Goal: Task Accomplishment & Management: Complete application form

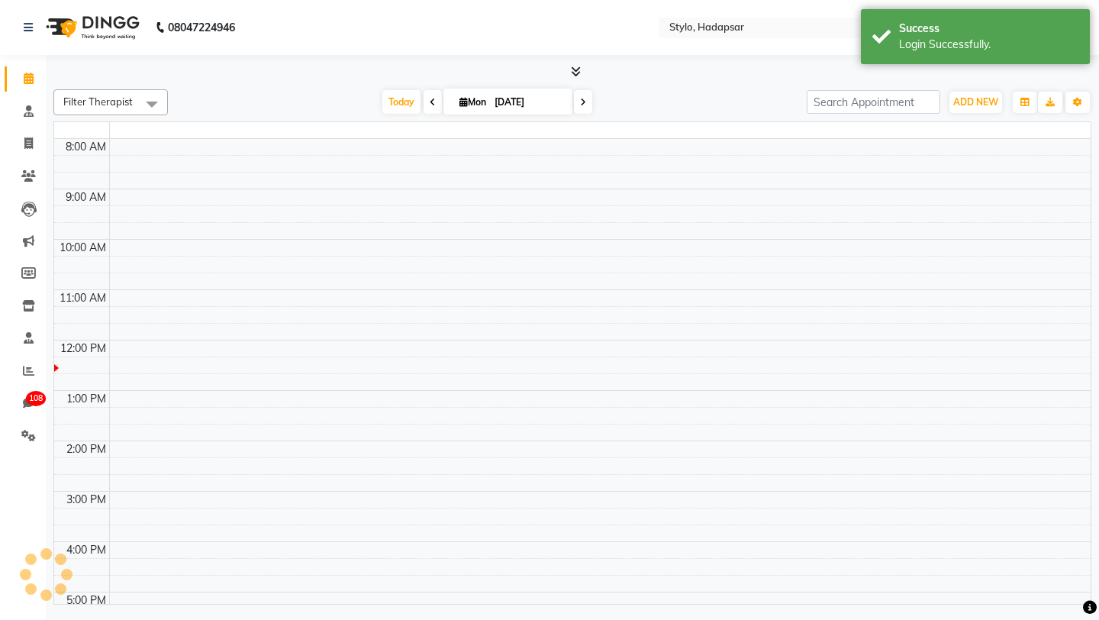
select select "en"
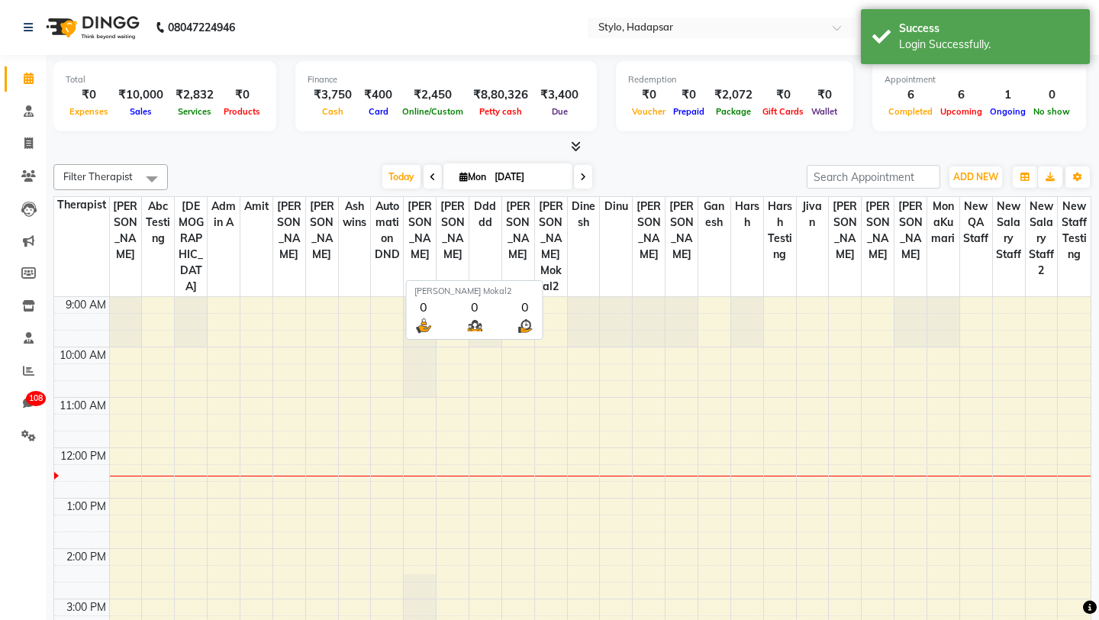
scroll to position [105, 0]
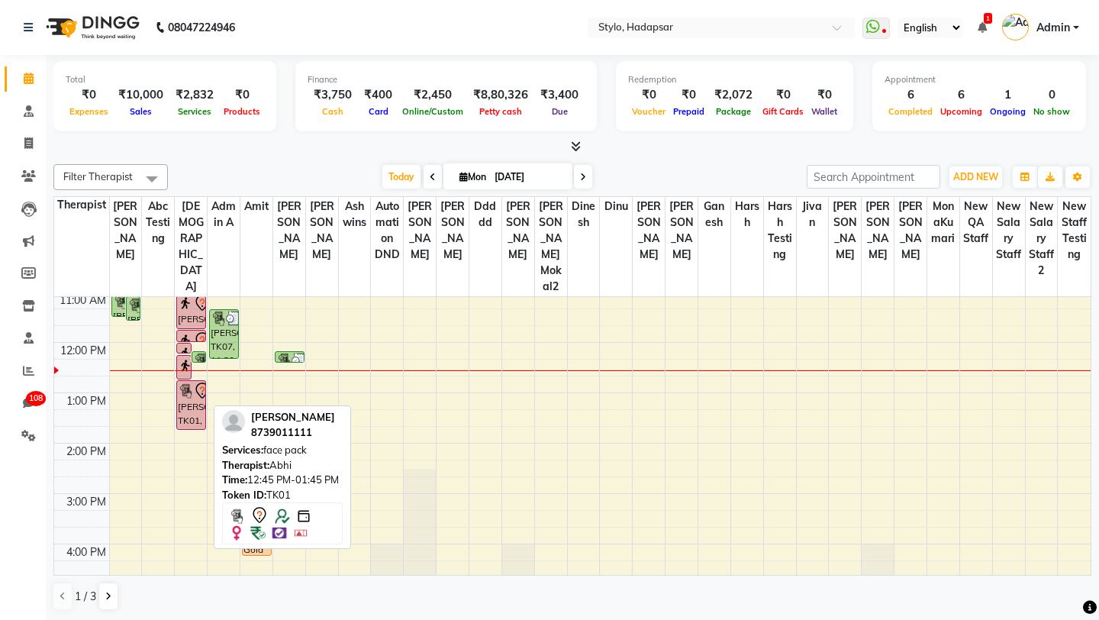
click at [192, 394] on div "Sukanya Dhavle, TK01, 12:45 PM-01:45 PM, face pack" at bounding box center [191, 405] width 28 height 48
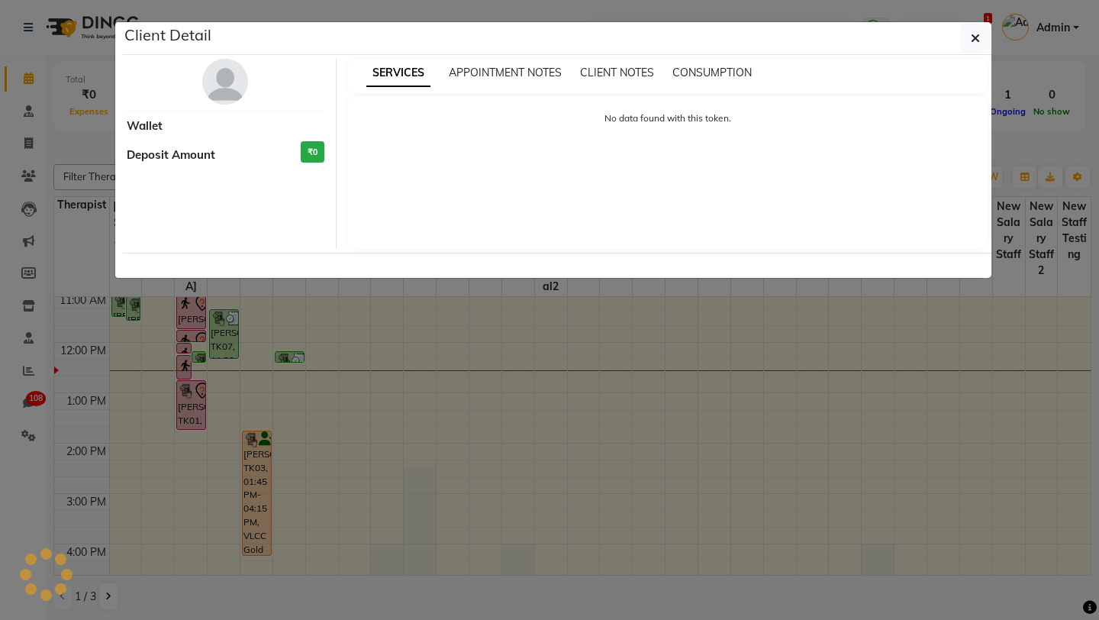
select select "7"
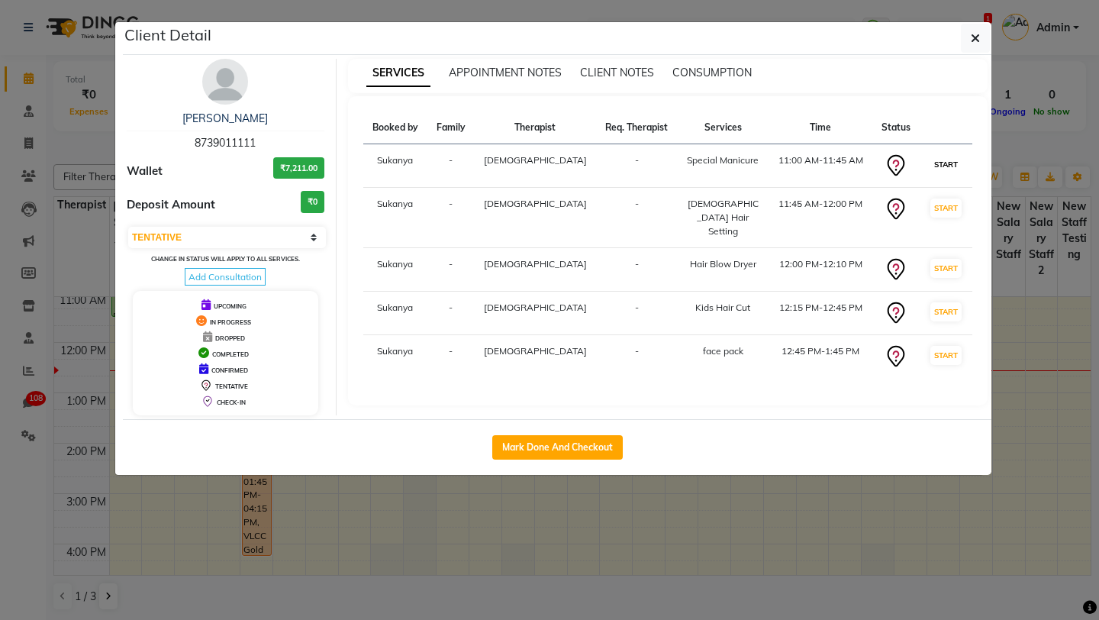
click at [936, 169] on button "START" at bounding box center [945, 164] width 31 height 19
click at [971, 45] on span "button" at bounding box center [975, 38] width 9 height 15
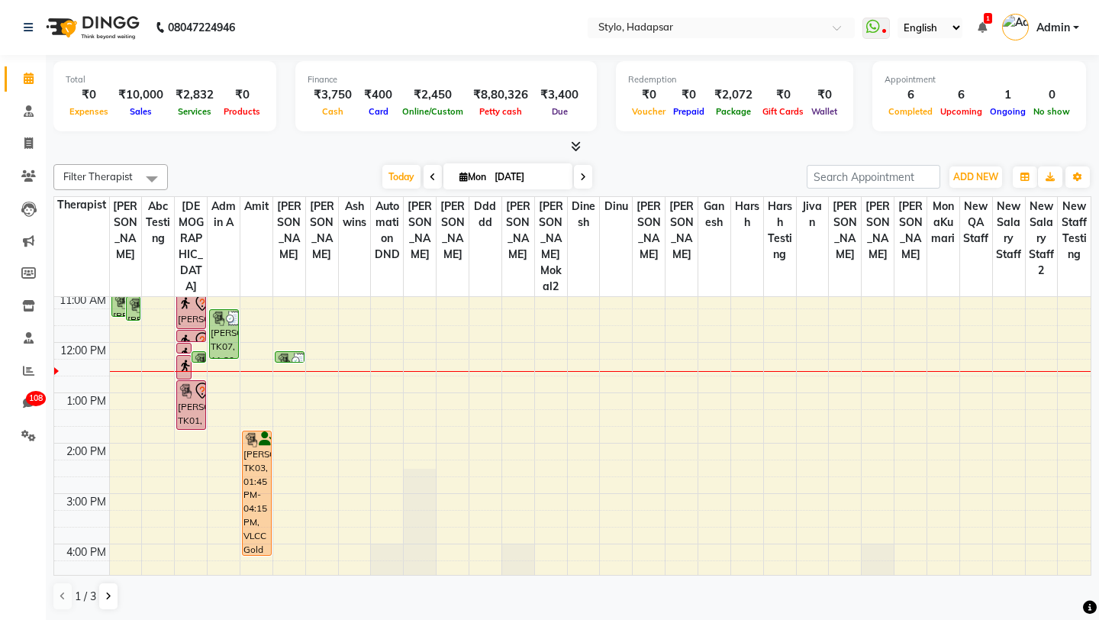
scroll to position [0, 0]
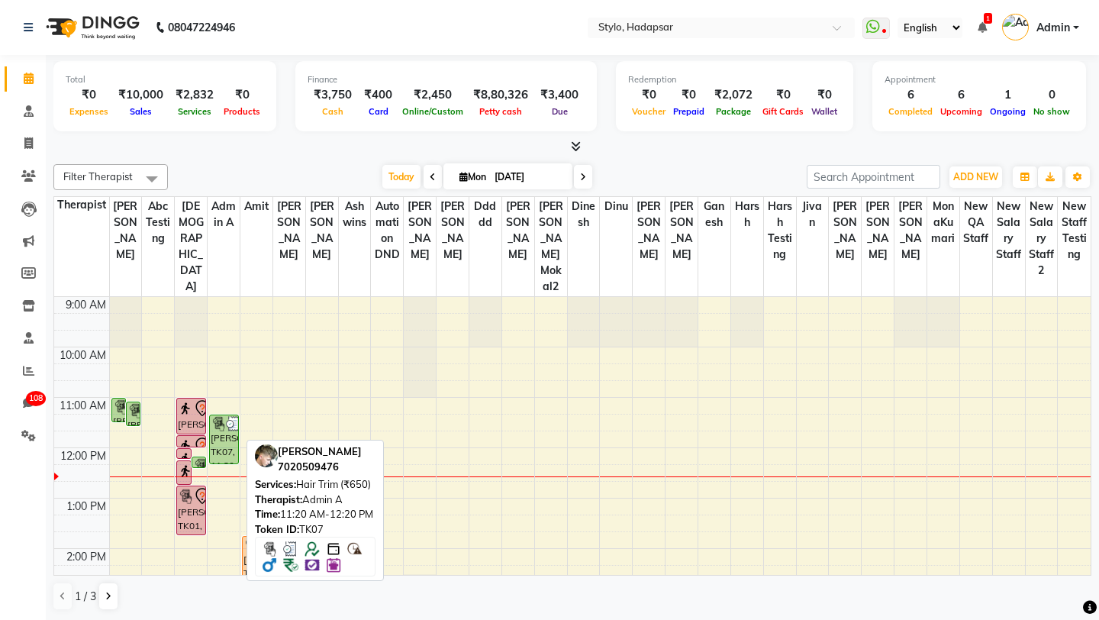
click at [226, 415] on div "Ganesh Poul, TK07, 11:20 AM-12:20 PM, Hair Trim (₹650)" at bounding box center [224, 439] width 28 height 48
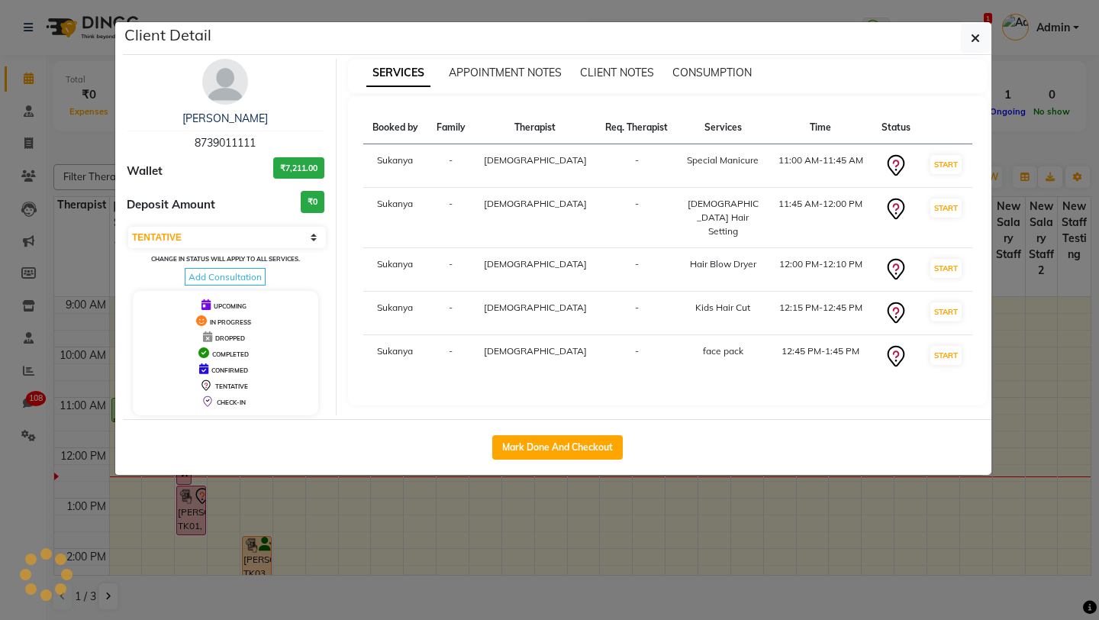
select select "3"
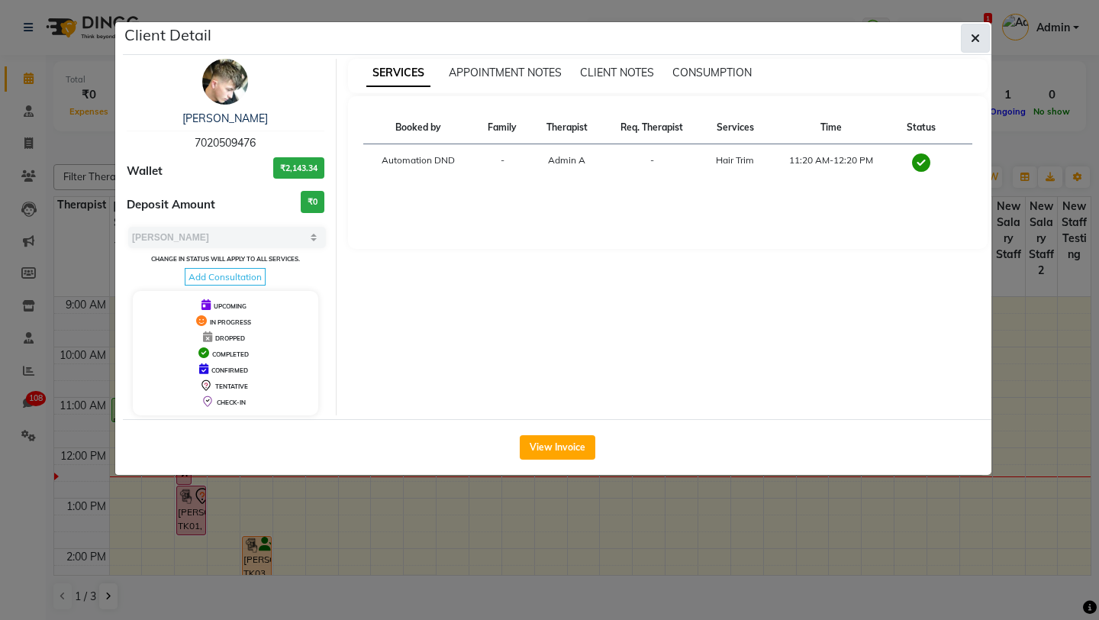
click at [978, 39] on icon "button" at bounding box center [975, 38] width 9 height 12
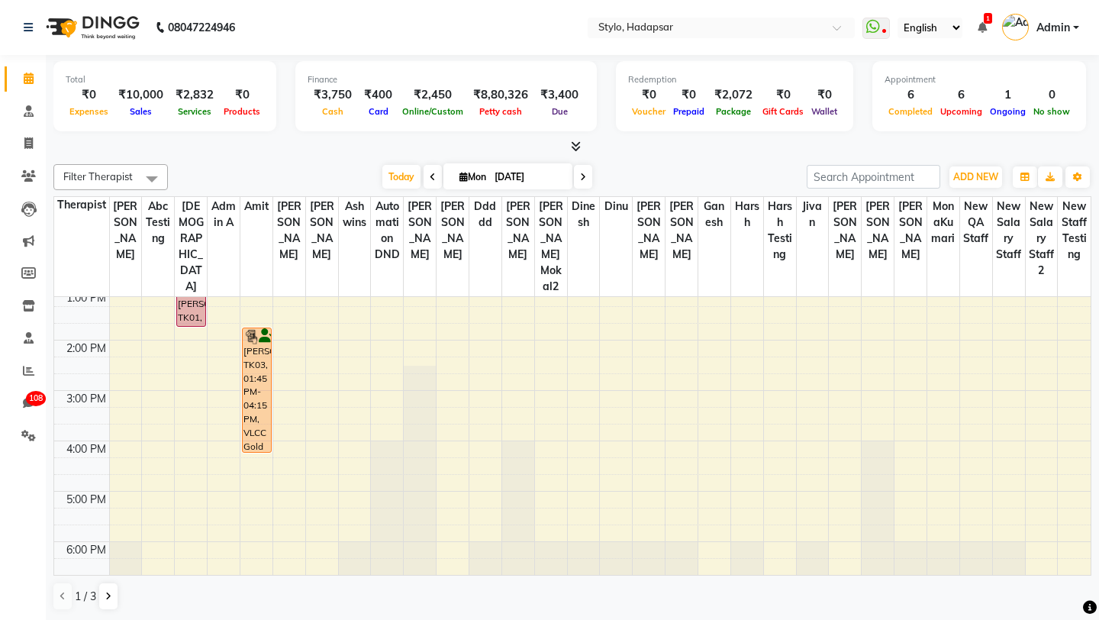
scroll to position [1, 0]
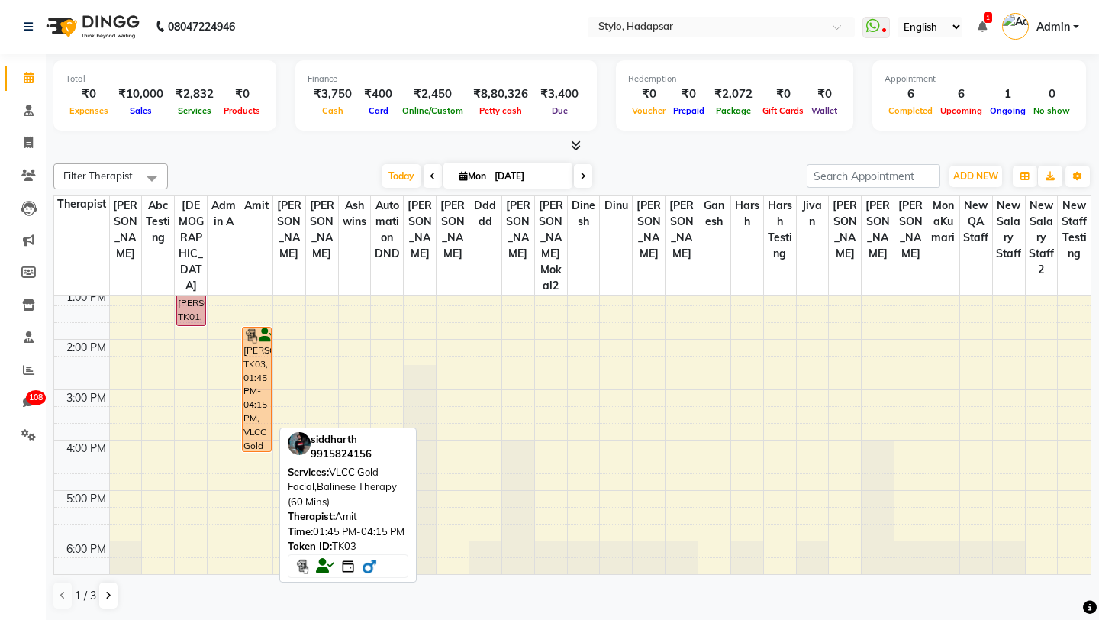
click at [251, 380] on div "siddharth, TK03, 01:45 PM-04:15 PM, VLCC Gold Facial,Balinese Therapy (60 Mins)" at bounding box center [257, 389] width 28 height 124
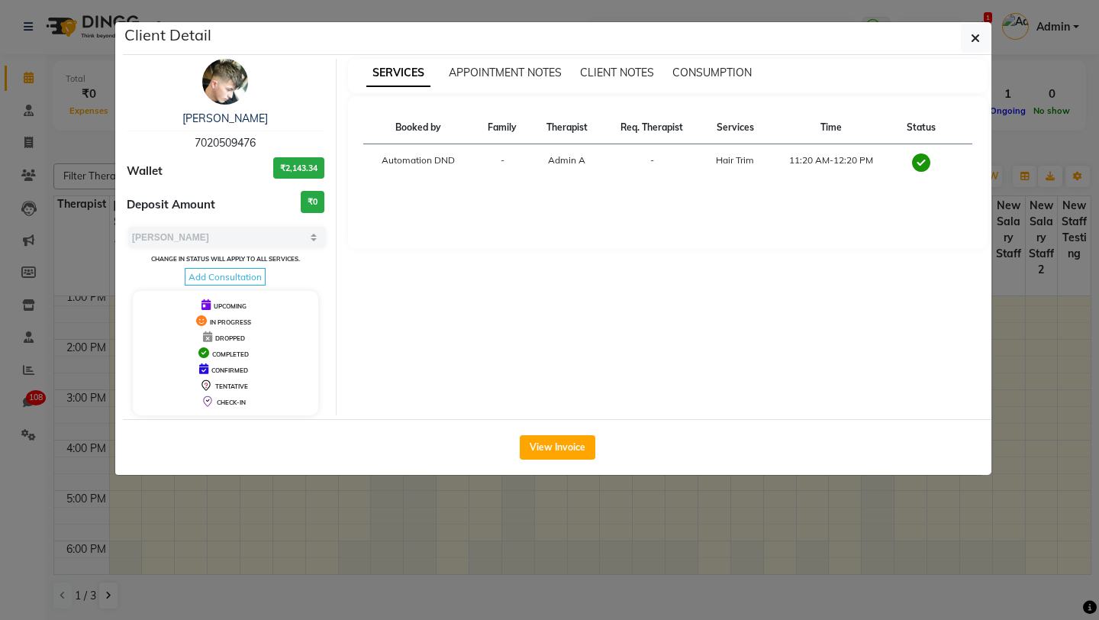
select select "1"
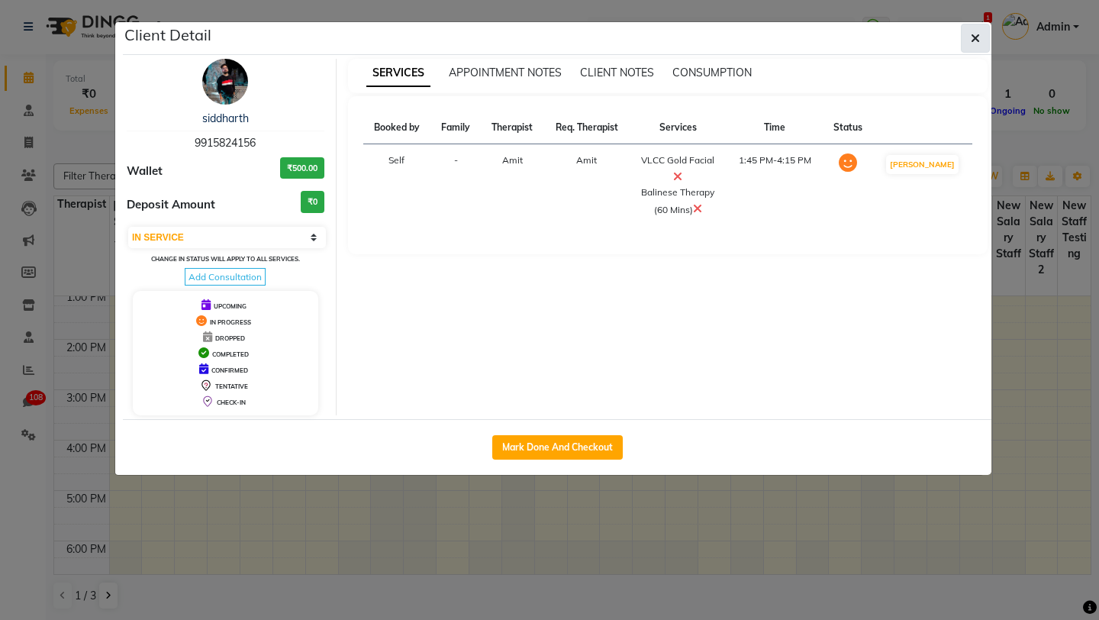
click at [972, 38] on icon "button" at bounding box center [975, 38] width 9 height 12
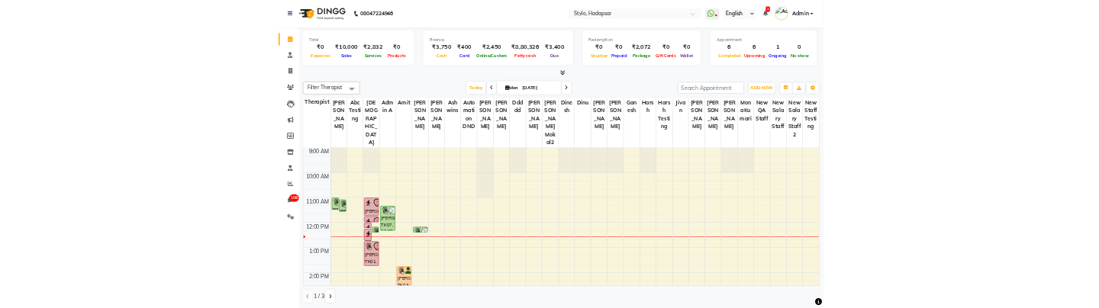
scroll to position [23, 0]
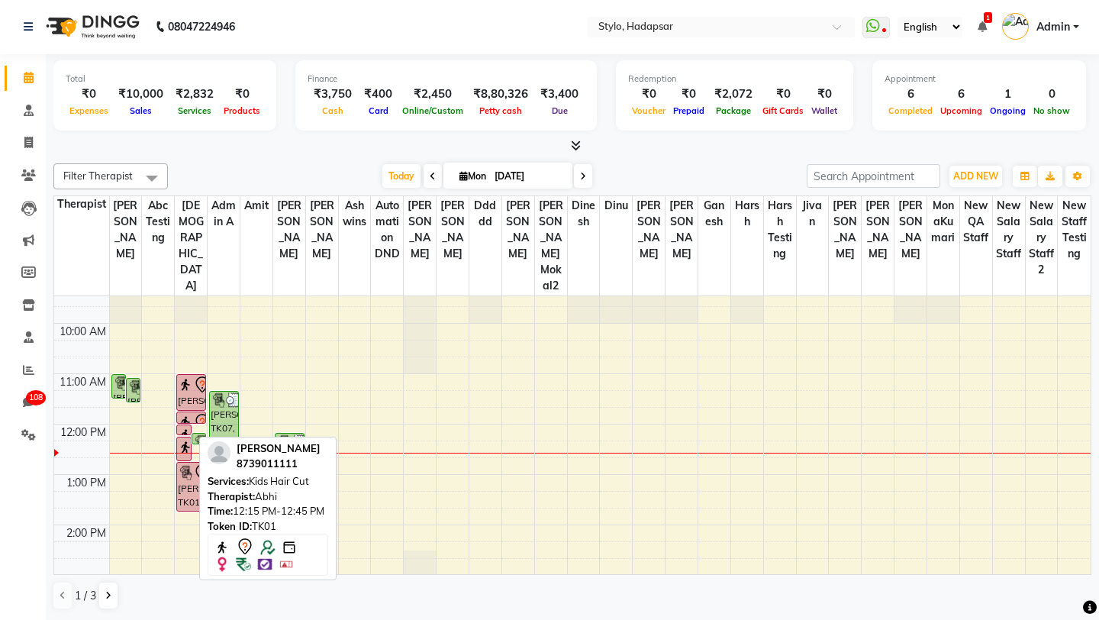
click at [182, 440] on img at bounding box center [185, 447] width 15 height 15
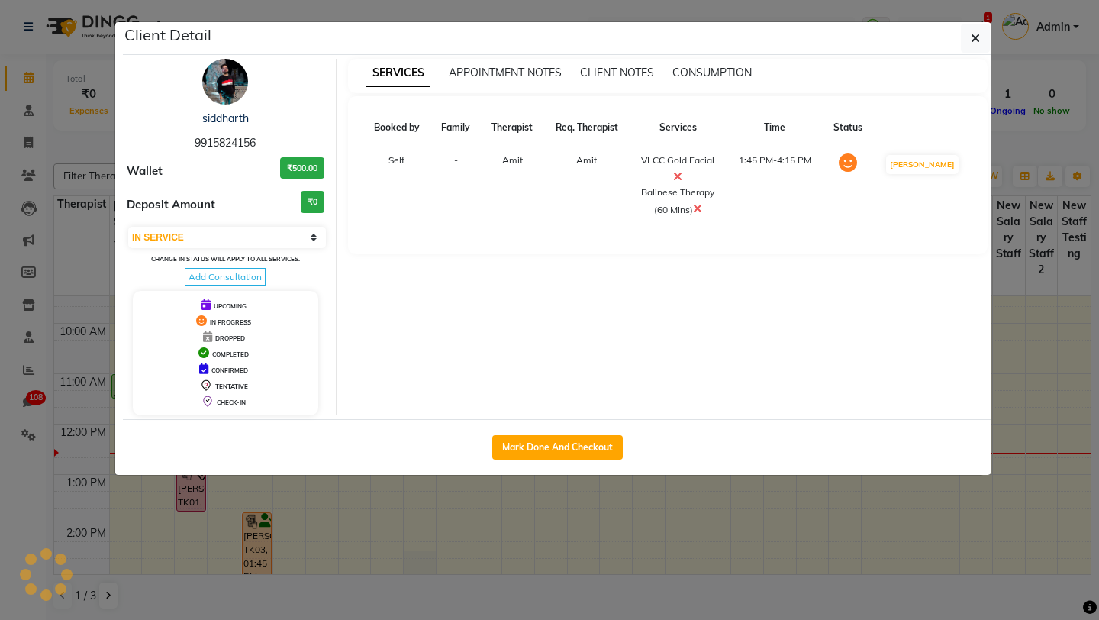
select select "select"
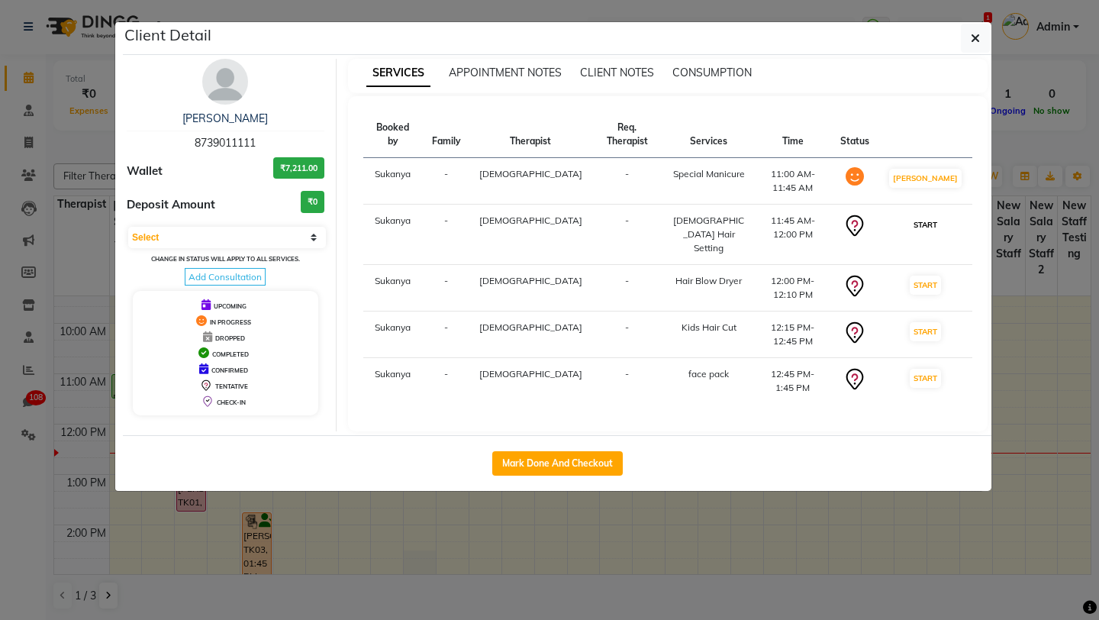
click at [925, 215] on button "START" at bounding box center [925, 224] width 31 height 19
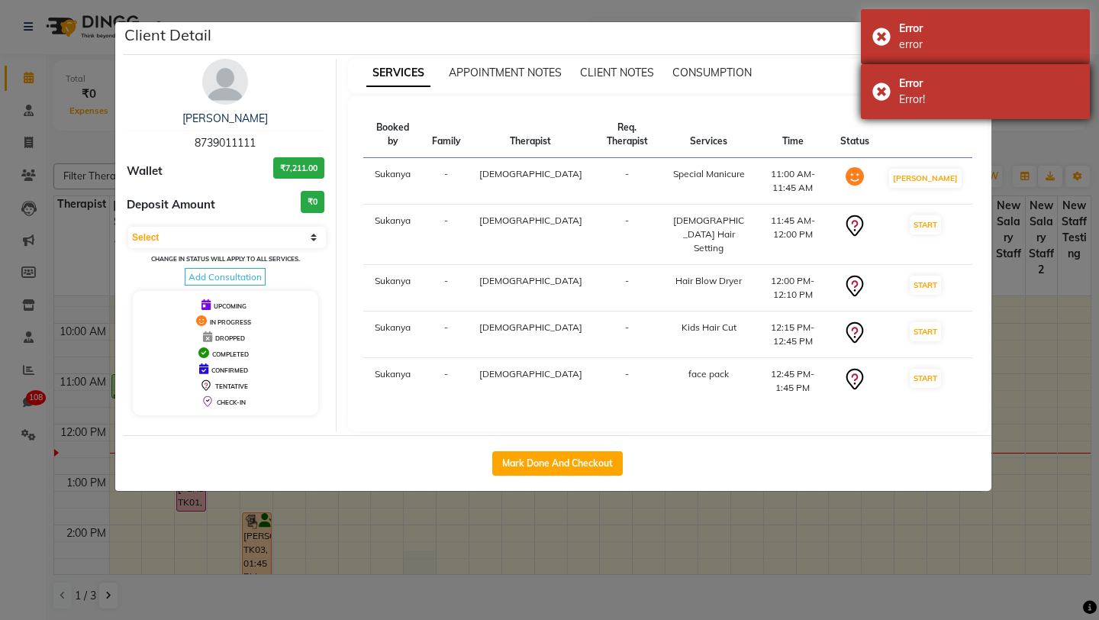
click at [922, 97] on div "Error!" at bounding box center [988, 100] width 179 height 16
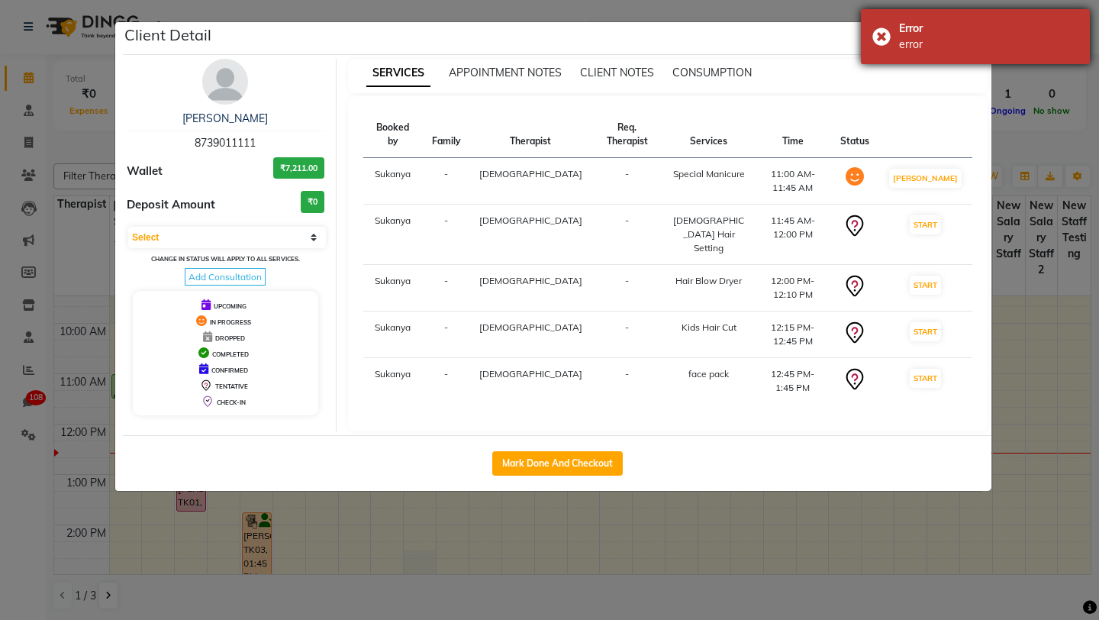
click at [920, 53] on div "Error error" at bounding box center [975, 36] width 229 height 55
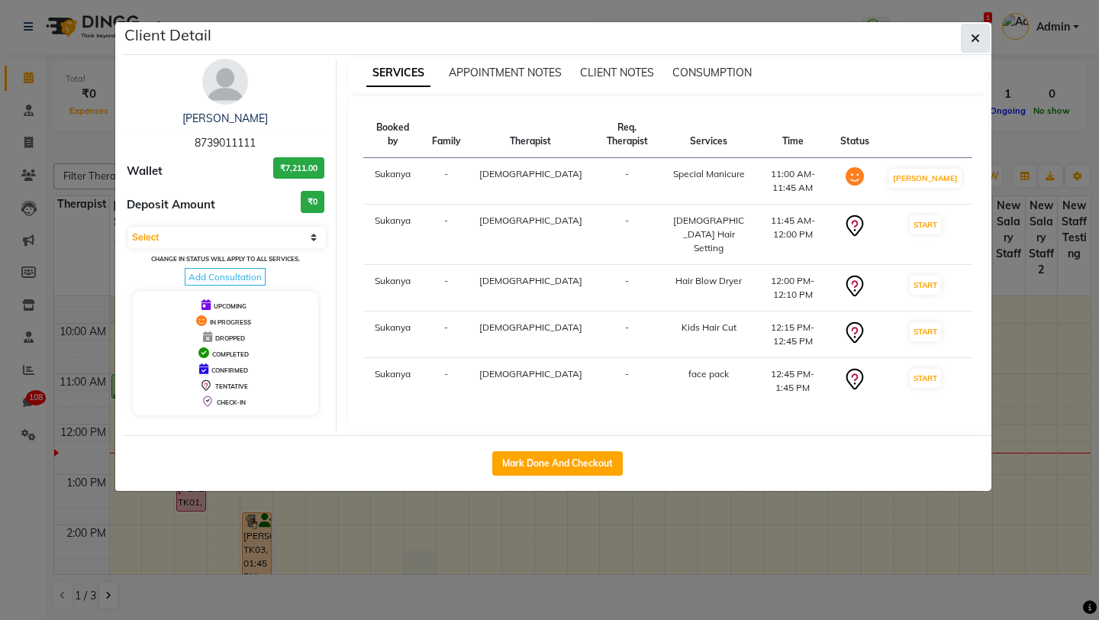
click at [978, 31] on span "button" at bounding box center [975, 38] width 9 height 15
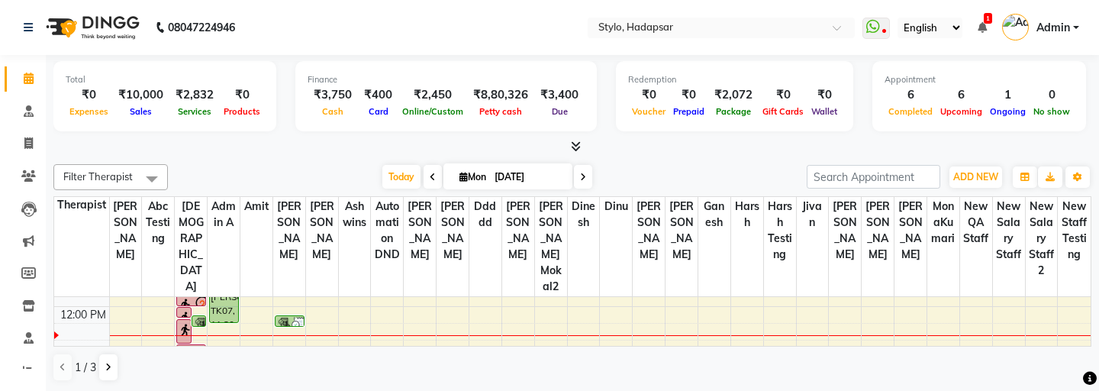
scroll to position [137, 0]
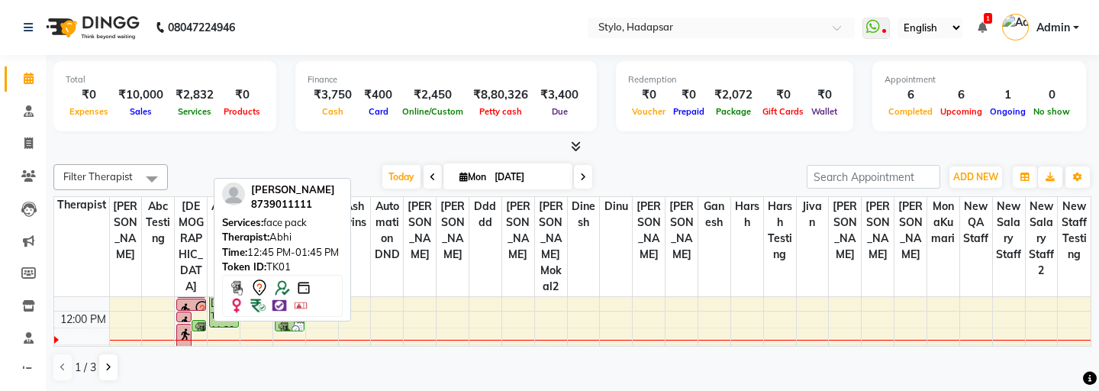
click at [185, 350] on div at bounding box center [191, 359] width 27 height 18
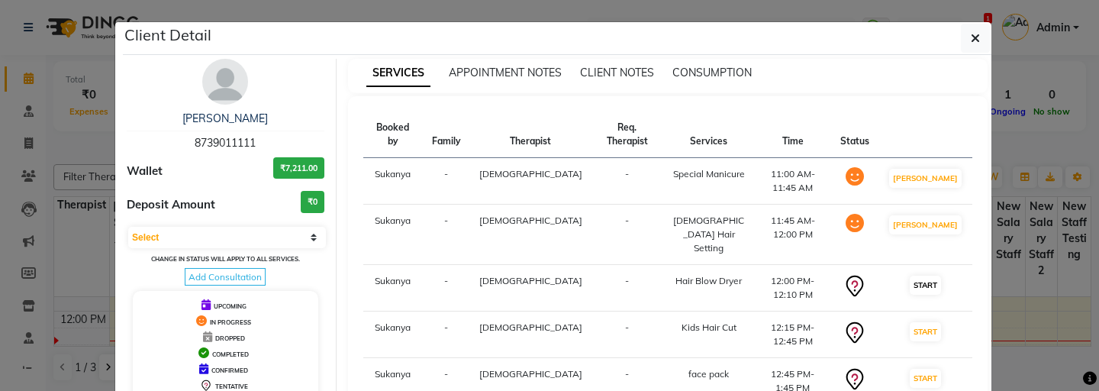
scroll to position [36, 0]
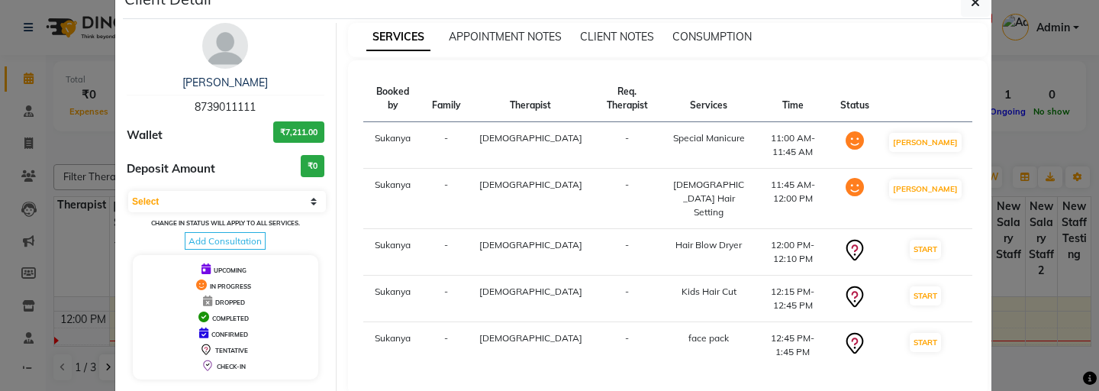
click at [914, 322] on td "START" at bounding box center [926, 345] width 94 height 47
click at [922, 333] on button "START" at bounding box center [925, 342] width 31 height 19
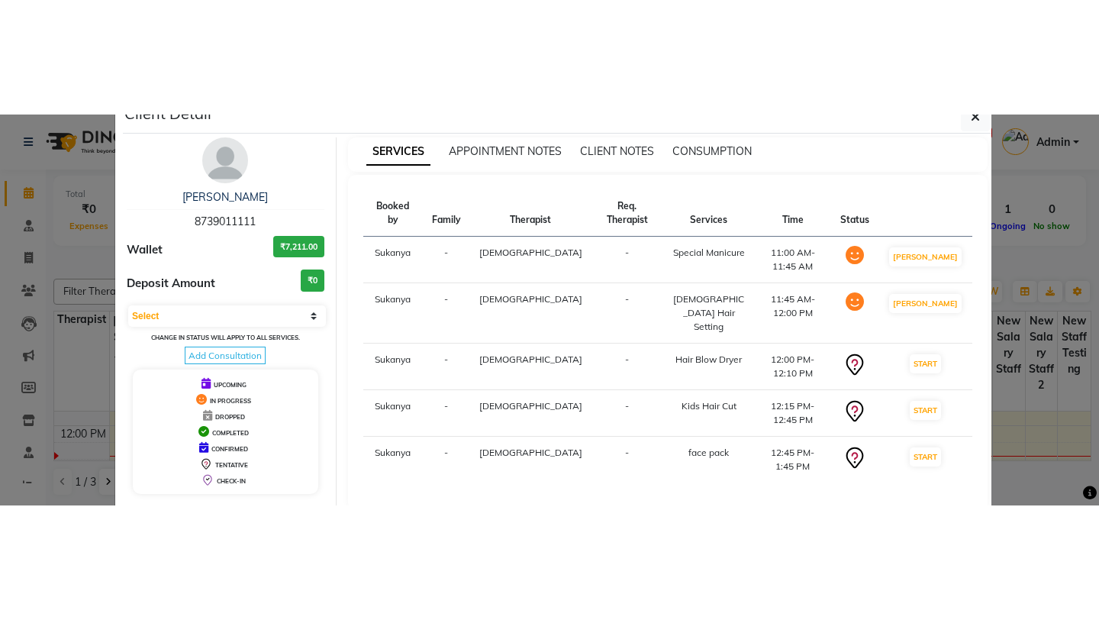
scroll to position [0, 0]
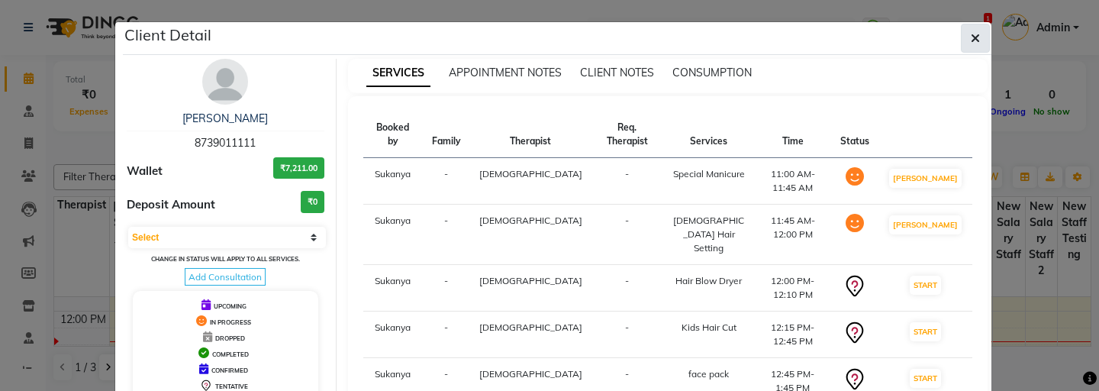
click at [979, 36] on icon "button" at bounding box center [975, 38] width 9 height 12
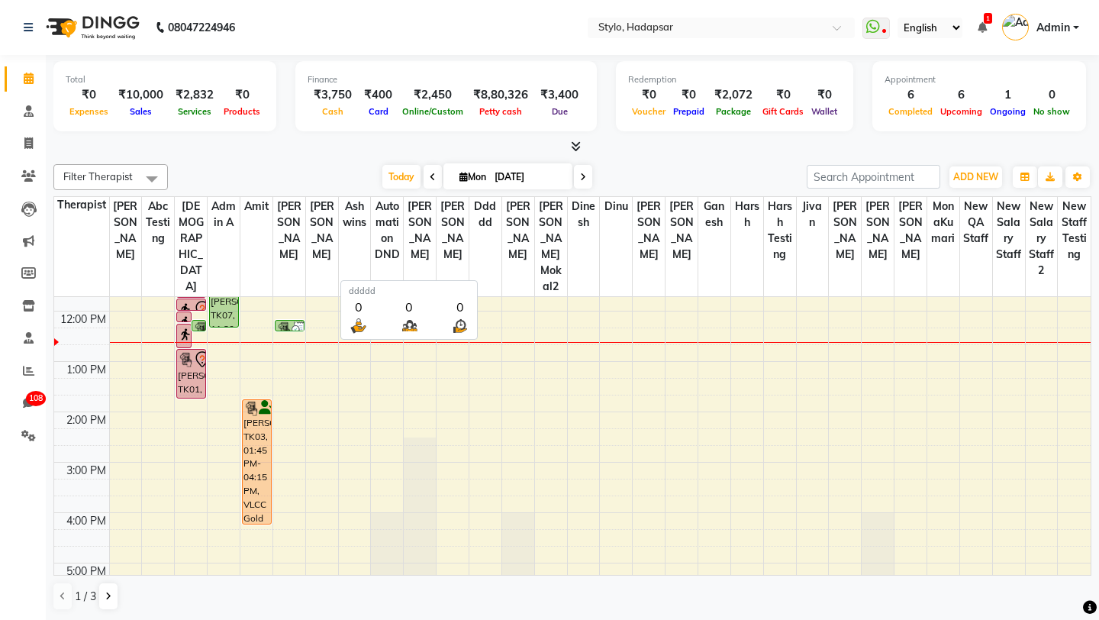
scroll to position [1, 0]
drag, startPoint x: 491, startPoint y: 276, endPoint x: 490, endPoint y: 262, distance: 14.5
click at [490, 262] on th "ddddd" at bounding box center [485, 246] width 33 height 100
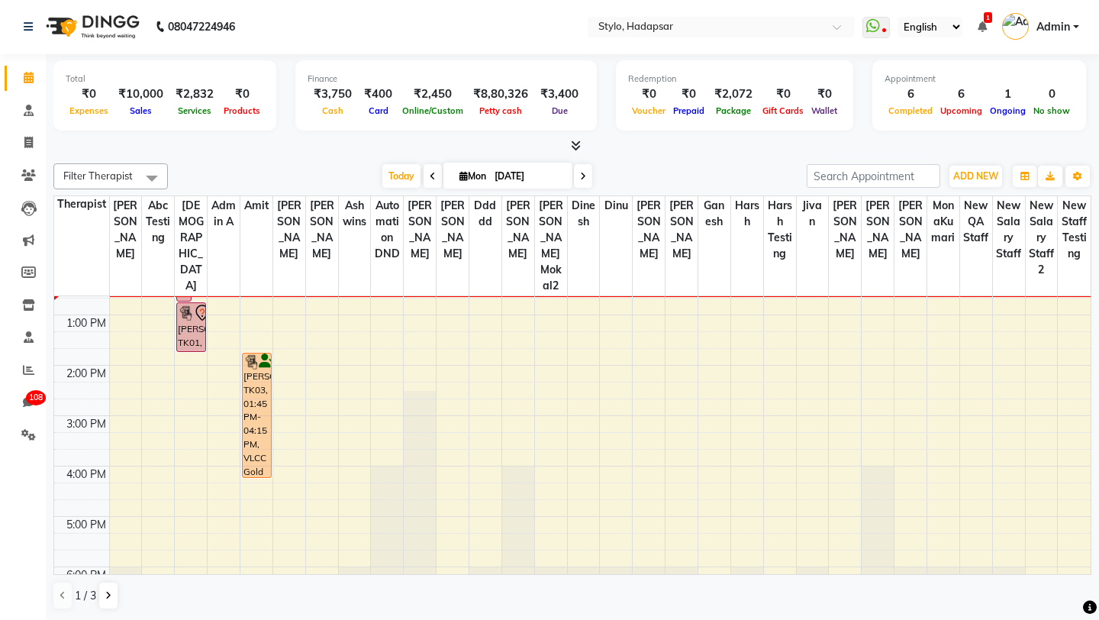
scroll to position [181, 0]
click at [29, 372] on icon at bounding box center [28, 369] width 11 height 11
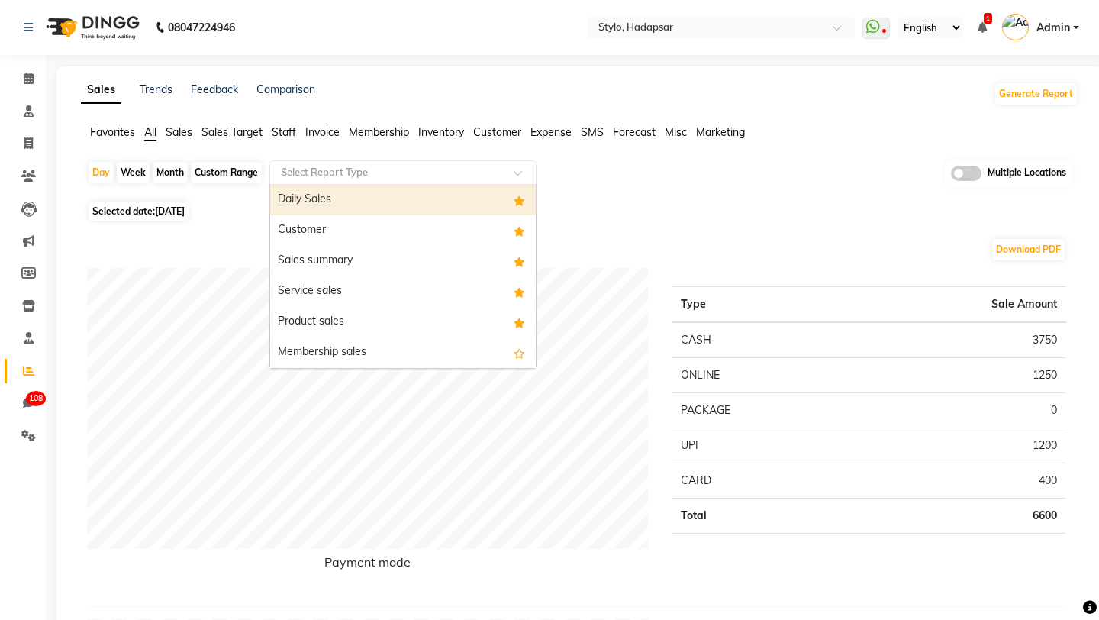
click at [337, 163] on div "Select Report Type" at bounding box center [402, 172] width 267 height 24
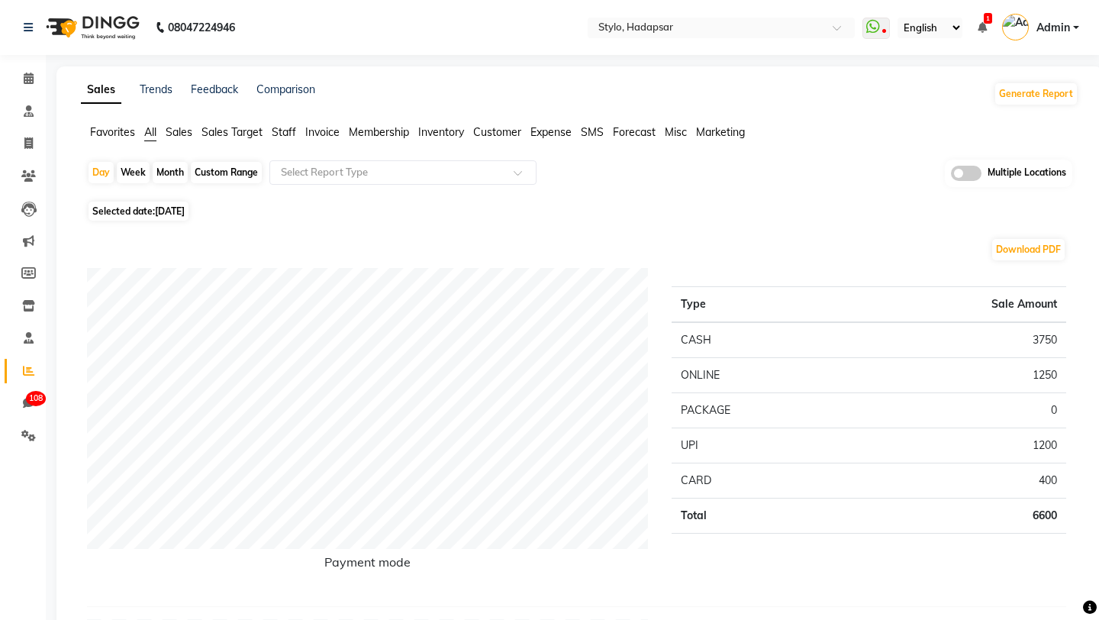
click at [315, 130] on span "Invoice" at bounding box center [322, 132] width 34 height 14
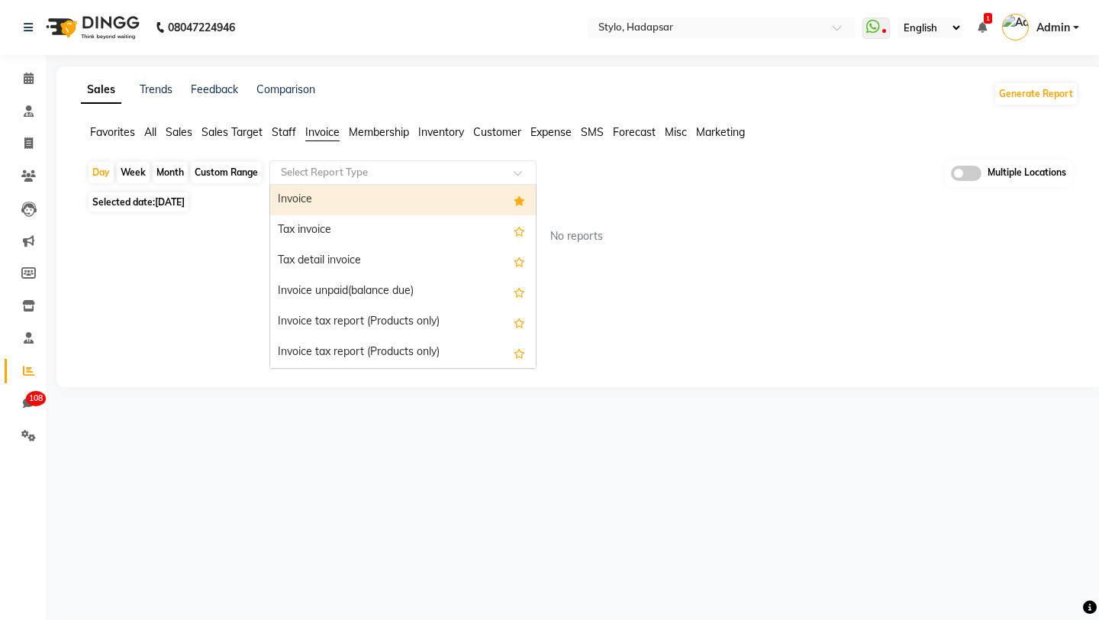
click at [314, 167] on input "text" at bounding box center [388, 172] width 220 height 15
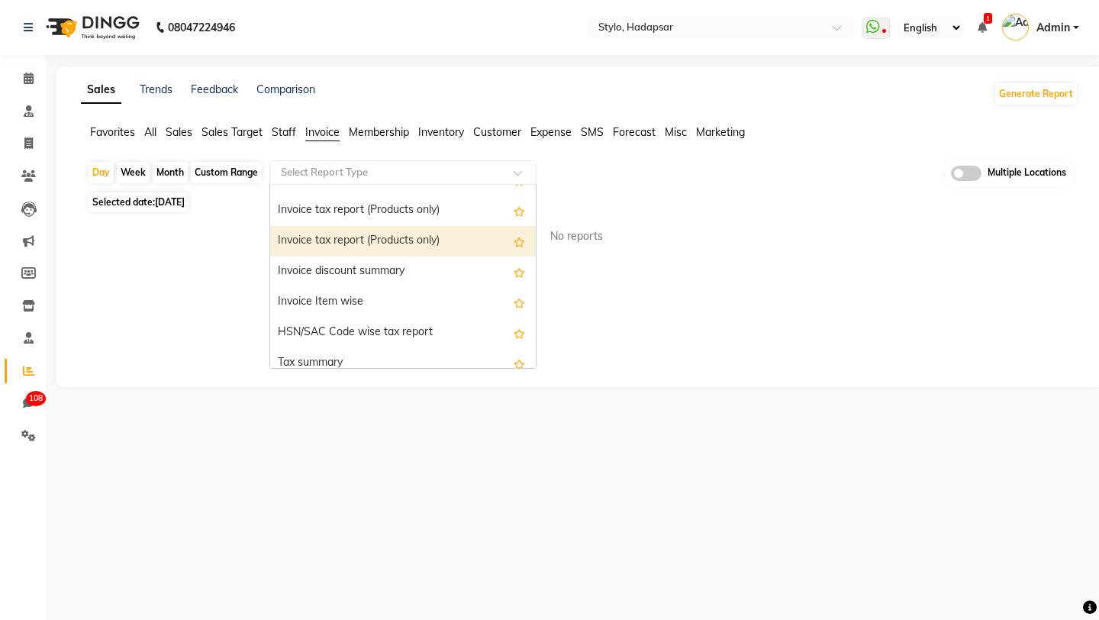
scroll to position [305, 0]
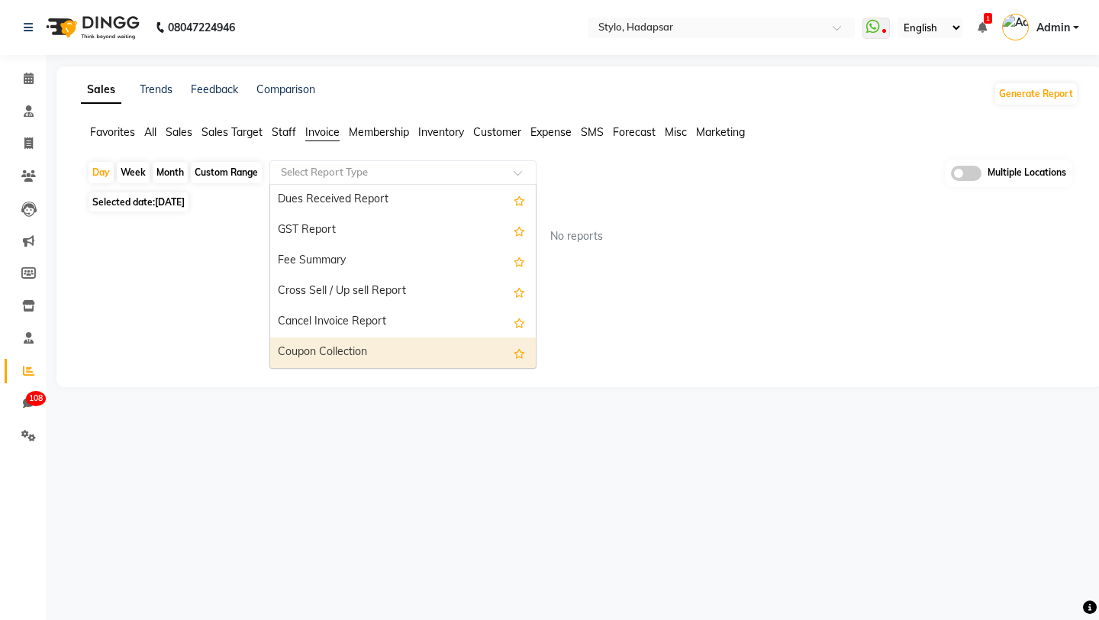
click at [306, 350] on div "Coupon Collection" at bounding box center [403, 352] width 266 height 31
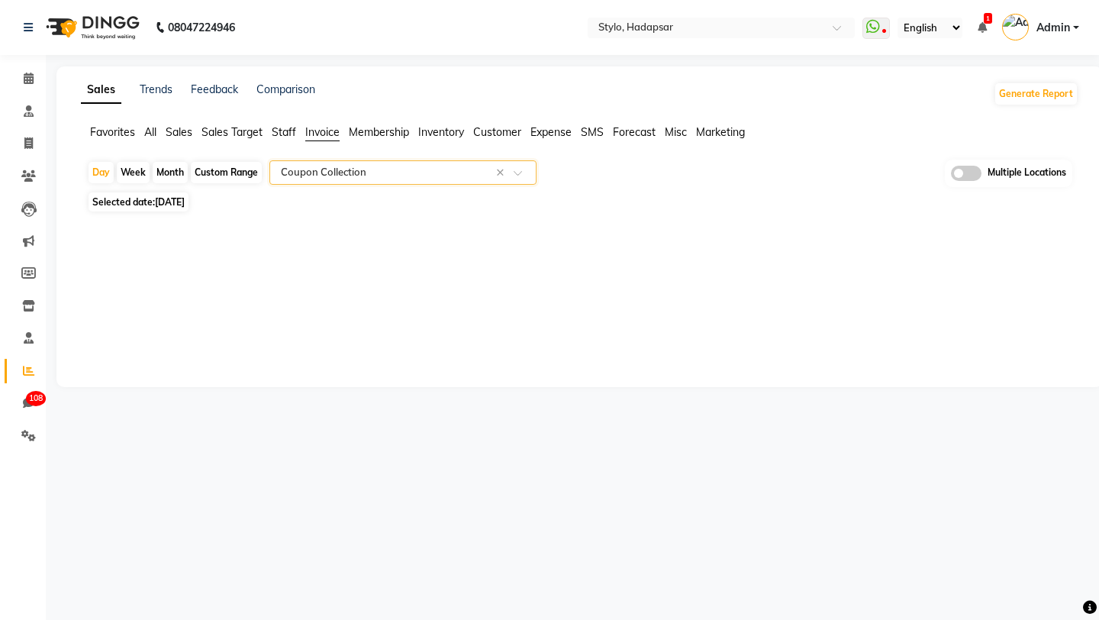
click at [150, 199] on span "Selected date: Sep 01, 2025" at bounding box center [139, 201] width 100 height 19
select select "9"
select select "2025"
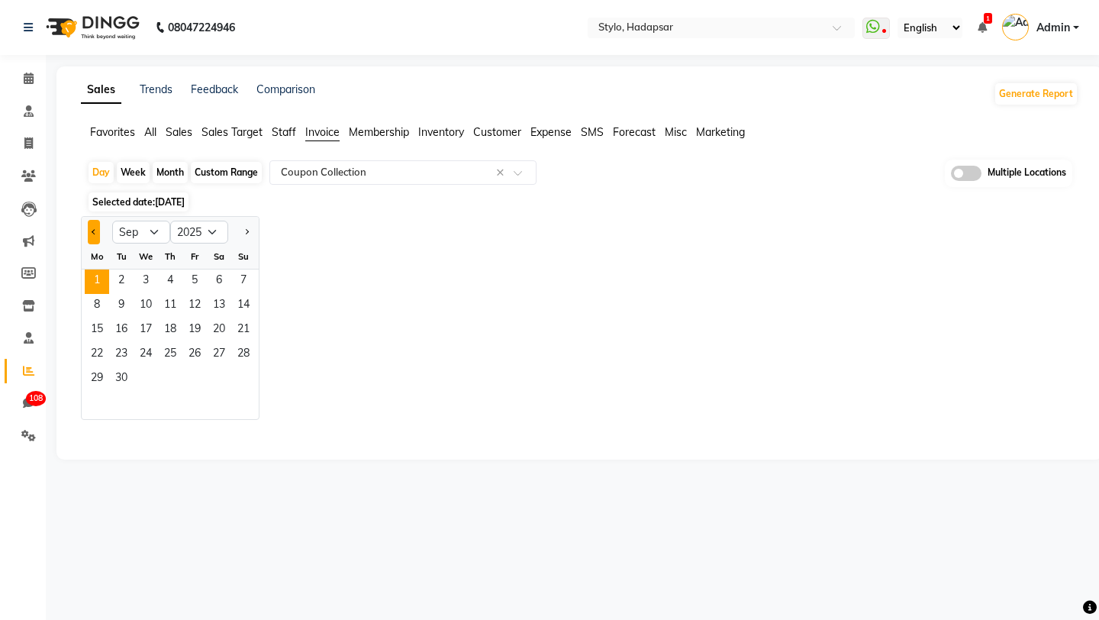
click at [96, 232] on span "Previous month" at bounding box center [94, 230] width 5 height 5
select select "8"
click at [202, 383] on span "29" at bounding box center [194, 379] width 24 height 24
select select "filtered_report"
select select "csv"
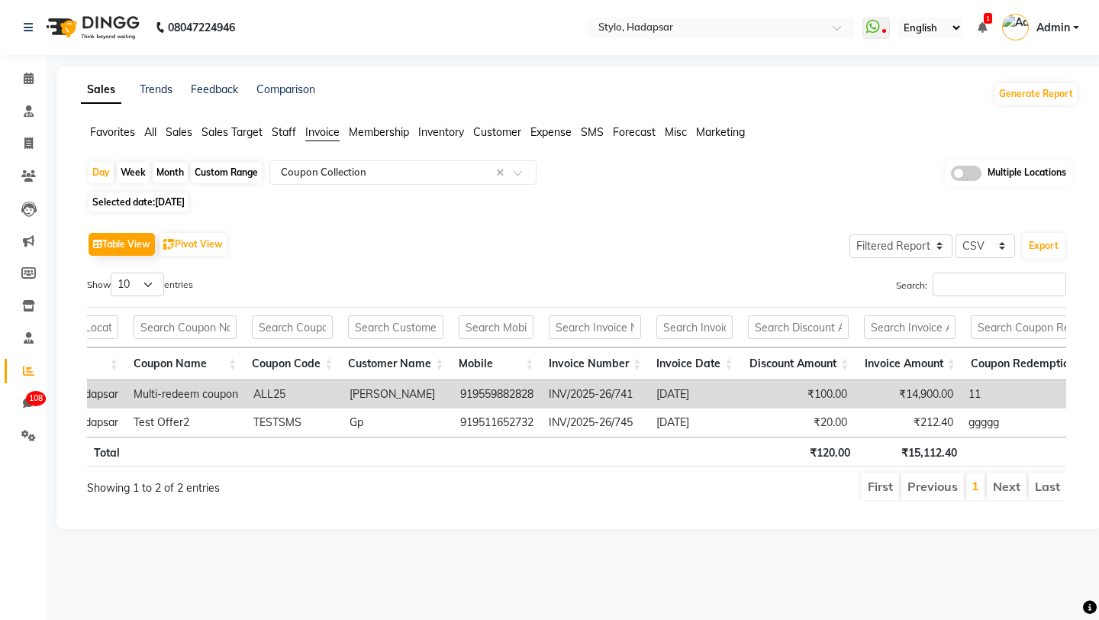
scroll to position [0, 0]
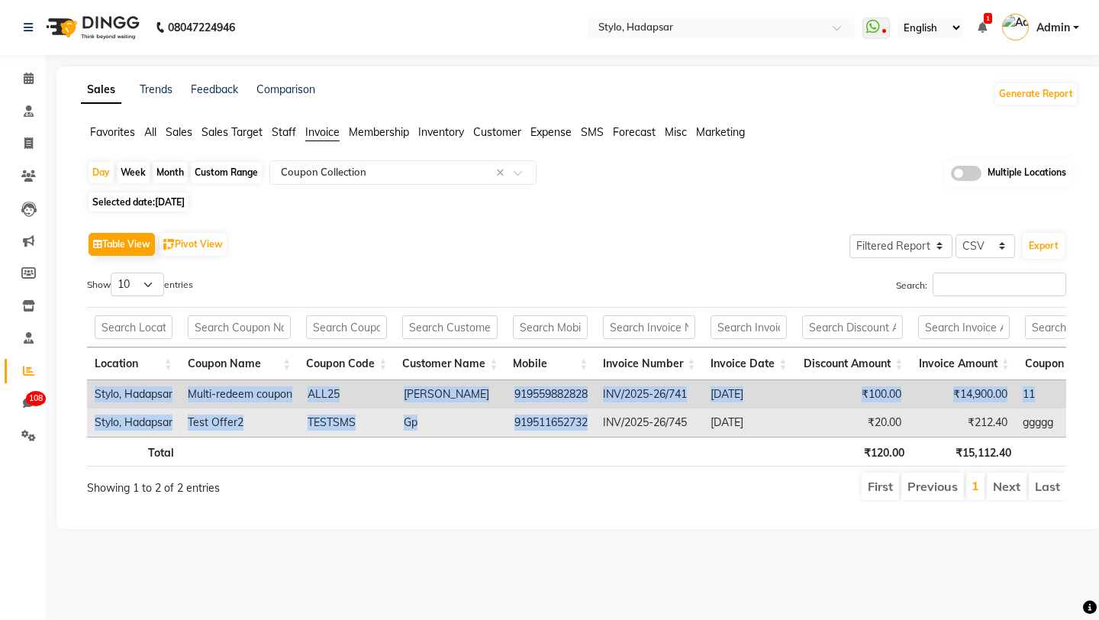
drag, startPoint x: 93, startPoint y: 398, endPoint x: 666, endPoint y: 408, distance: 572.5
click at [666, 408] on tbody "Stylo, Hadapsar Multi-redeem coupon ALL25 Krishna Singh 919559882828 INV/2025-2…" at bounding box center [643, 408] width 1113 height 56
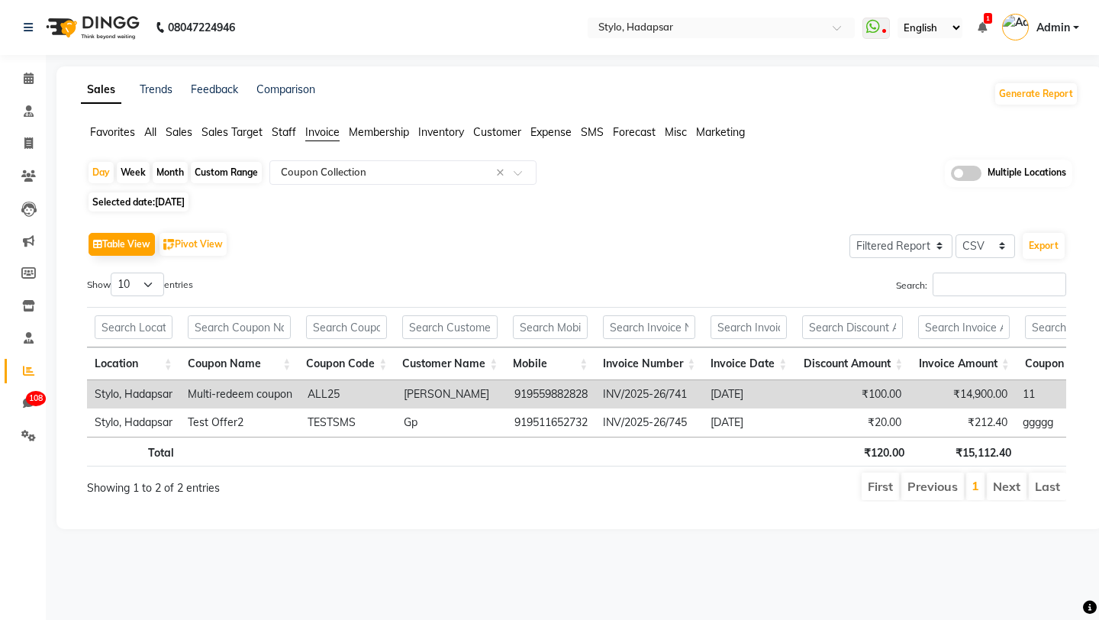
click at [988, 26] on ul "WhatsApp Status ✕ Status: Disconnected Most Recent Message: Sep 19, 2024 12:57 …" at bounding box center [974, 27] width 224 height 25
click at [980, 24] on icon at bounding box center [982, 27] width 9 height 11
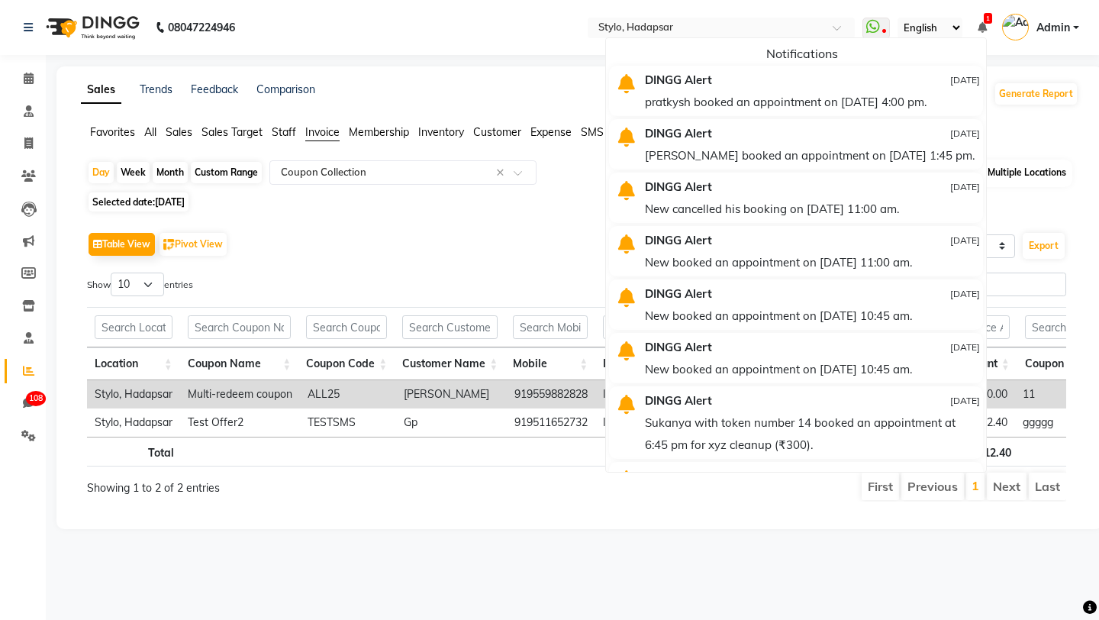
click at [380, 59] on div "08047224946 Select Location × Stylo, Hadapsar WhatsApp Status ✕ Status: Disconn…" at bounding box center [549, 310] width 1099 height 620
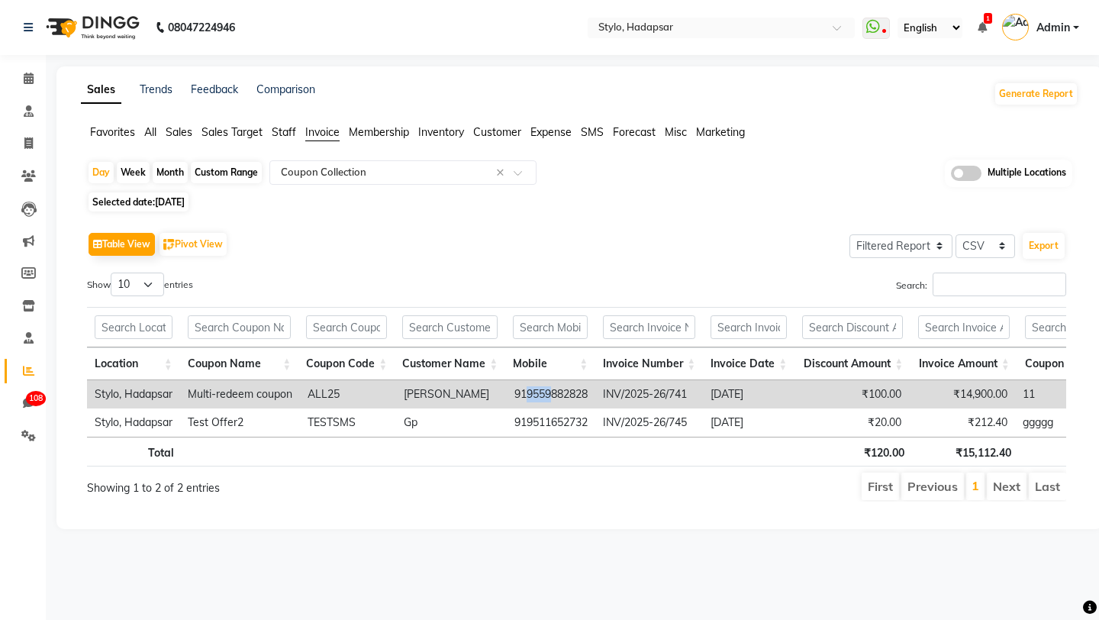
drag, startPoint x: 527, startPoint y: 397, endPoint x: 544, endPoint y: 396, distance: 17.6
click at [544, 396] on td "919559882828" at bounding box center [551, 394] width 89 height 28
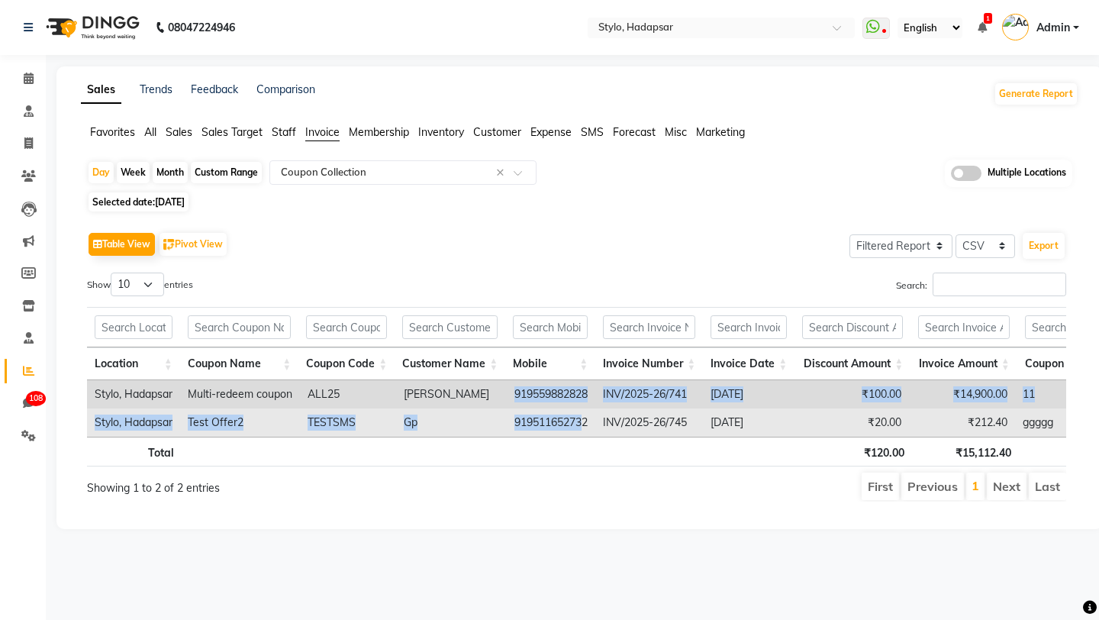
drag, startPoint x: 512, startPoint y: 401, endPoint x: 587, endPoint y: 429, distance: 80.0
click at [587, 429] on tbody "Stylo, Hadapsar Multi-redeem coupon ALL25 Krishna Singh 919559882828 INV/2025-2…" at bounding box center [643, 408] width 1113 height 56
click at [507, 413] on td "919511652732" at bounding box center [551, 422] width 89 height 28
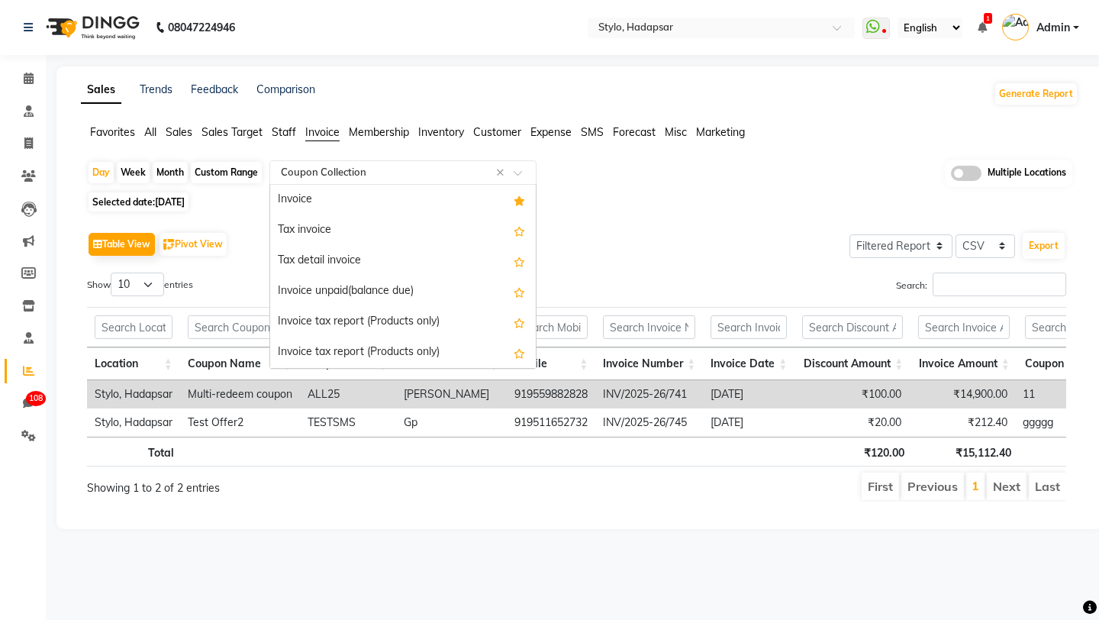
click at [389, 174] on input "text" at bounding box center [388, 172] width 220 height 15
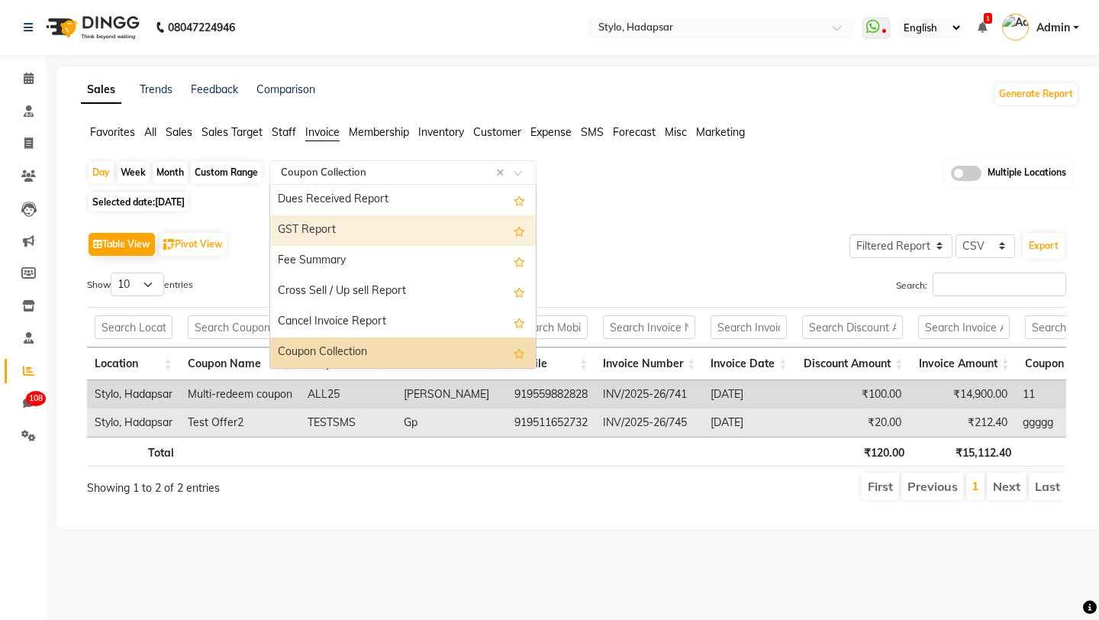
click at [212, 432] on td "Test Offer2" at bounding box center [240, 422] width 120 height 28
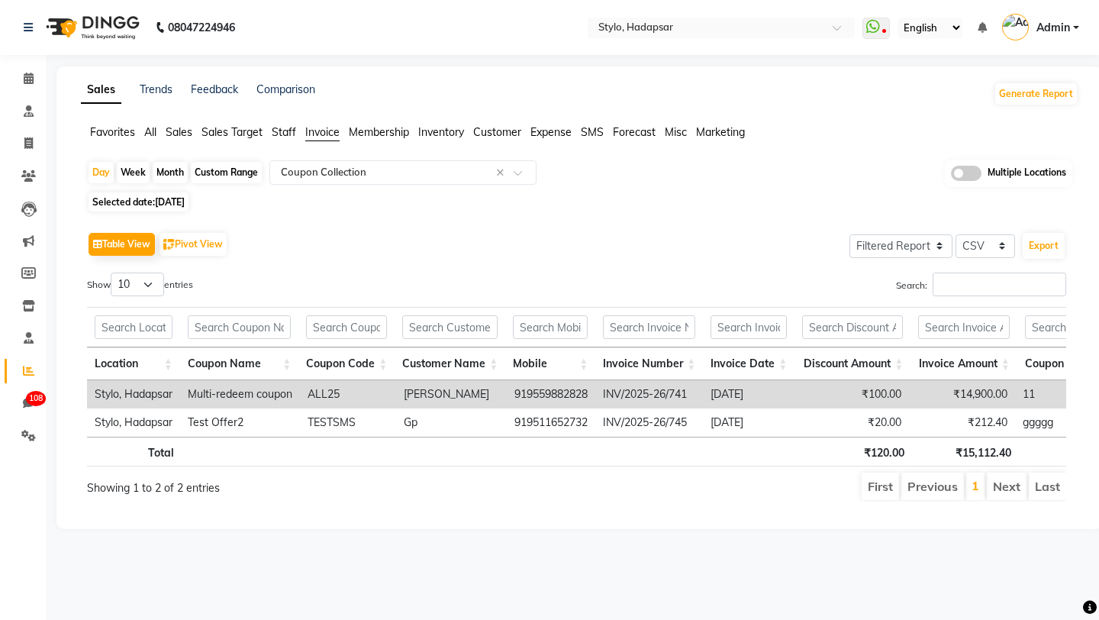
scroll to position [0, 136]
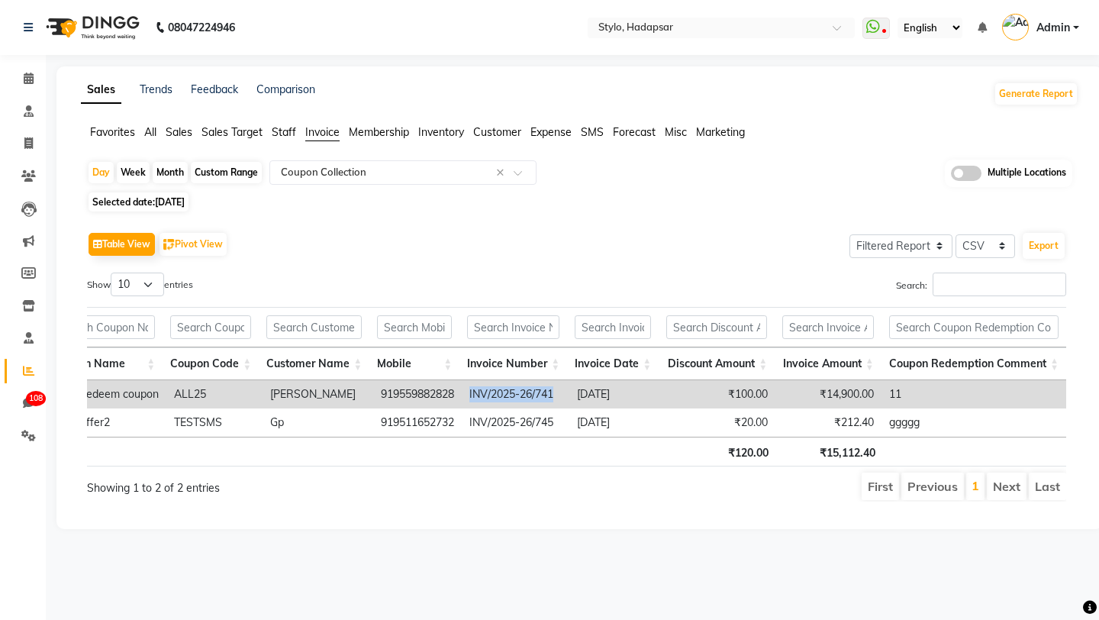
drag, startPoint x: 465, startPoint y: 394, endPoint x: 566, endPoint y: 395, distance: 101.5
click at [566, 395] on td "INV/2025-26/741" at bounding box center [516, 394] width 108 height 28
copy td "INV/2025-26/741"
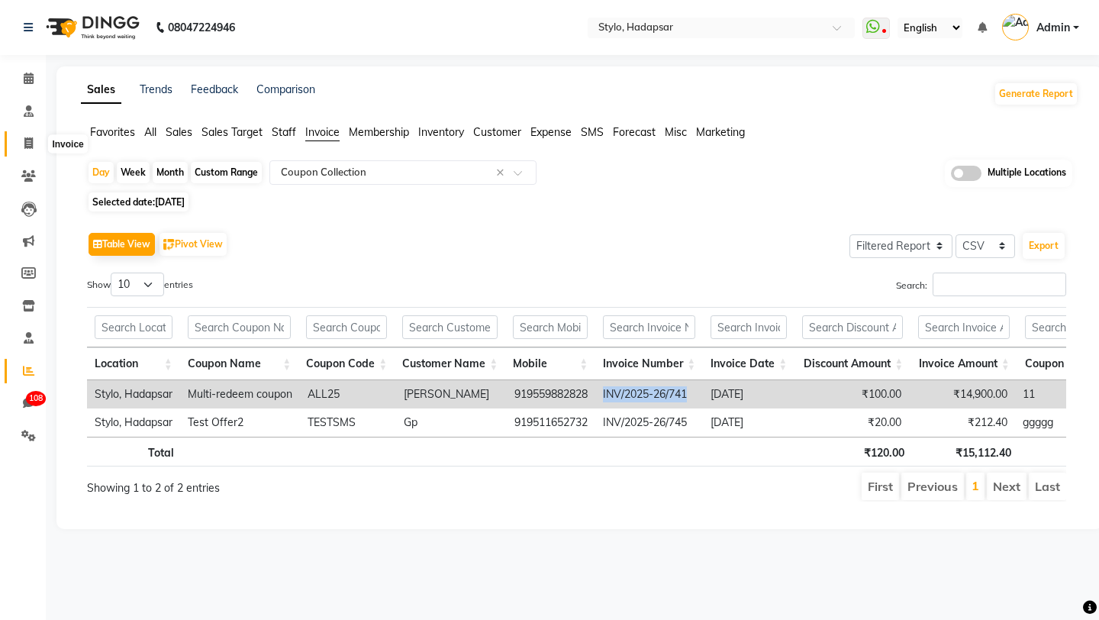
click at [24, 149] on icon at bounding box center [28, 142] width 8 height 11
select select "service"
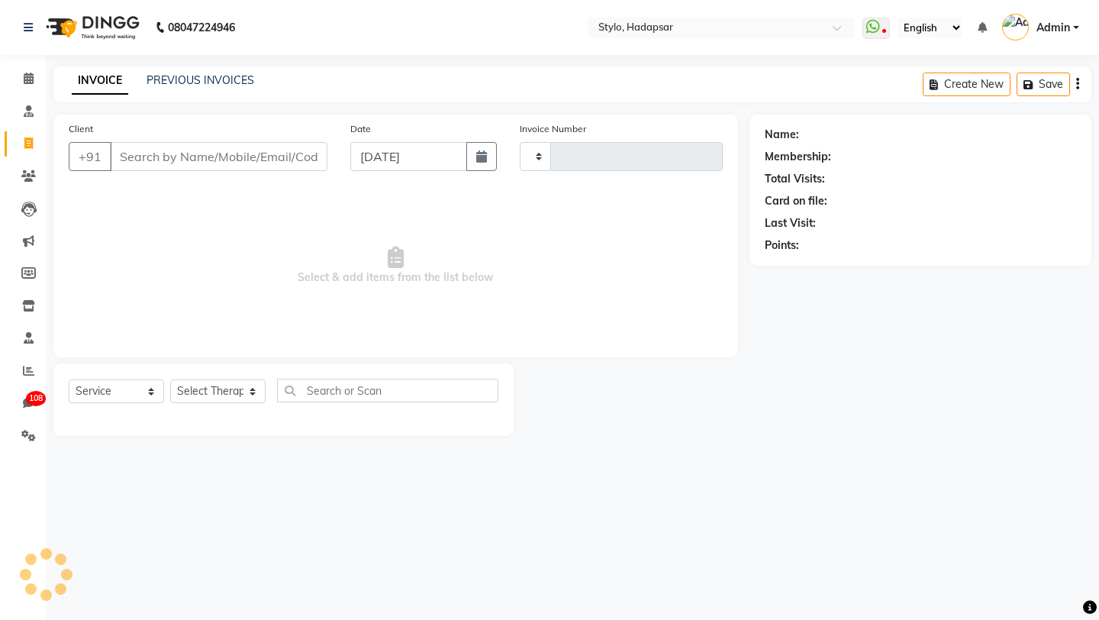
type input "754"
select select "157"
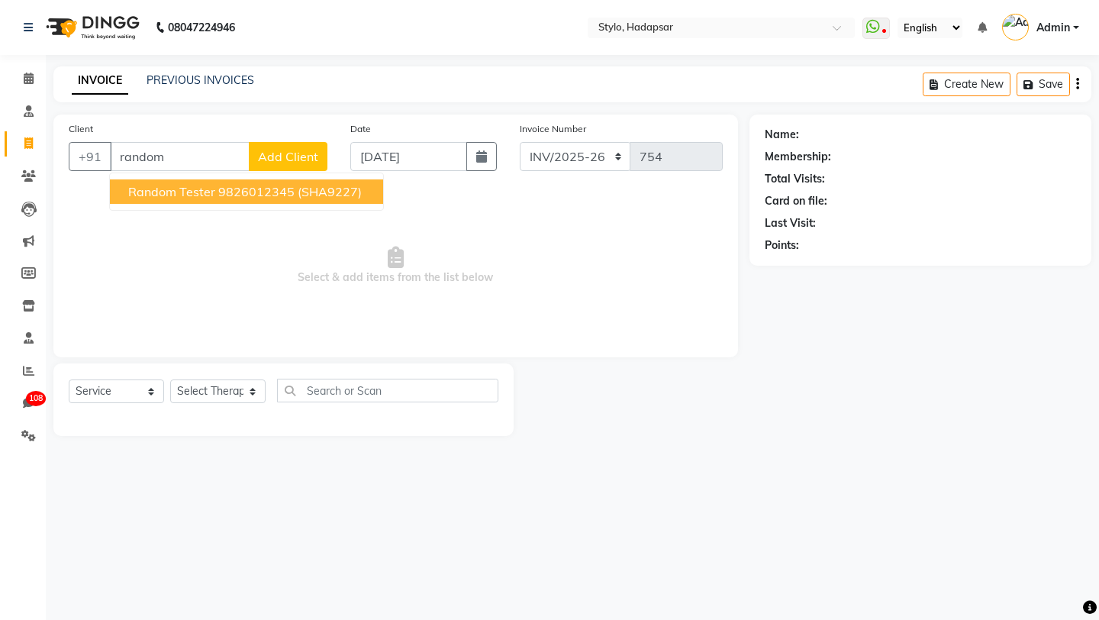
click at [185, 180] on button "Random Tester 9826012345 (SHA9227)" at bounding box center [246, 191] width 273 height 24
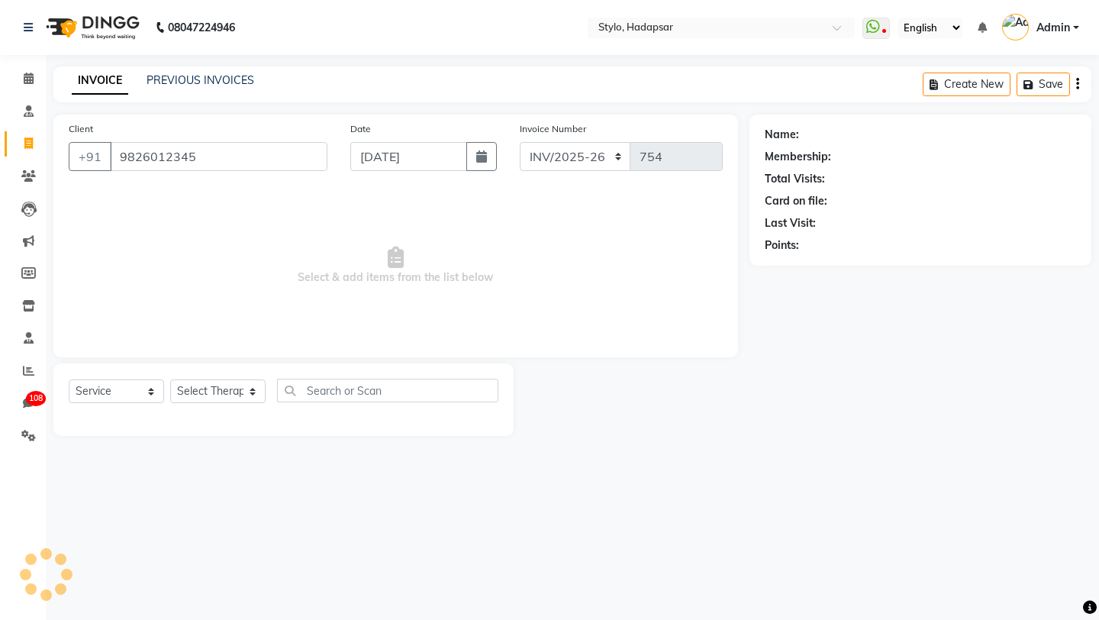
type input "9826012345"
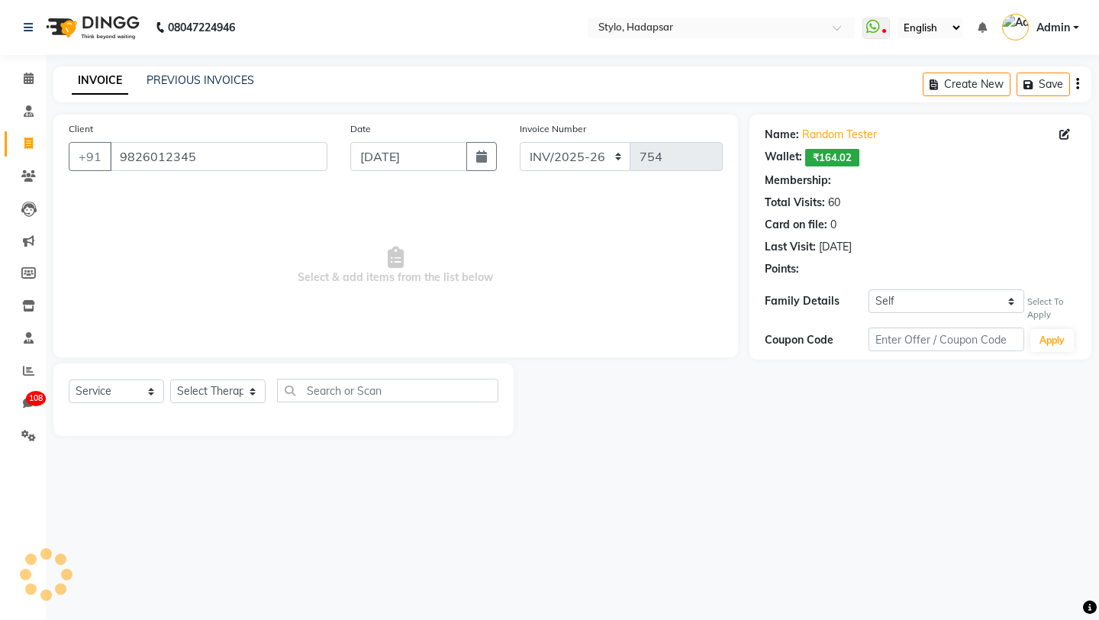
select select "2: Object"
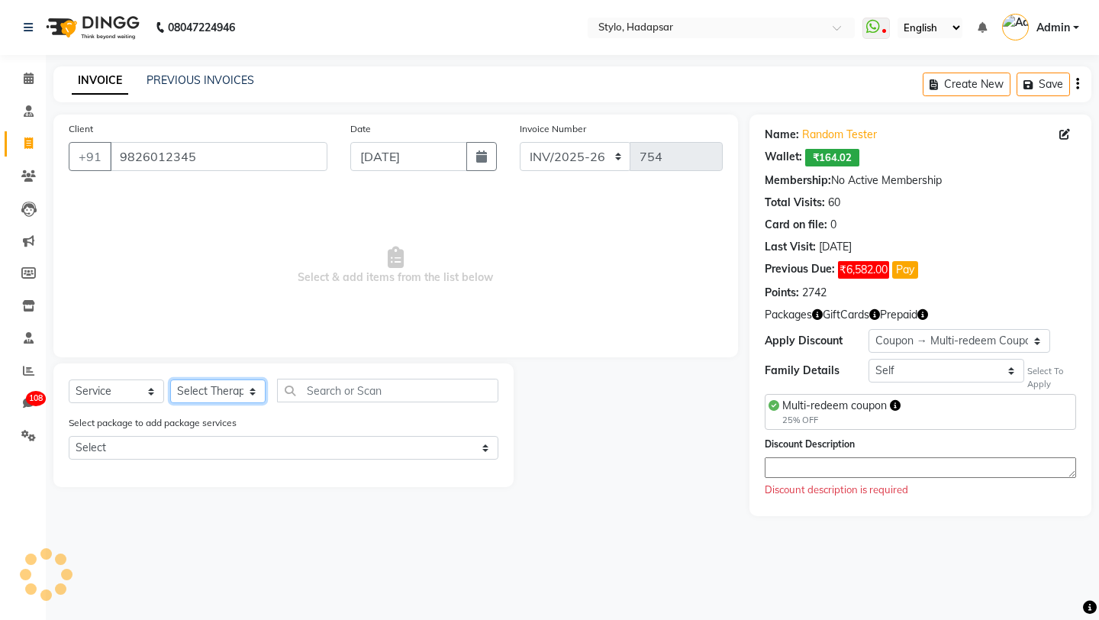
click at [227, 394] on select "Select Therapist aadi manav Abc testing abhi Admin A Amit Ankit magan Anuja ash…" at bounding box center [217, 391] width 95 height 24
select select "439"
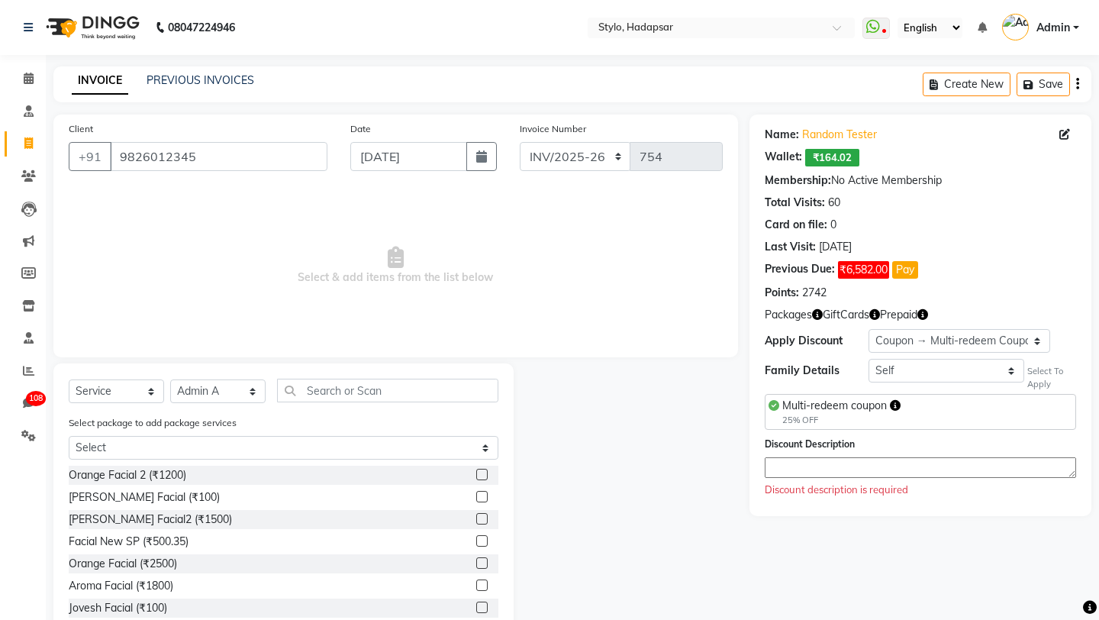
click at [484, 477] on label at bounding box center [481, 474] width 11 height 11
click at [484, 477] on input "checkbox" at bounding box center [481, 475] width 10 height 10
checkbox input "true"
select select "Z73944"
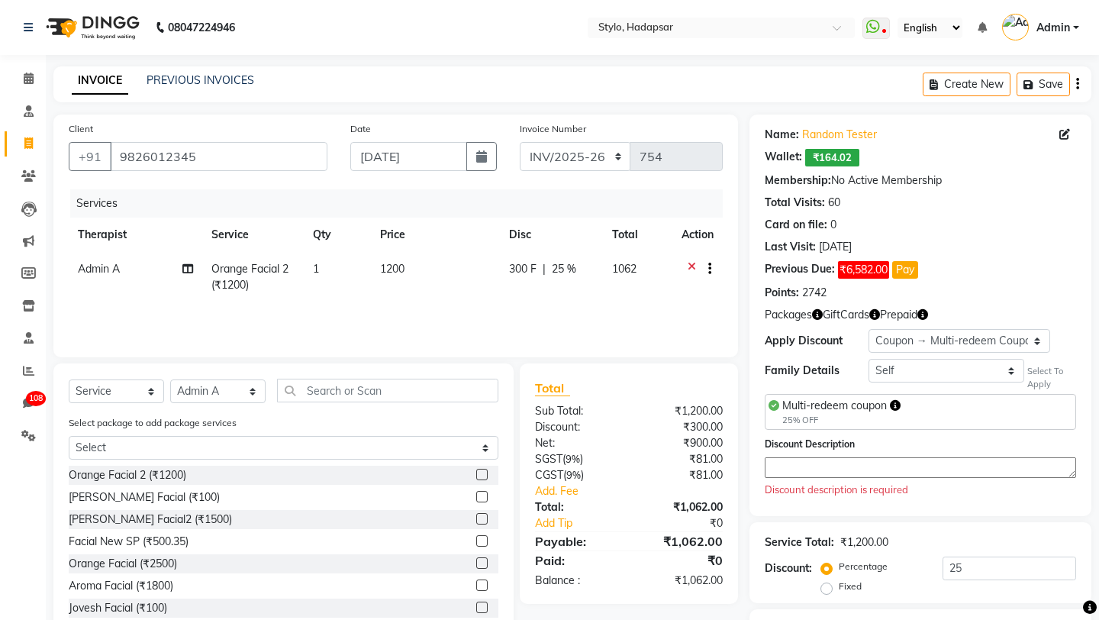
checkbox input "false"
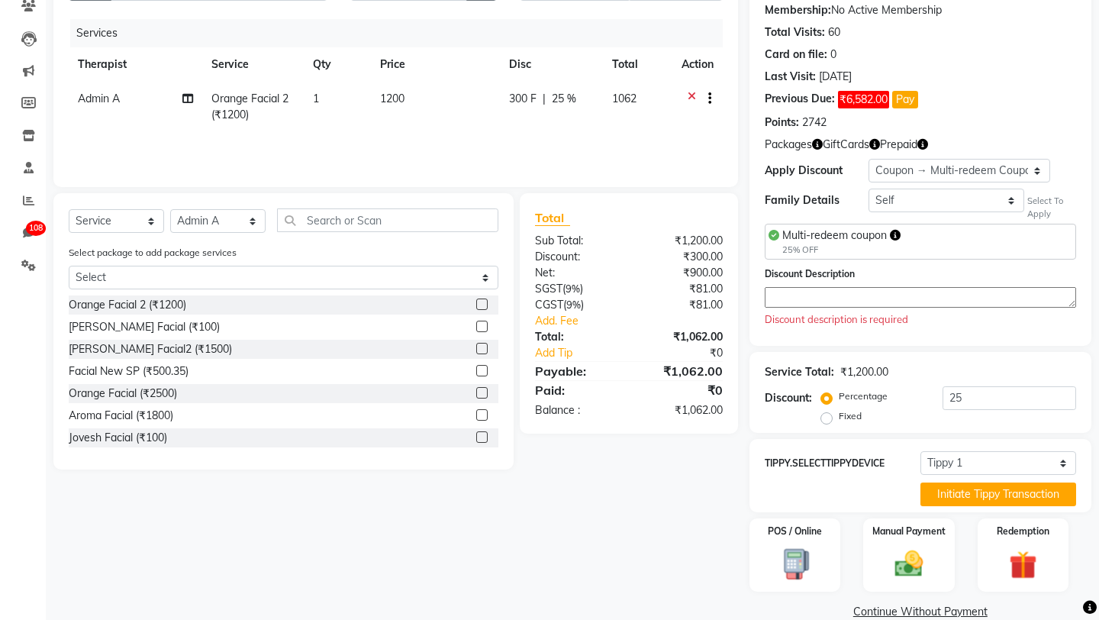
scroll to position [179, 0]
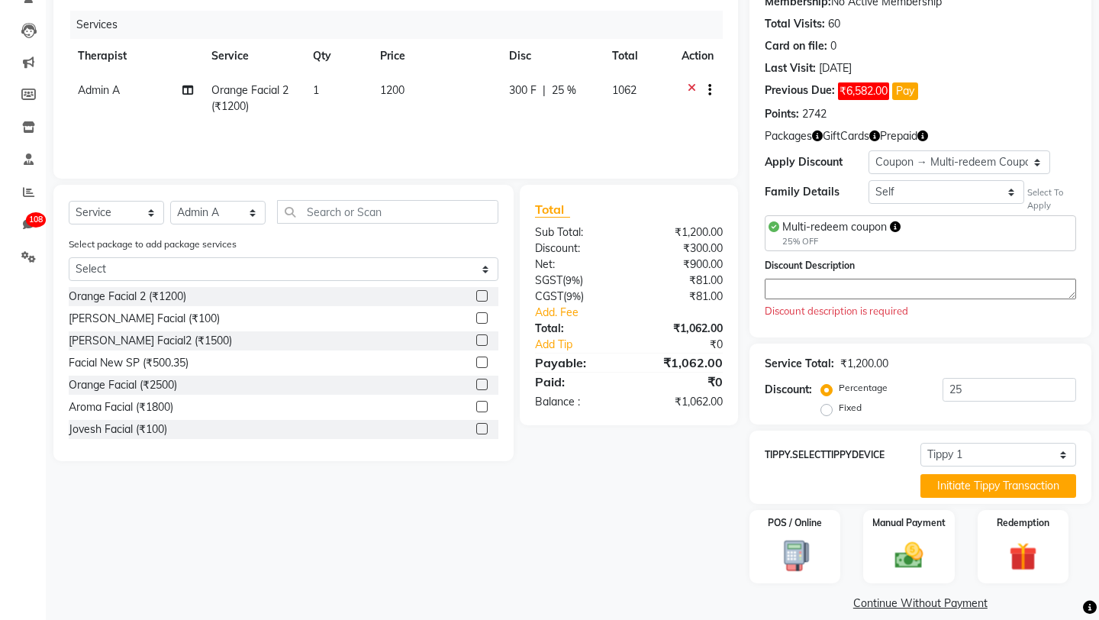
click at [812, 295] on textarea at bounding box center [920, 289] width 311 height 21
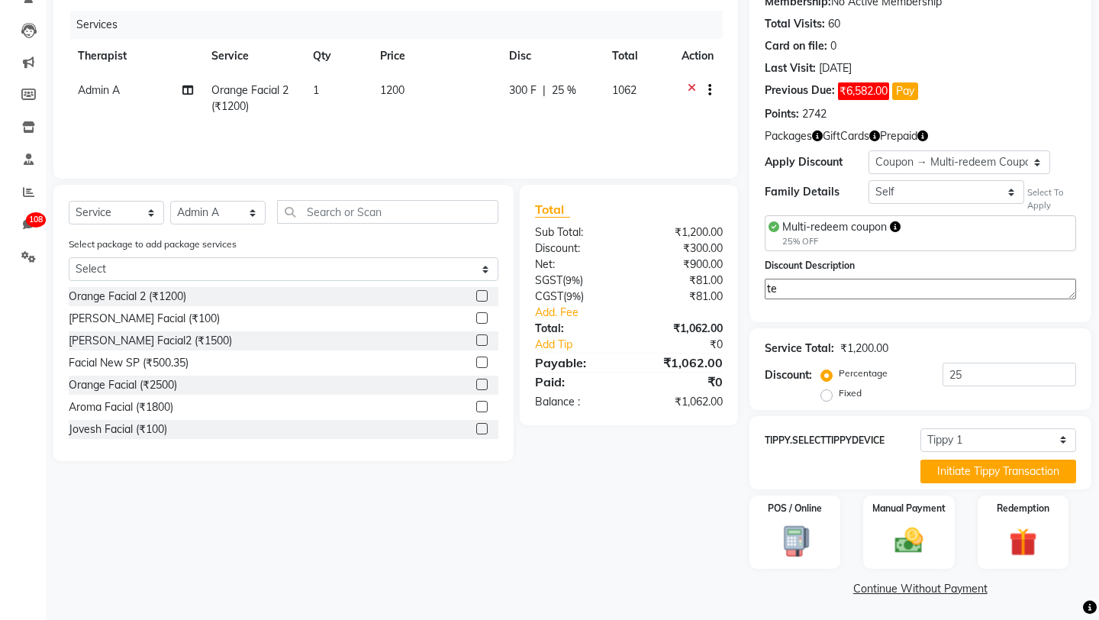
scroll to position [163, 0]
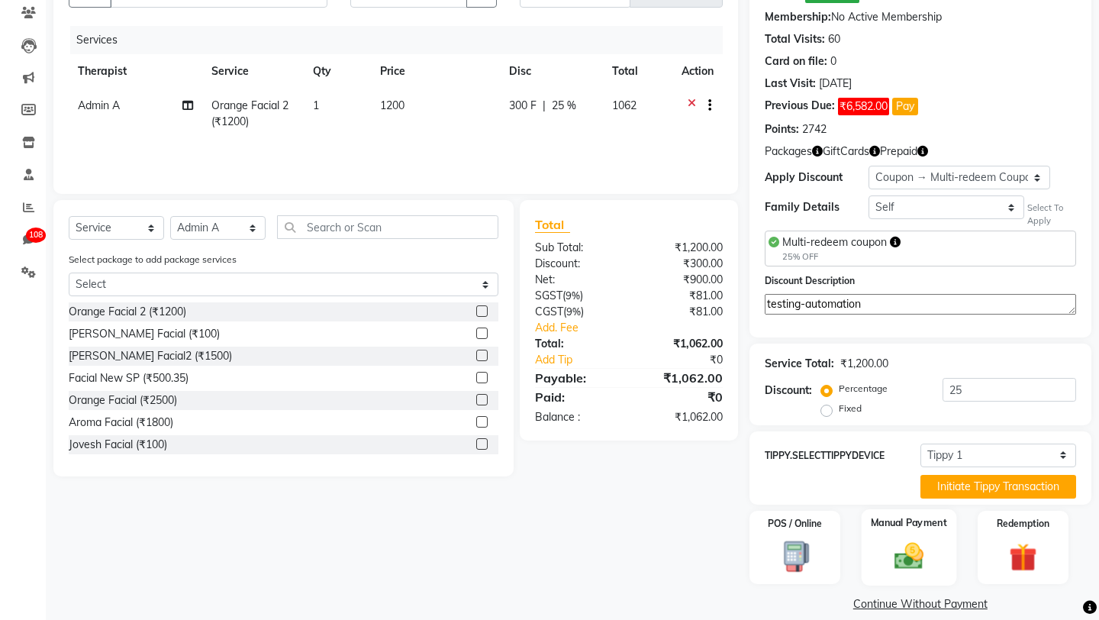
type textarea "testing-automation"
click at [850, 511] on div "POS / Online Manual Payment Redemption" at bounding box center [920, 547] width 365 height 73
click at [924, 539] on img at bounding box center [908, 556] width 47 height 34
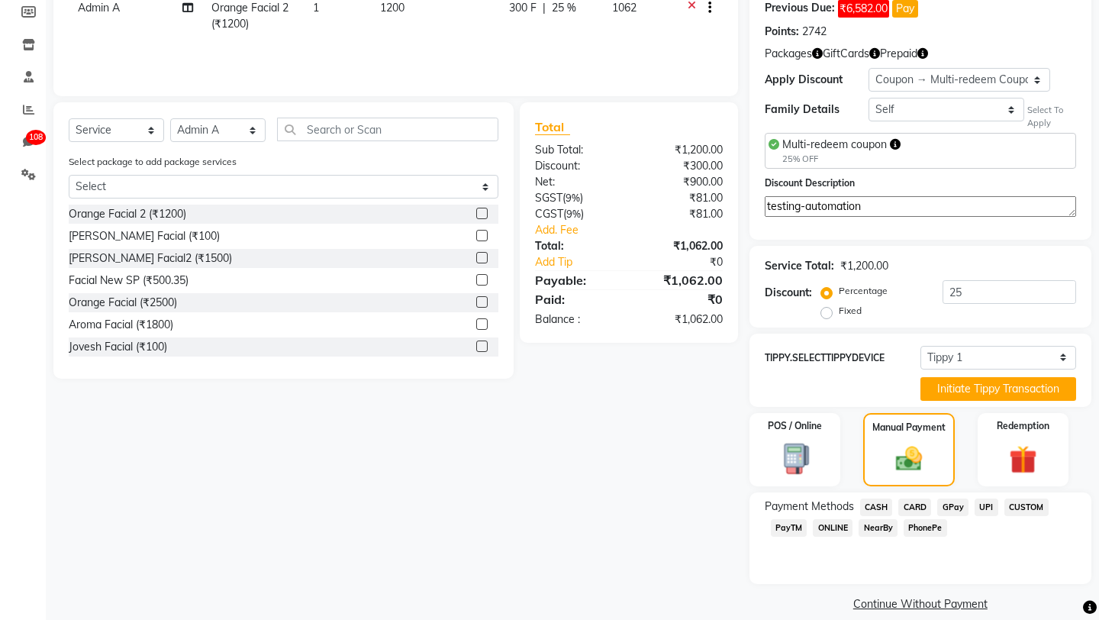
click at [834, 519] on span "ONLINE" at bounding box center [833, 528] width 40 height 18
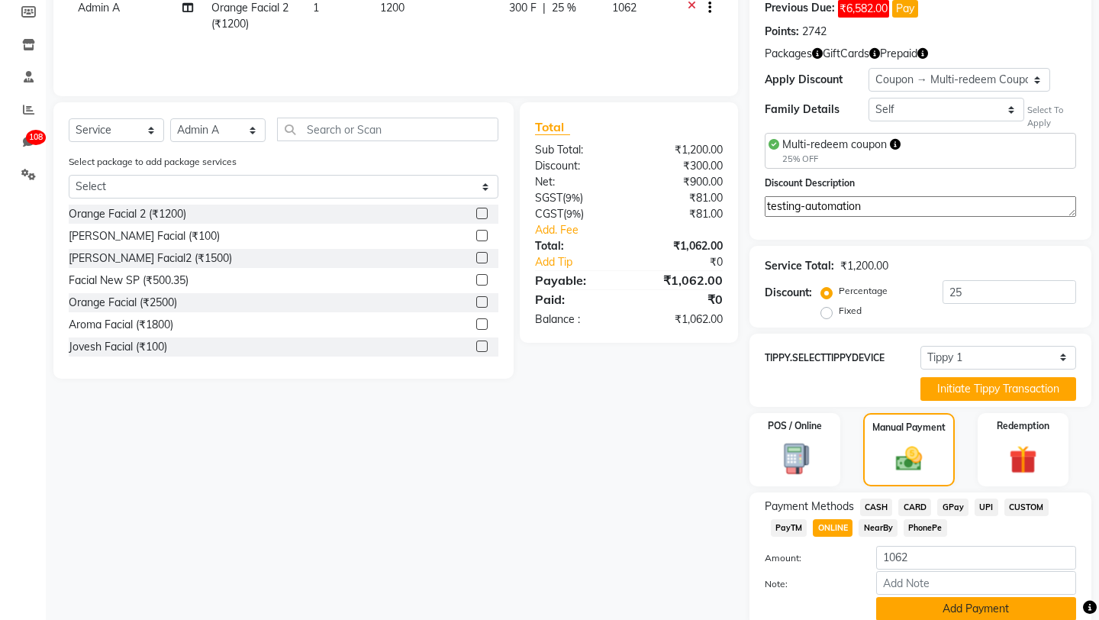
click at [960, 597] on button "Add Payment" at bounding box center [976, 609] width 200 height 24
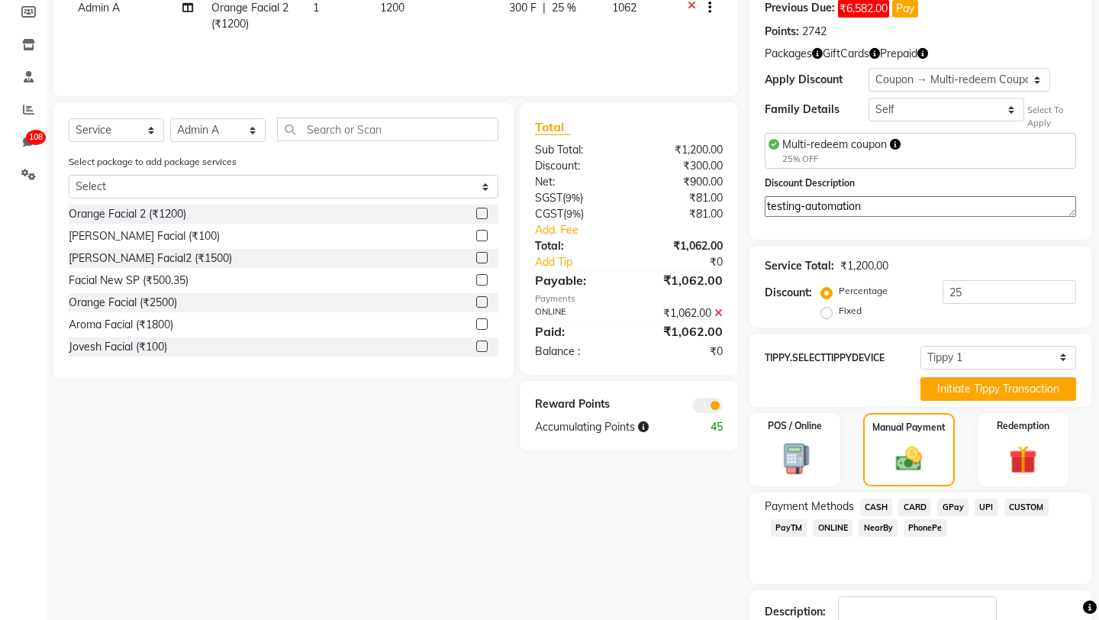
scroll to position [347, 0]
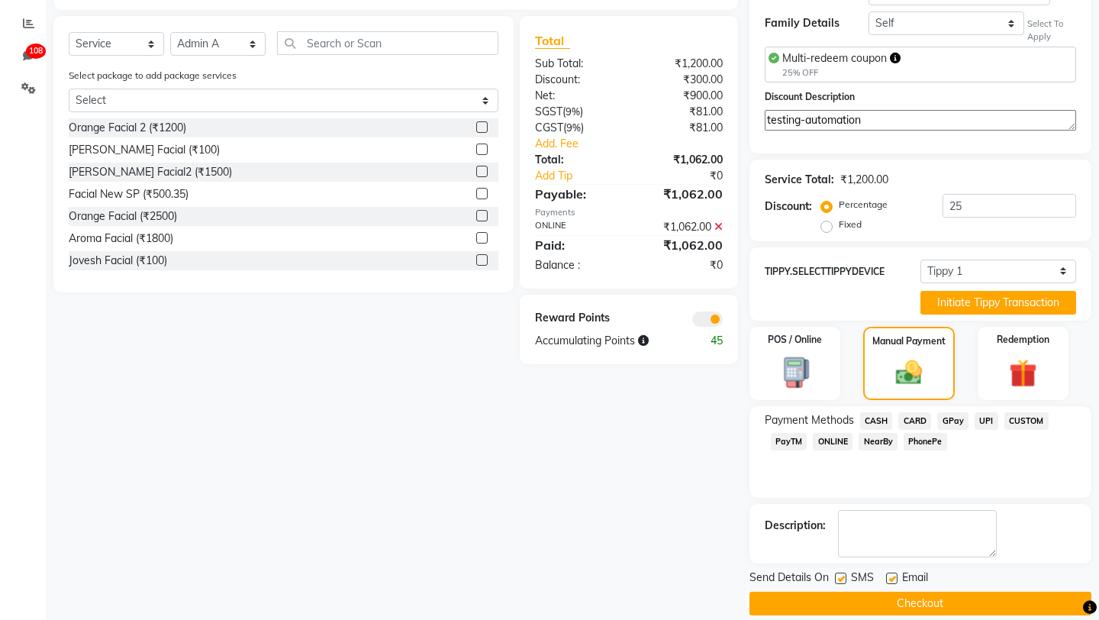
click at [838, 572] on label at bounding box center [840, 577] width 11 height 11
click at [838, 574] on input "checkbox" at bounding box center [840, 579] width 10 height 10
checkbox input "false"
click at [893, 572] on label at bounding box center [891, 577] width 11 height 11
click at [893, 574] on input "checkbox" at bounding box center [891, 579] width 10 height 10
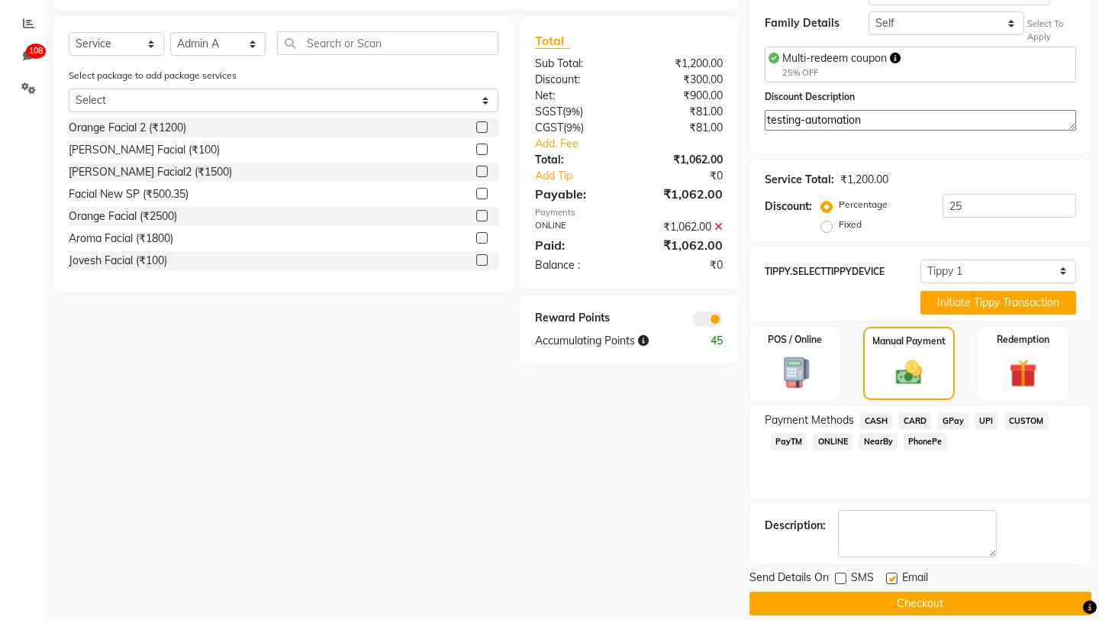
checkbox input "false"
click at [873, 592] on button "Checkout" at bounding box center [921, 604] width 342 height 24
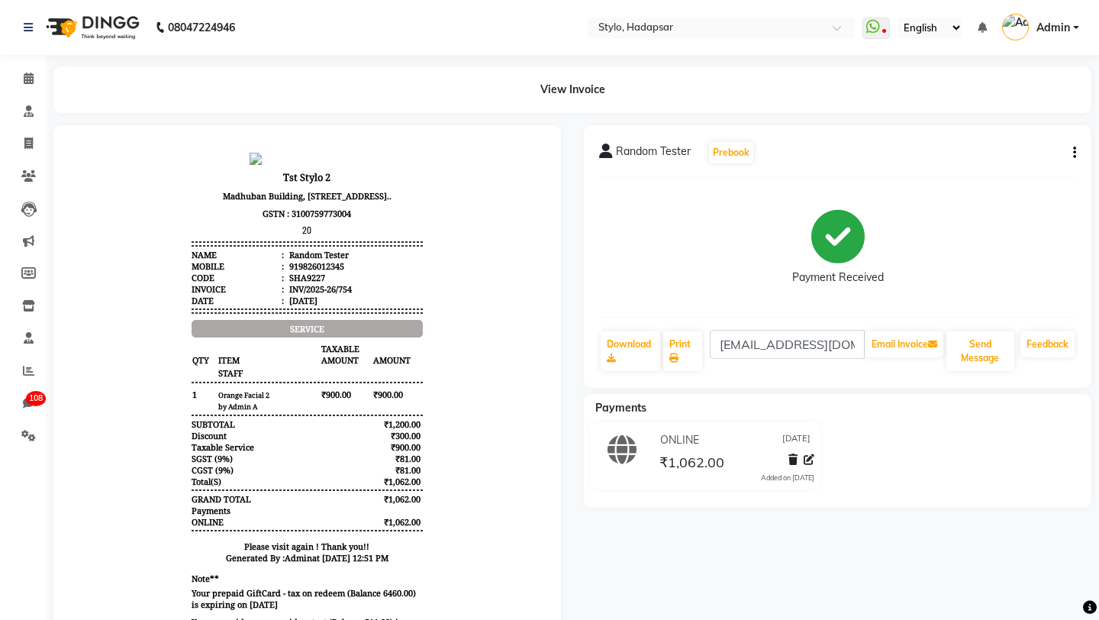
scroll to position [15, 0]
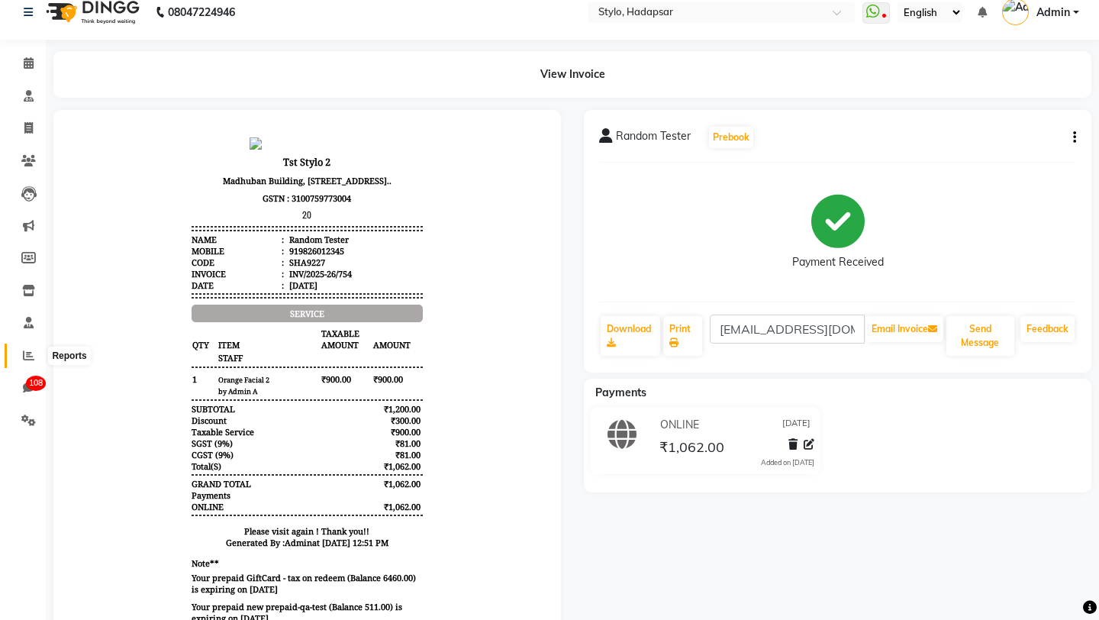
click at [27, 355] on icon at bounding box center [28, 355] width 11 height 11
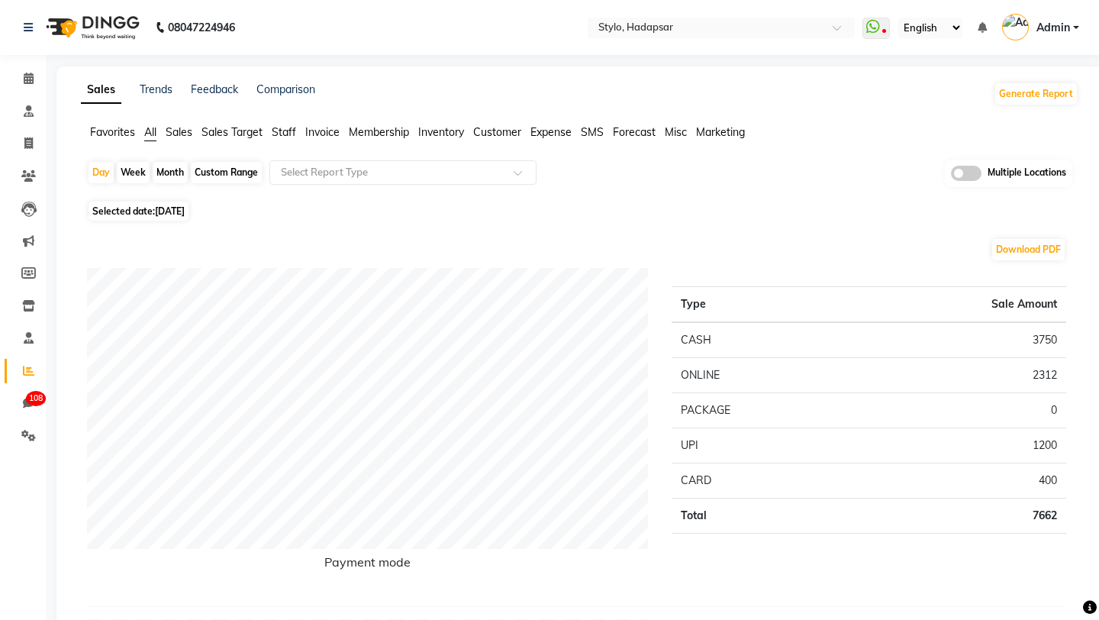
click at [312, 130] on span "Invoice" at bounding box center [322, 132] width 34 height 14
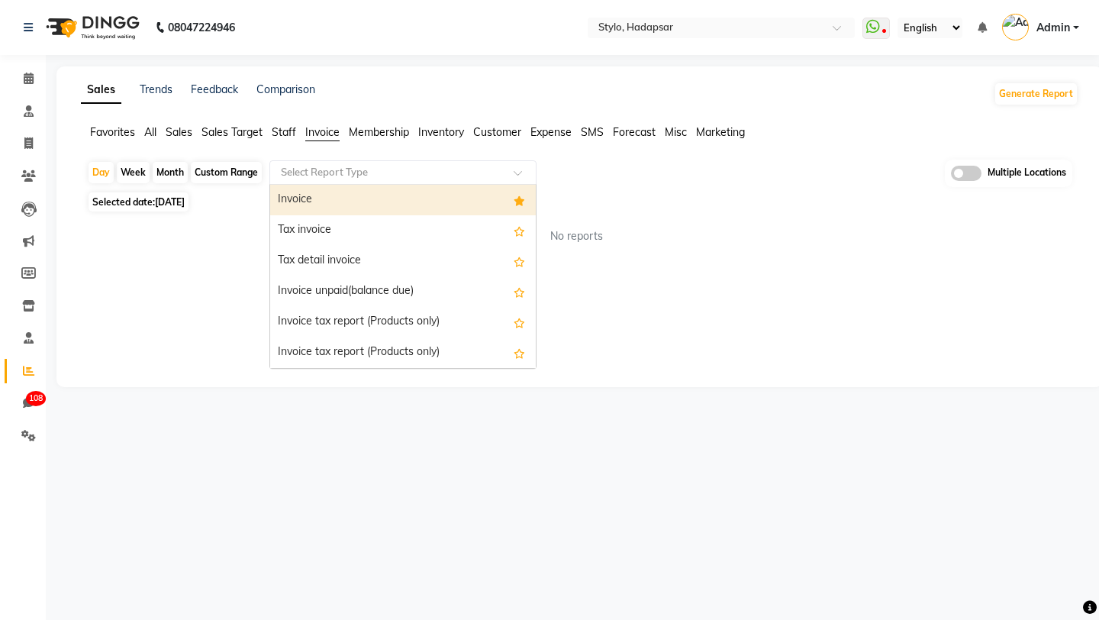
click at [312, 179] on input "text" at bounding box center [388, 172] width 220 height 15
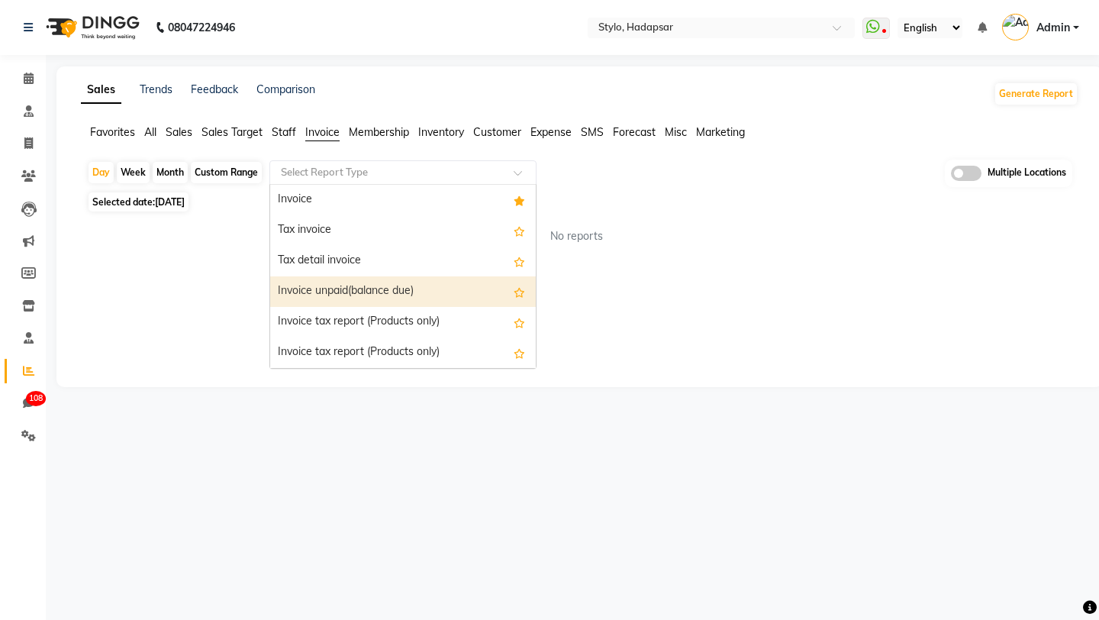
scroll to position [305, 0]
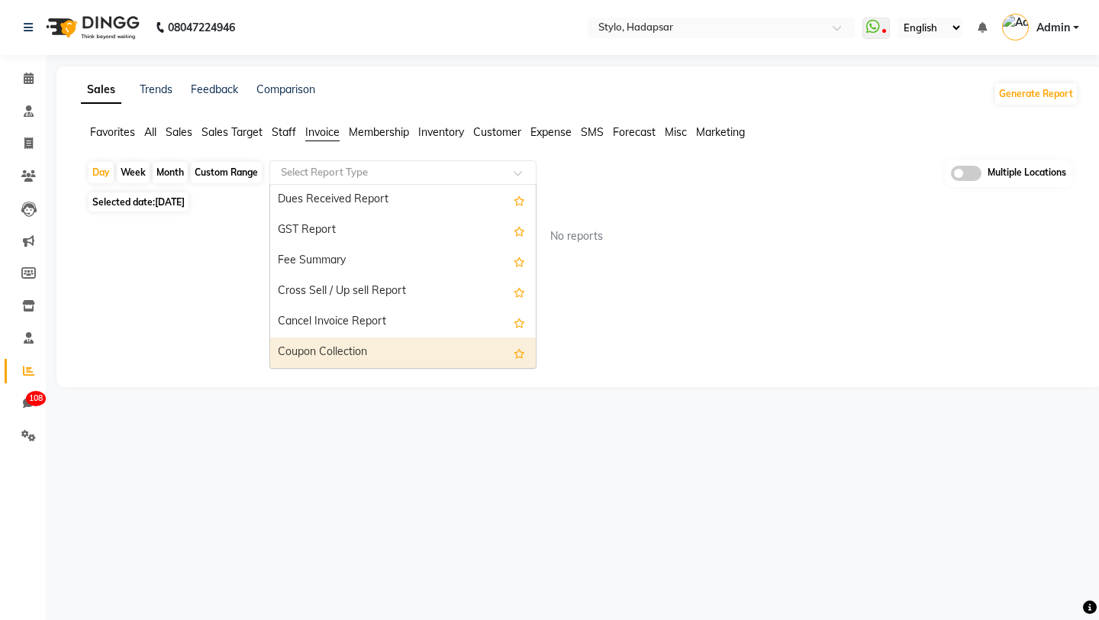
click at [304, 346] on div "Coupon Collection" at bounding box center [403, 352] width 266 height 31
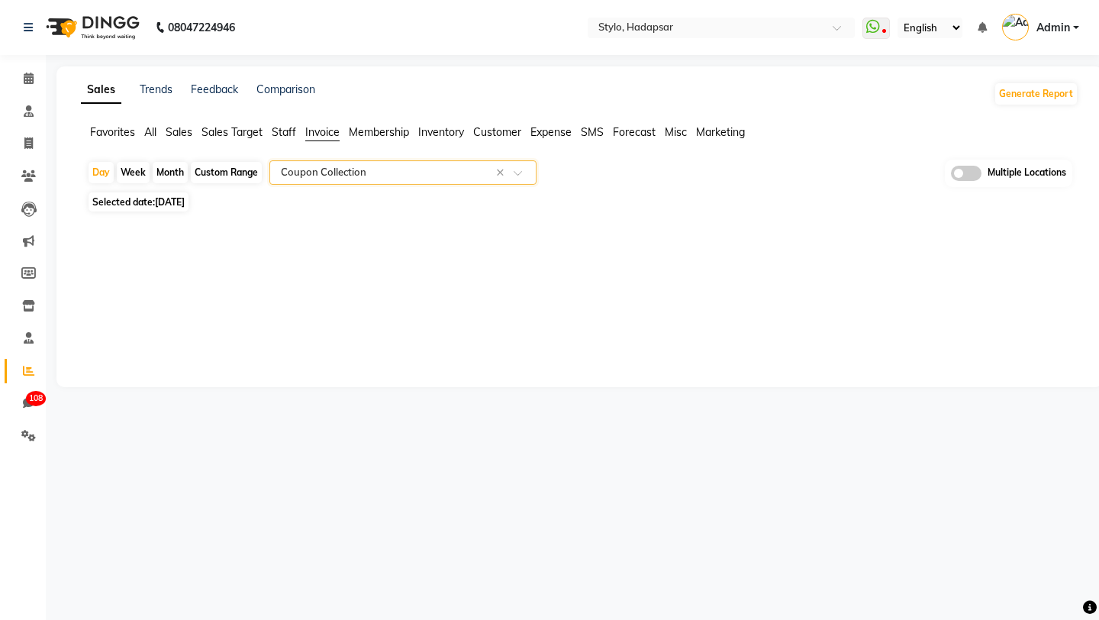
select select "filtered_report"
select select "csv"
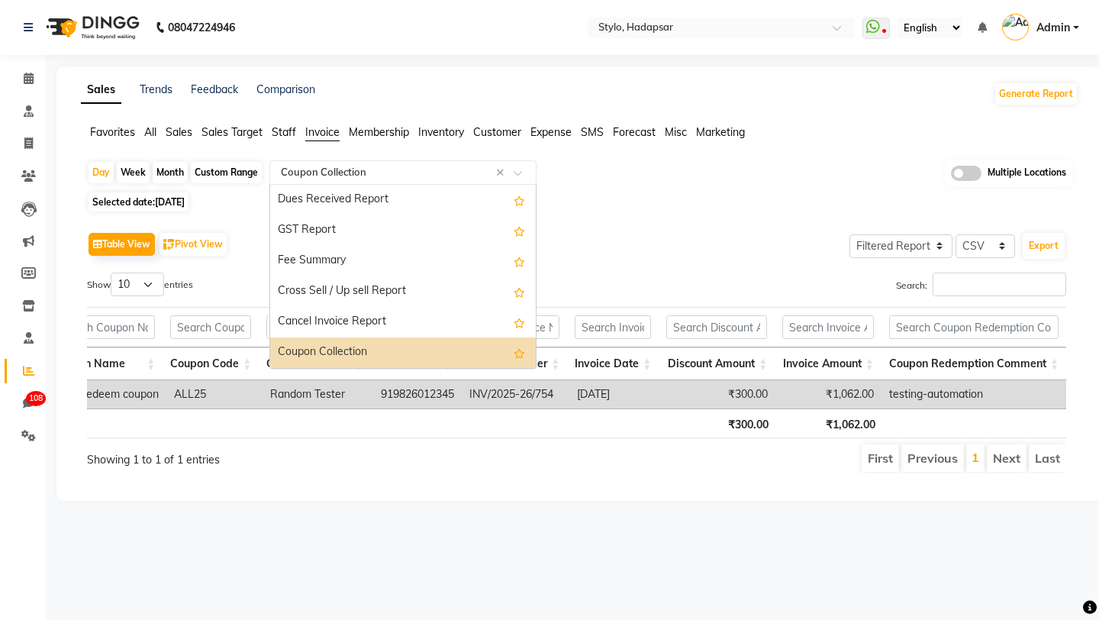
click at [405, 169] on input "text" at bounding box center [388, 172] width 220 height 15
click at [304, 354] on div "Coupon Collection" at bounding box center [403, 352] width 266 height 31
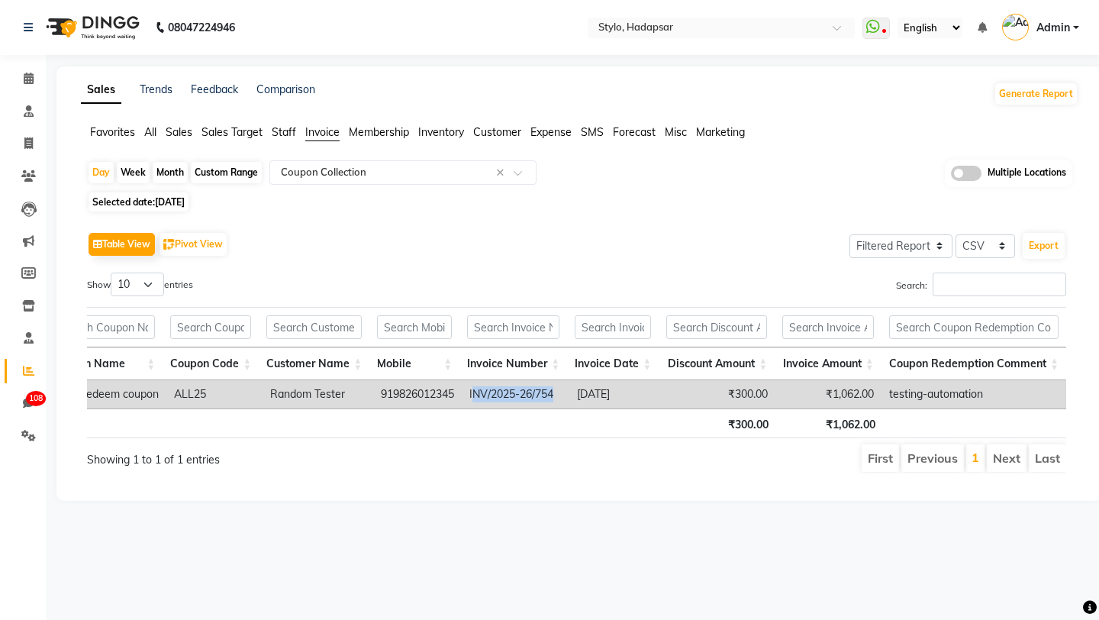
drag, startPoint x: 476, startPoint y: 396, endPoint x: 558, endPoint y: 396, distance: 81.7
click at [558, 396] on td "INV/2025-26/754" at bounding box center [516, 394] width 108 height 28
click at [308, 167] on input "text" at bounding box center [388, 172] width 220 height 15
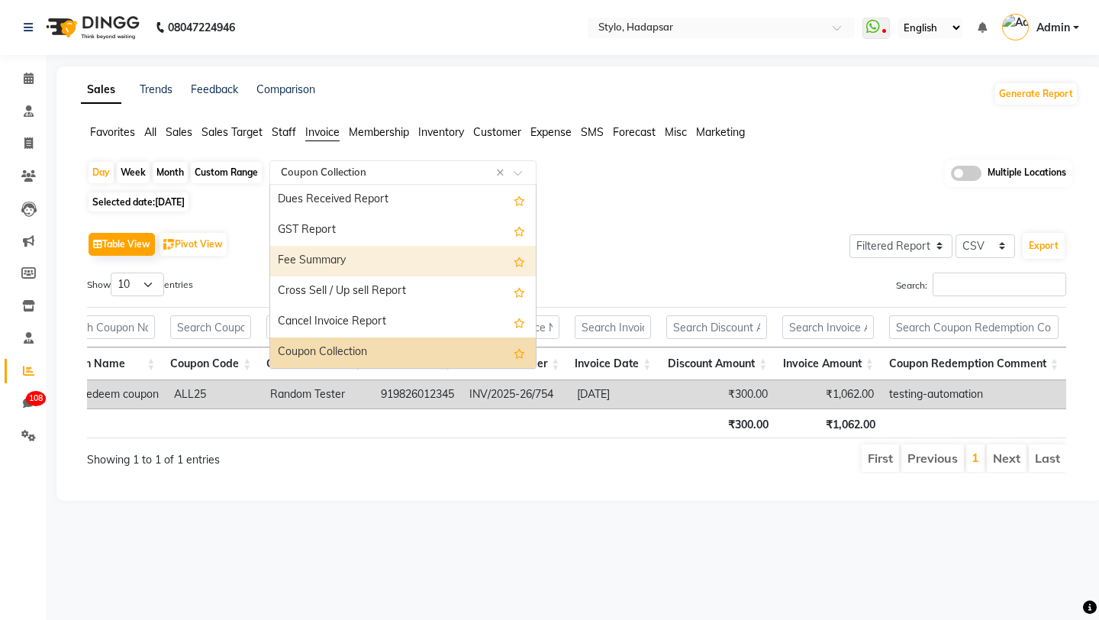
click at [308, 261] on div "Fee Summary" at bounding box center [403, 261] width 266 height 31
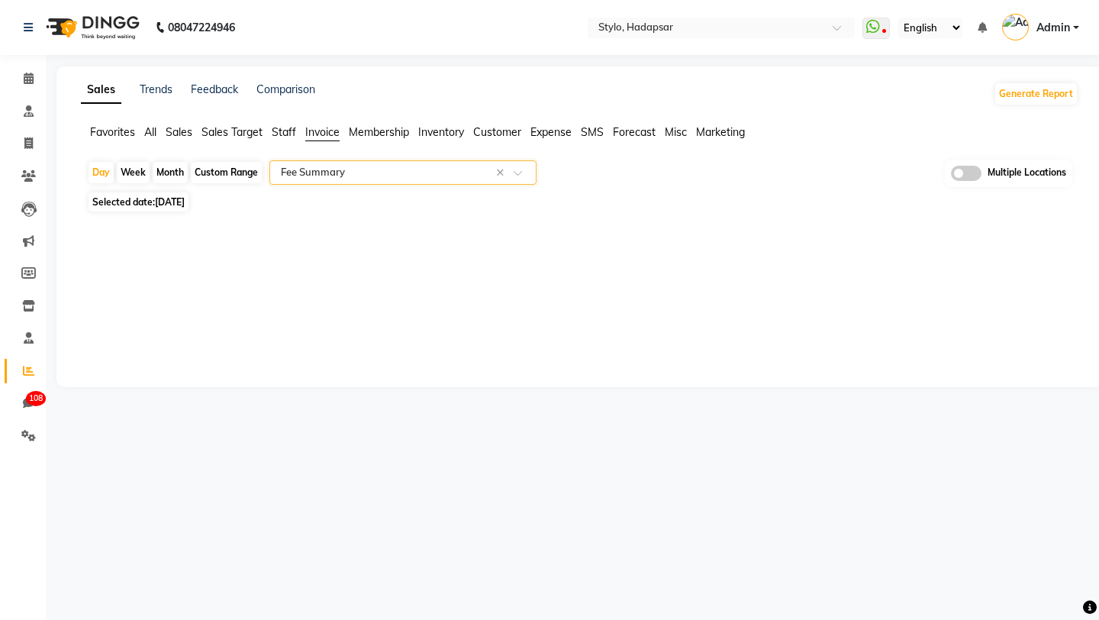
click at [313, 167] on input "text" at bounding box center [388, 172] width 220 height 15
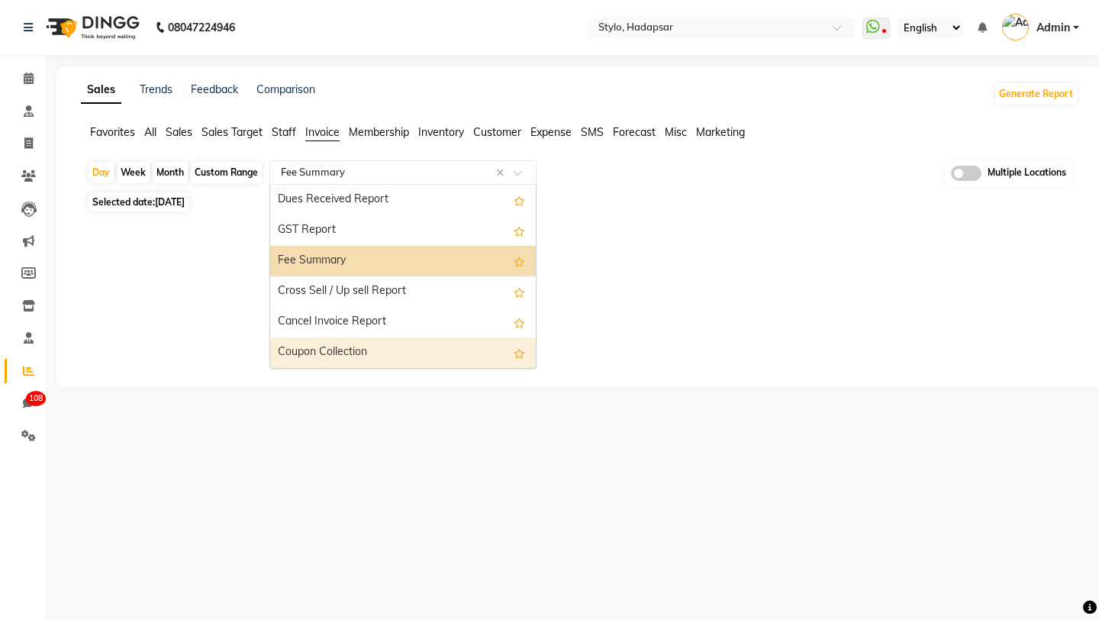
click at [314, 350] on div "Coupon Collection" at bounding box center [403, 352] width 266 height 31
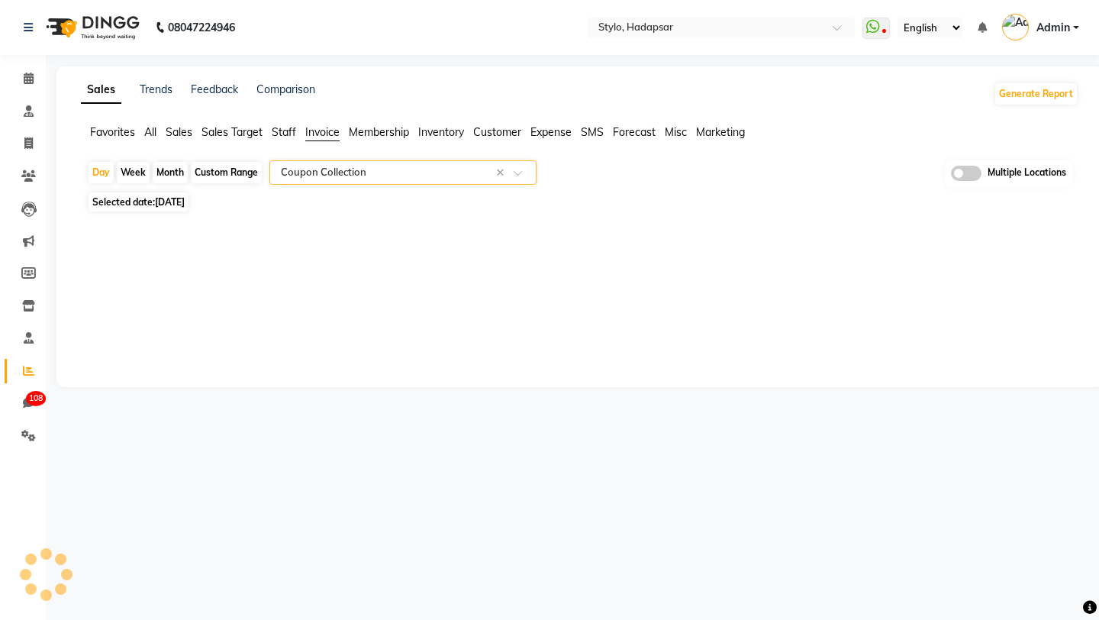
select select "filtered_report"
select select "csv"
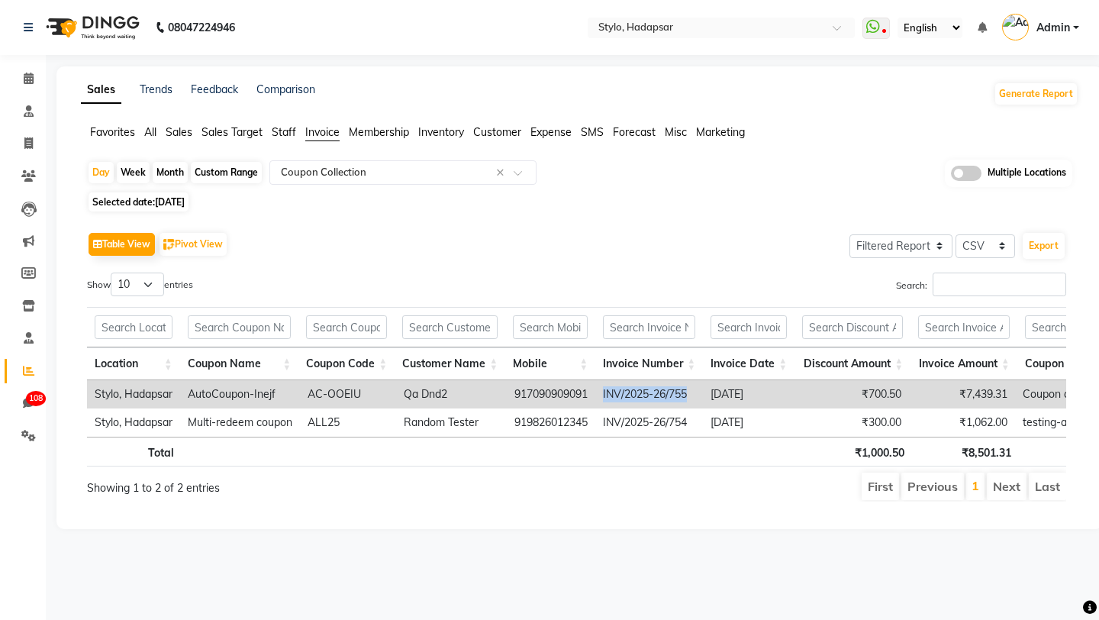
drag, startPoint x: 607, startPoint y: 392, endPoint x: 694, endPoint y: 392, distance: 87.0
click at [694, 392] on td "INV/2025-26/755" at bounding box center [649, 394] width 108 height 28
copy td "INV/2025-26/755"
click at [991, 288] on input "Search:" at bounding box center [1000, 284] width 134 height 24
paste input "INV/2025-26/755"
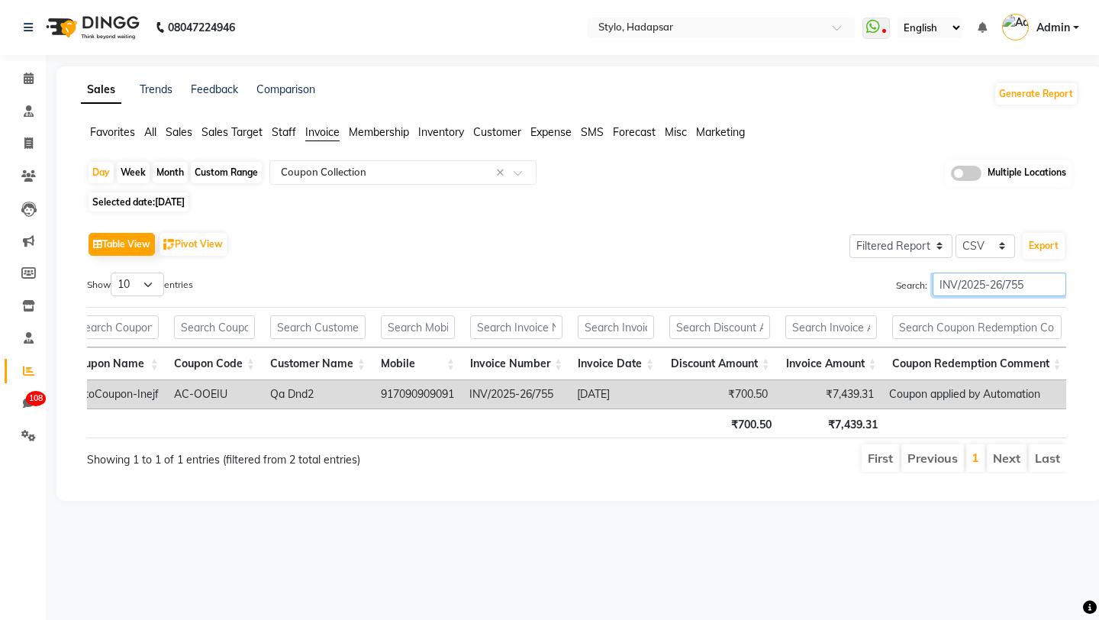
scroll to position [0, 0]
type input "INV/2025-26/755"
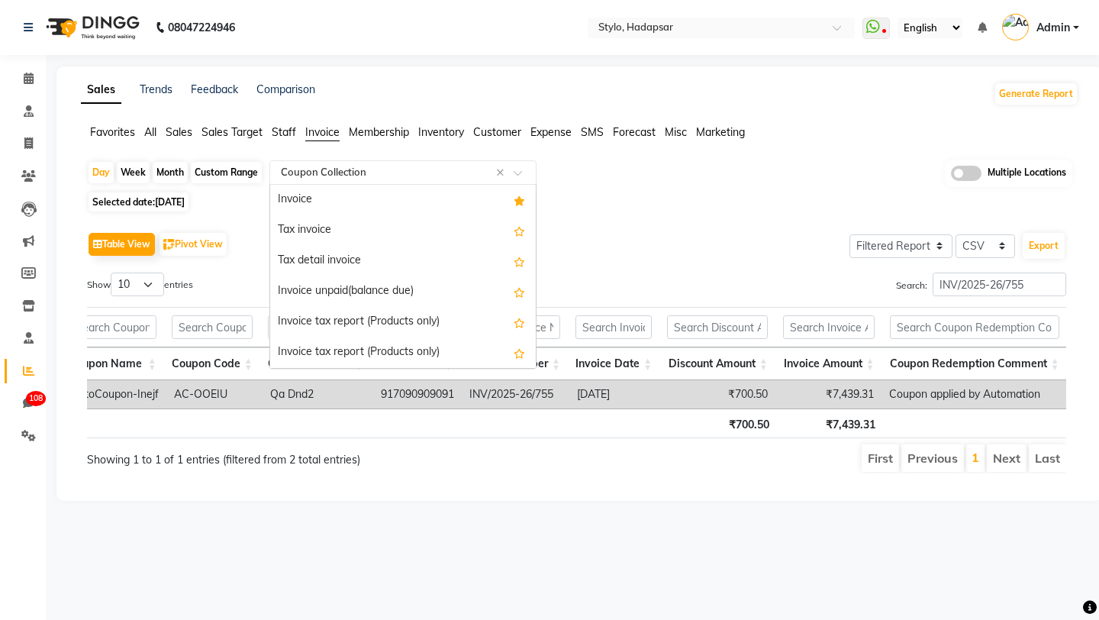
scroll to position [305, 0]
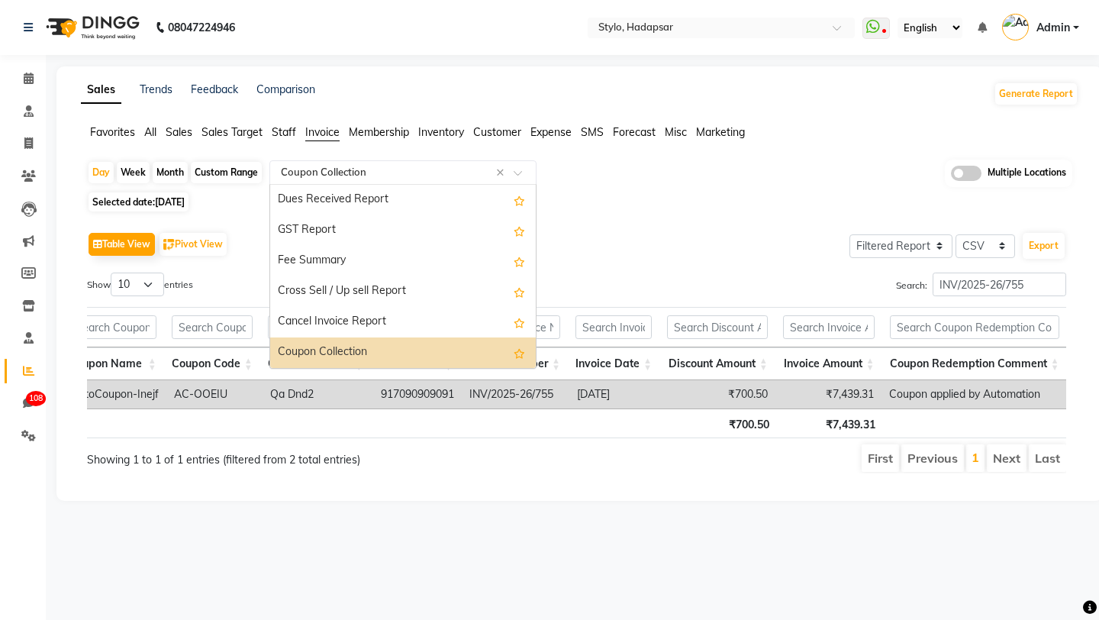
click at [316, 176] on input "text" at bounding box center [388, 172] width 220 height 15
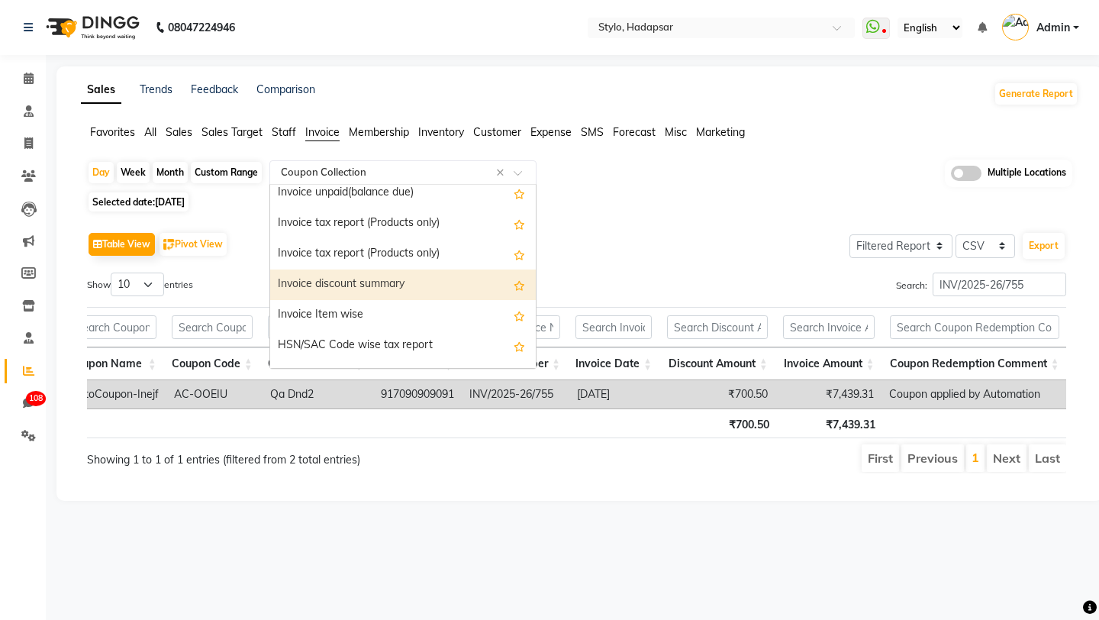
scroll to position [94, 0]
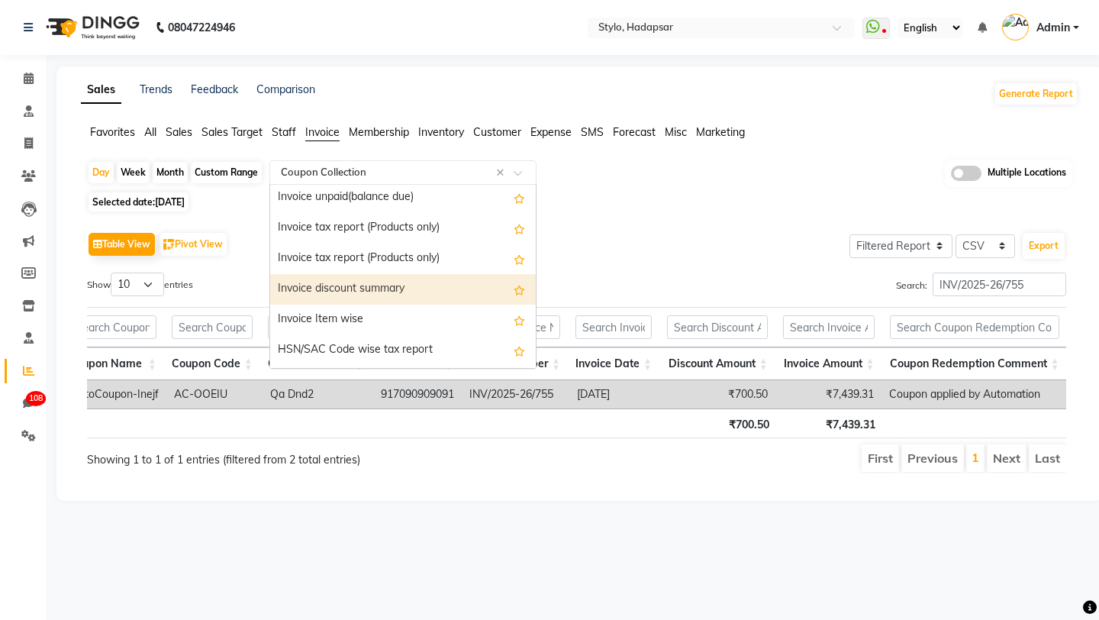
click at [308, 279] on div "Invoice discount summary" at bounding box center [403, 289] width 266 height 31
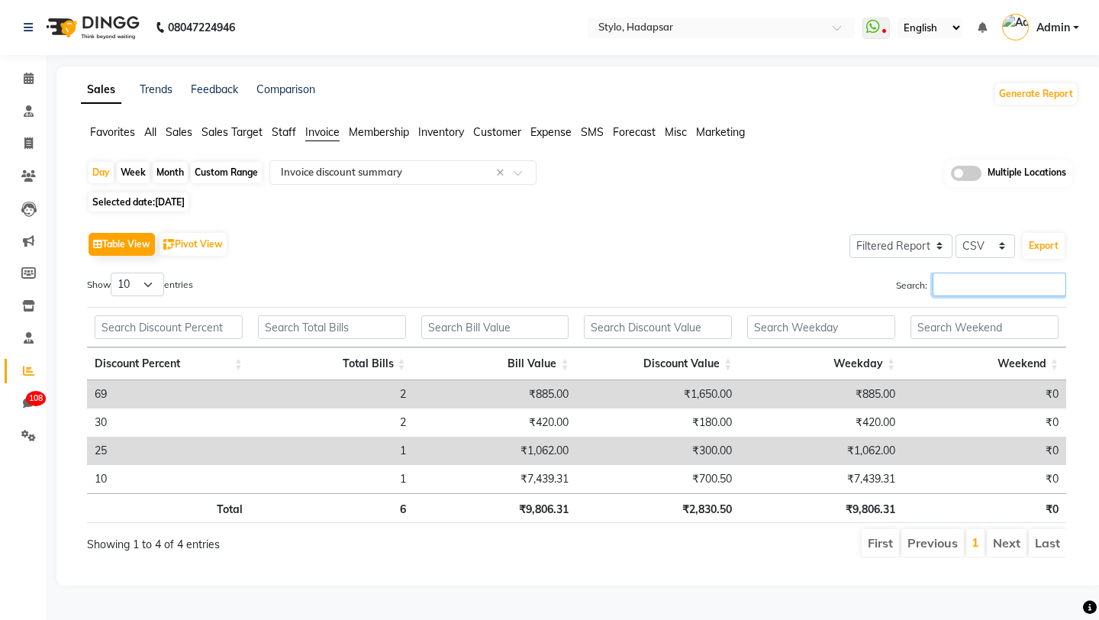
click at [984, 295] on input "Search:" at bounding box center [1000, 284] width 134 height 24
paste input "INV/2025-26/755"
type input "INV/2025-26/755"
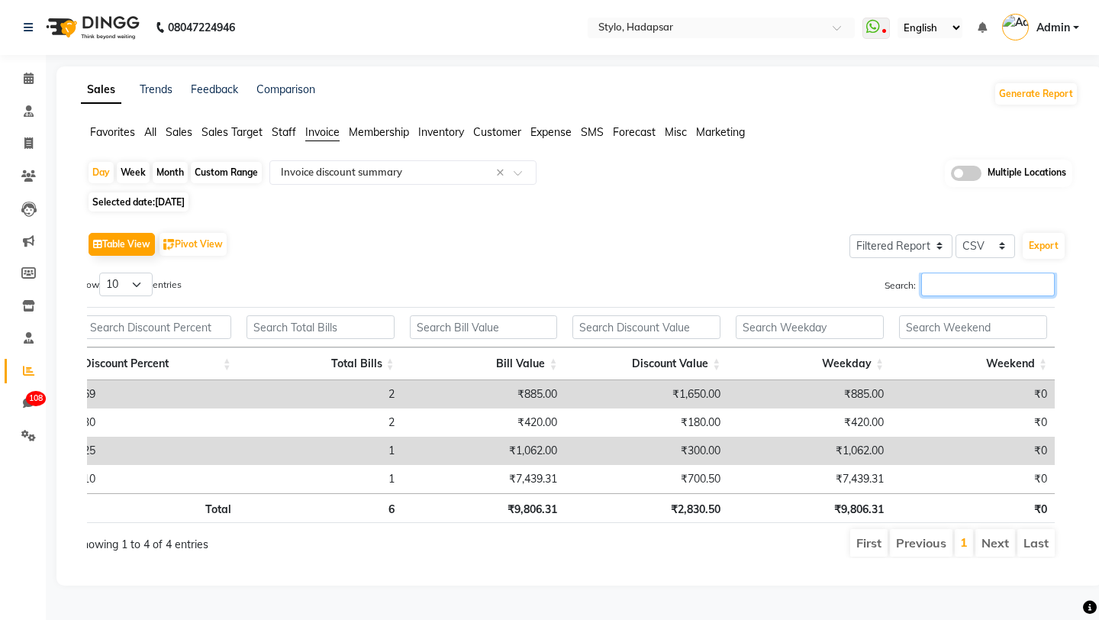
scroll to position [0, 0]
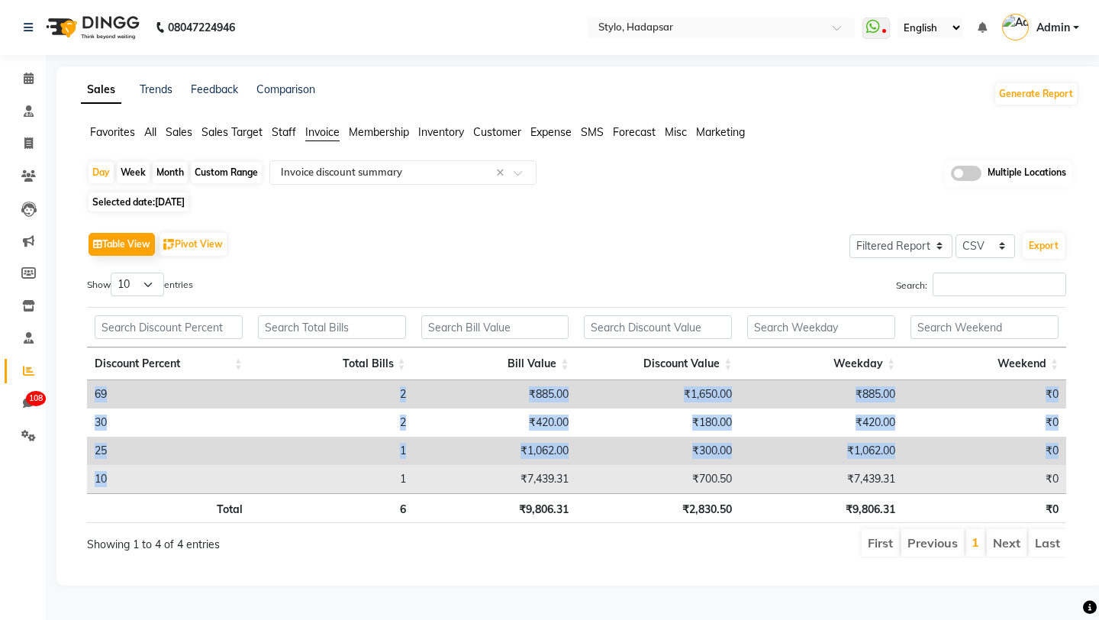
drag, startPoint x: 85, startPoint y: 481, endPoint x: 394, endPoint y: 481, distance: 308.4
click at [394, 481] on div "Table View Pivot View Select Full Report Filtered Report Select CSV PDF Export …" at bounding box center [577, 393] width 1004 height 354
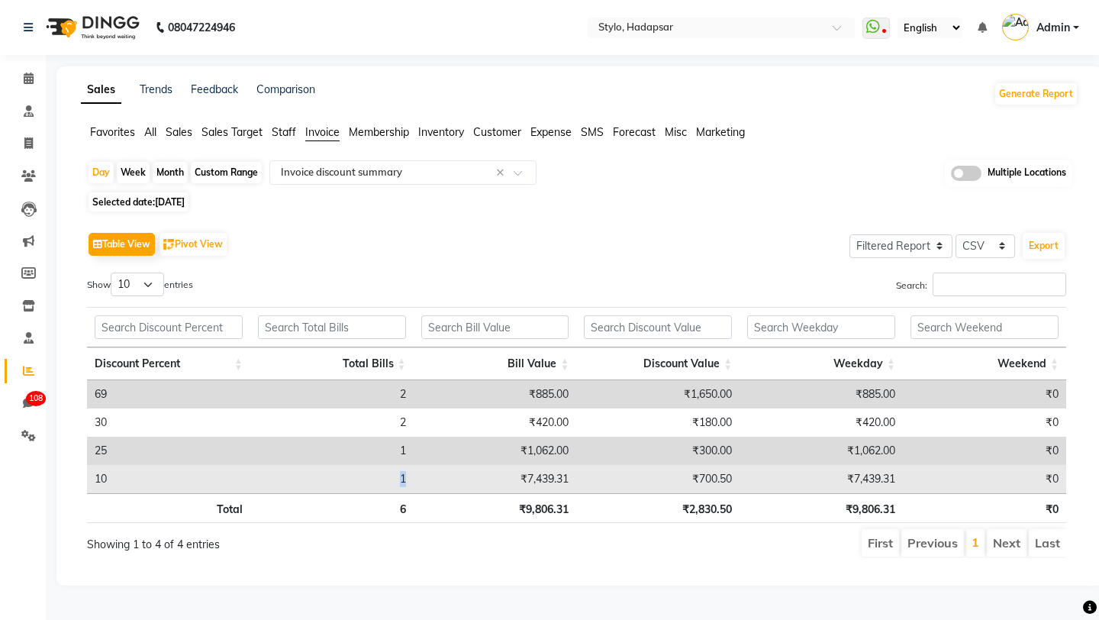
click at [399, 481] on td "1" at bounding box center [331, 479] width 163 height 28
drag, startPoint x: 1059, startPoint y: 483, endPoint x: 414, endPoint y: 470, distance: 644.3
click at [414, 470] on tr "10 1 ₹7,439.31 ₹700.50 ₹7,439.31 ₹0" at bounding box center [576, 479] width 979 height 28
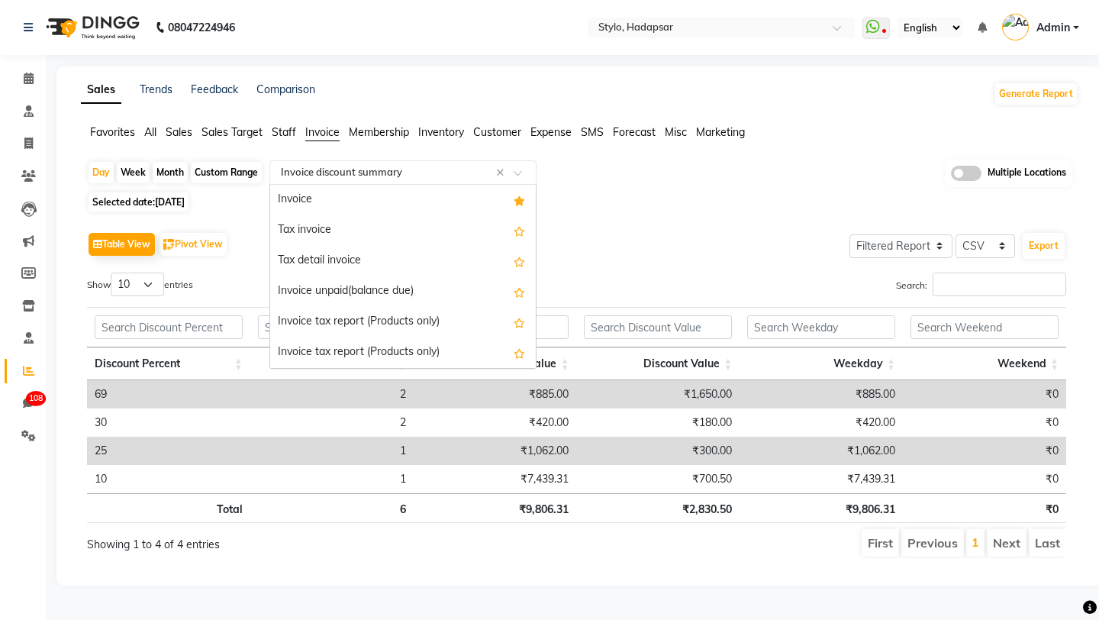
click at [338, 179] on input "text" at bounding box center [388, 172] width 220 height 15
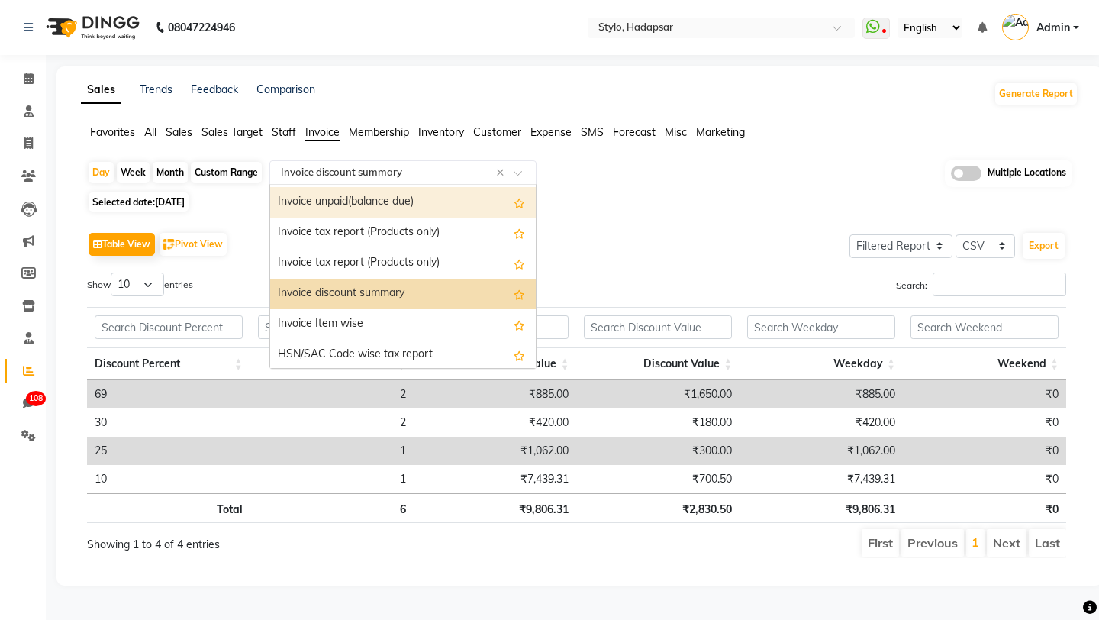
scroll to position [27, 0]
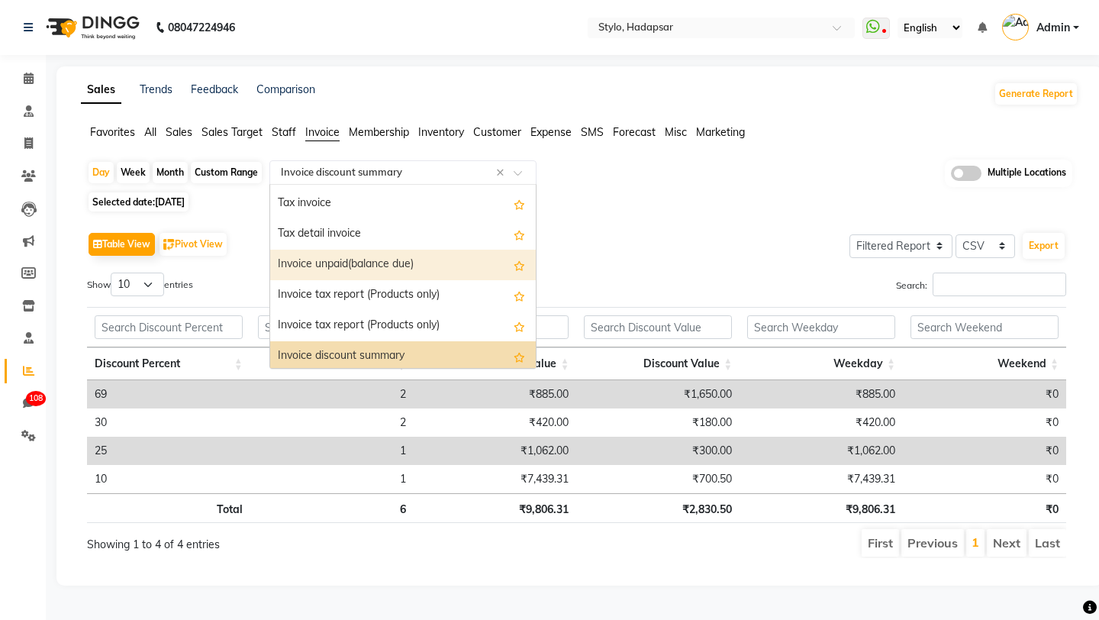
click at [331, 260] on div "Invoice unpaid(balance due)" at bounding box center [403, 265] width 266 height 31
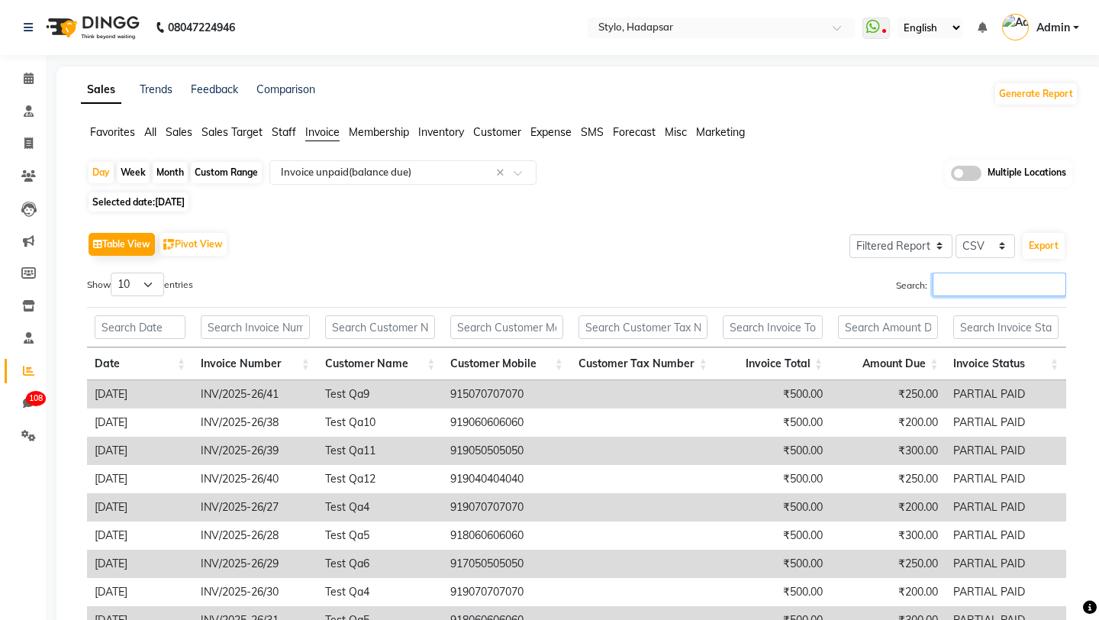
click at [964, 285] on input "Search:" at bounding box center [1000, 284] width 134 height 24
paste input "INV/2025-26/755"
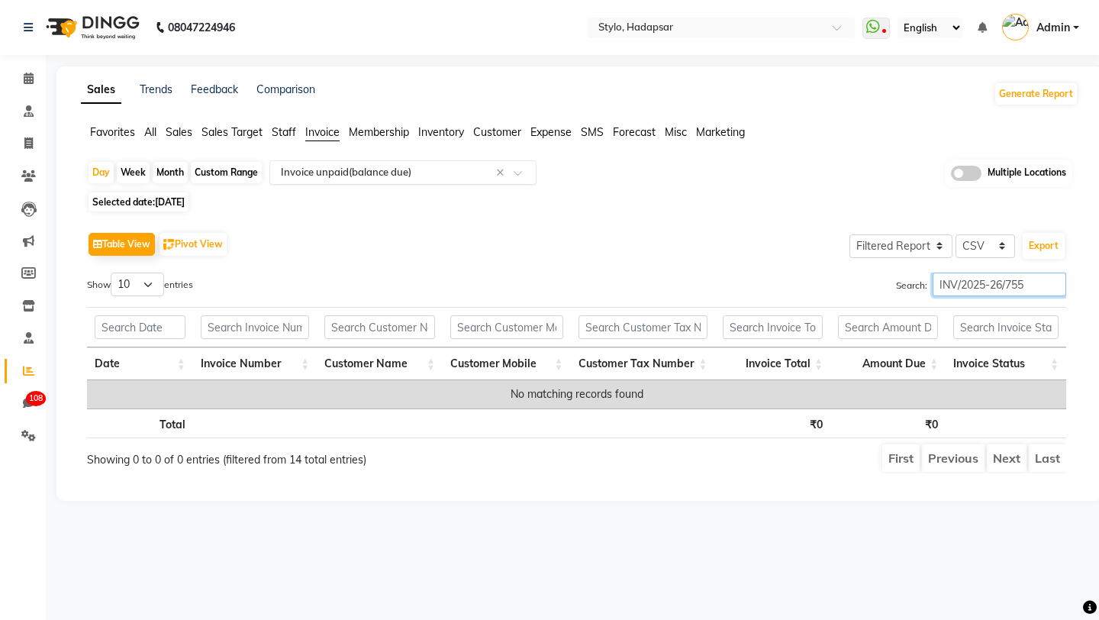
type input "INV/2025-26/755"
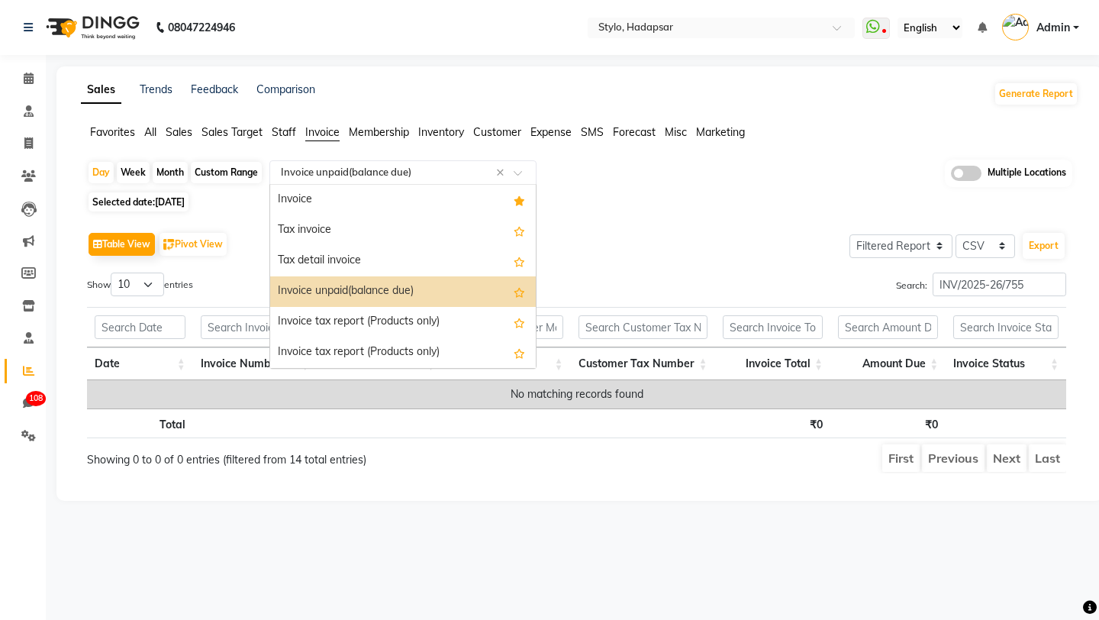
click at [372, 163] on div "Select Report Type × Invoice unpaid(balance due) ×" at bounding box center [402, 172] width 267 height 24
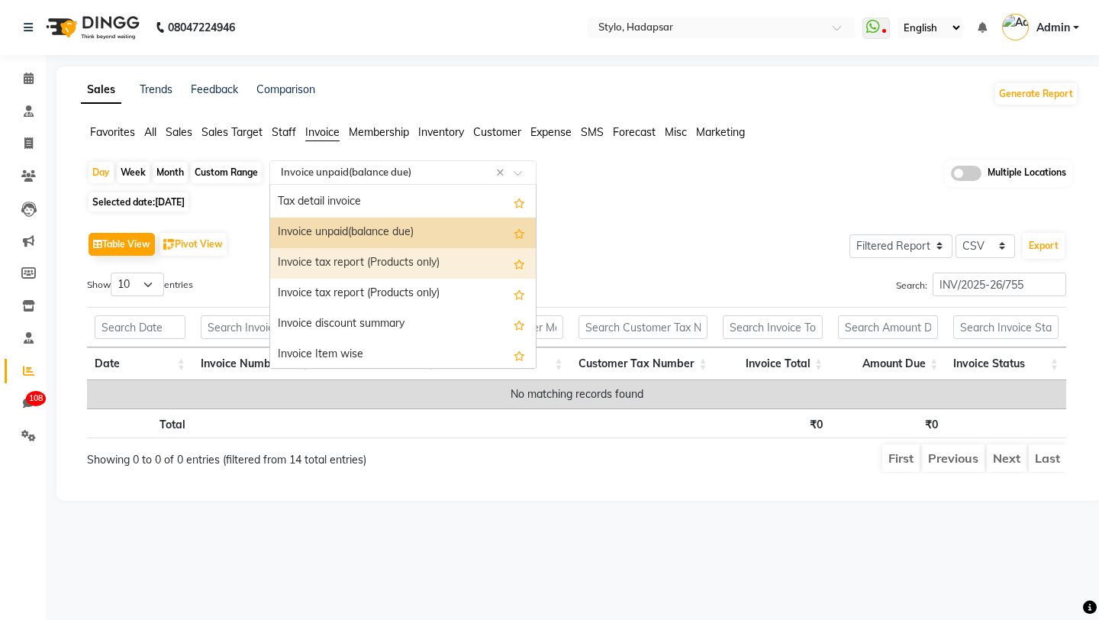
scroll to position [0, 0]
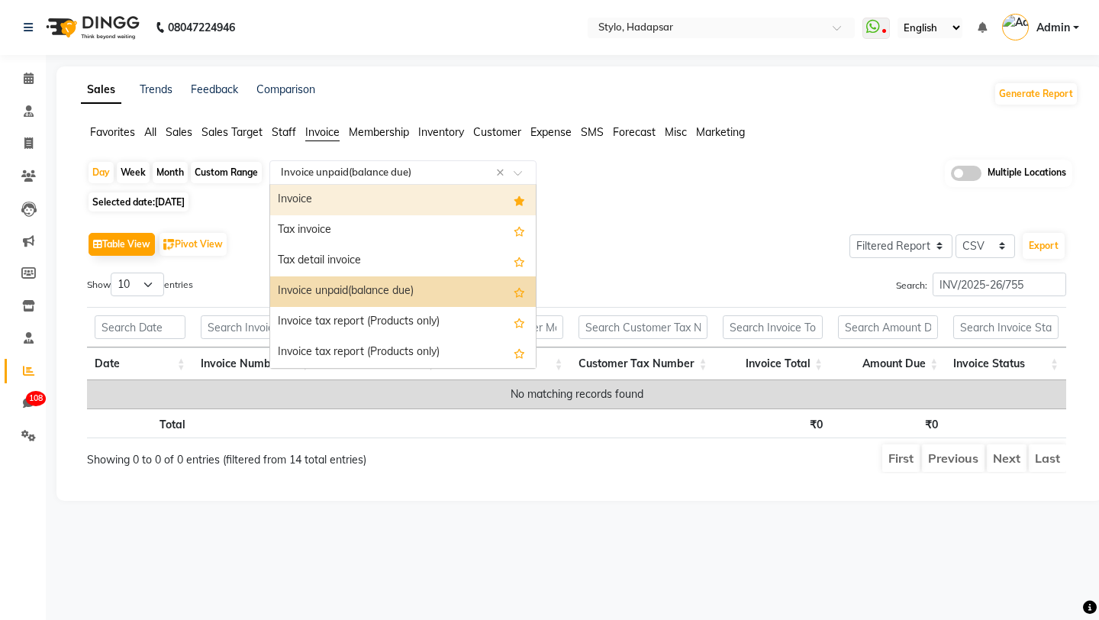
click at [298, 198] on div "Invoice" at bounding box center [403, 200] width 266 height 31
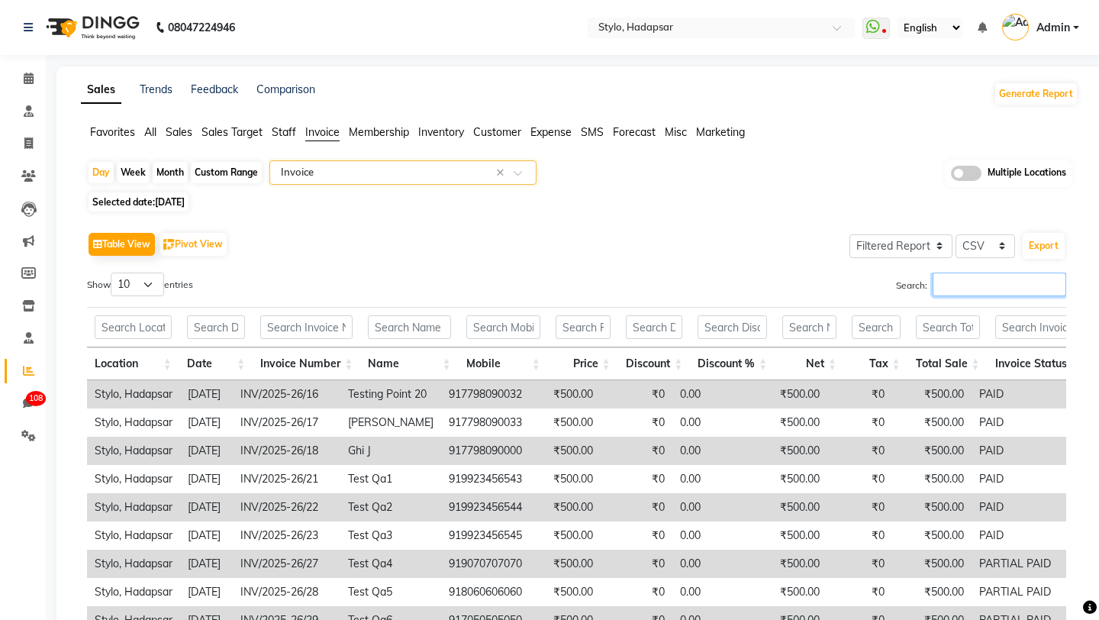
click at [1002, 275] on input "Search:" at bounding box center [1000, 284] width 134 height 24
paste input "INV/2025-26/755"
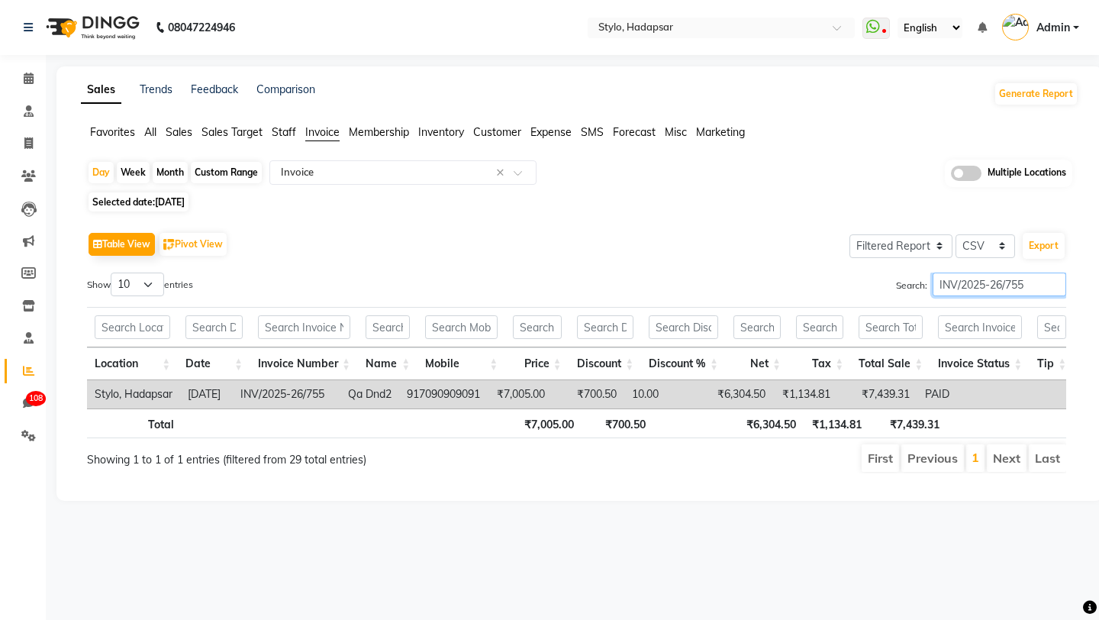
type input "INV/2025-26/755"
drag, startPoint x: 599, startPoint y: 391, endPoint x: 656, endPoint y: 390, distance: 56.5
drag, startPoint x: 702, startPoint y: 397, endPoint x: 587, endPoint y: 389, distance: 115.5
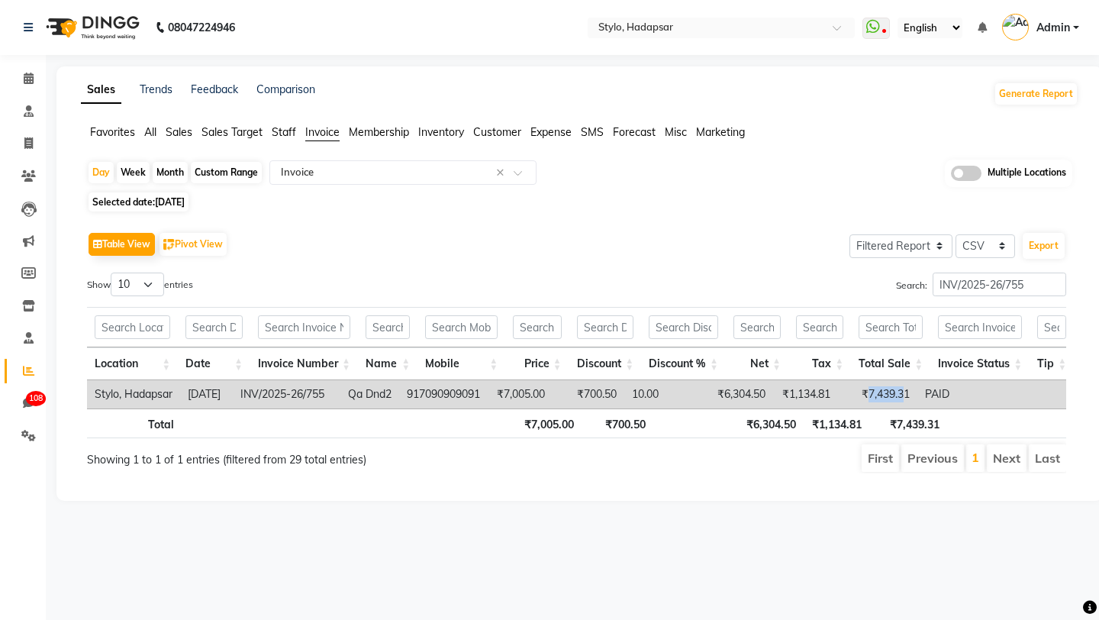
drag, startPoint x: 933, startPoint y: 393, endPoint x: 893, endPoint y: 396, distance: 39.8
click at [893, 396] on td "₹7,439.31" at bounding box center [877, 394] width 79 height 28
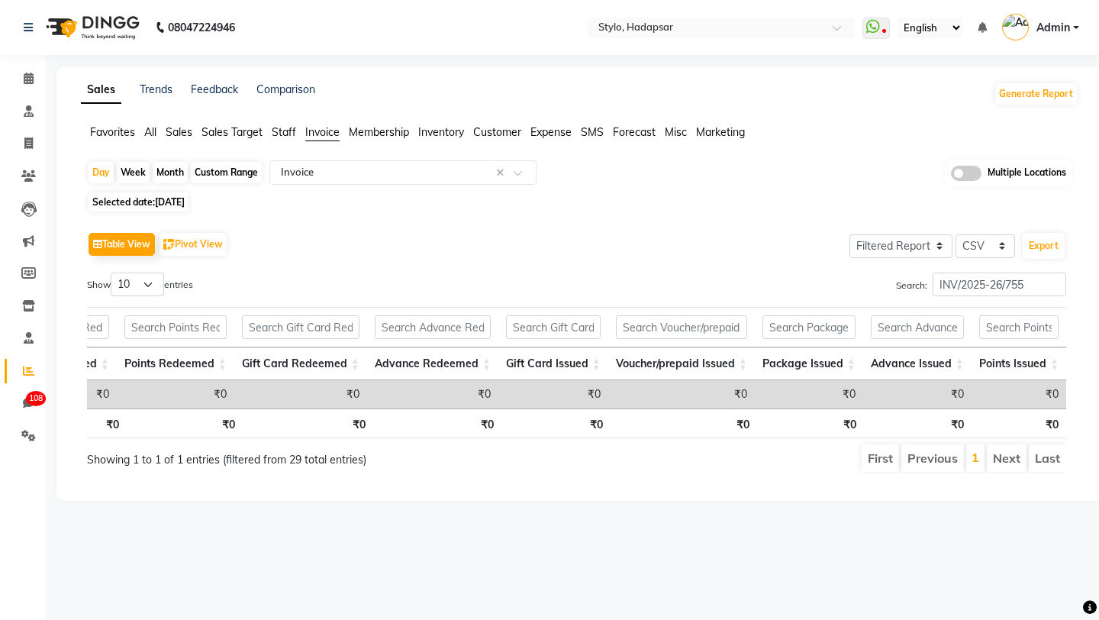
scroll to position [0, 1458]
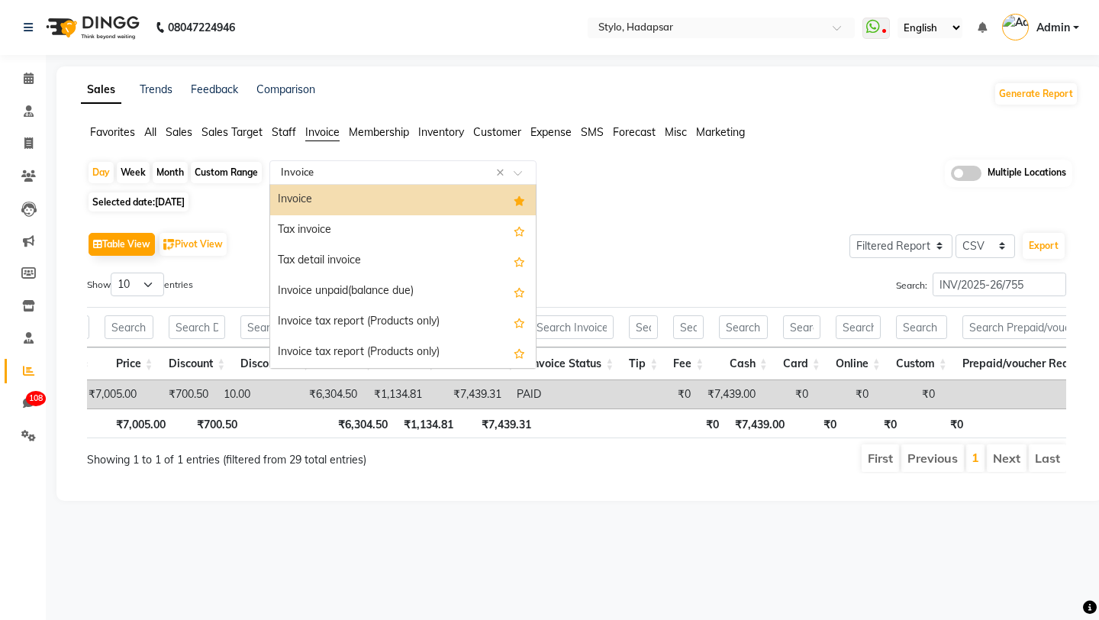
click at [313, 180] on div "Select Report Type × Invoice ×" at bounding box center [402, 172] width 267 height 24
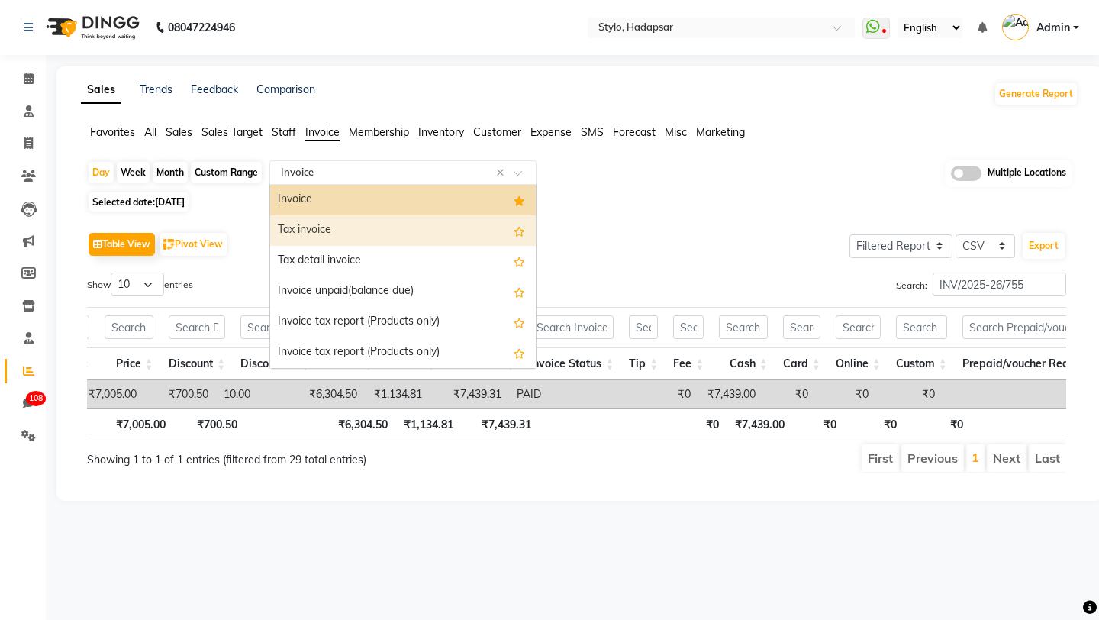
click at [314, 242] on div "Tax invoice" at bounding box center [403, 230] width 266 height 31
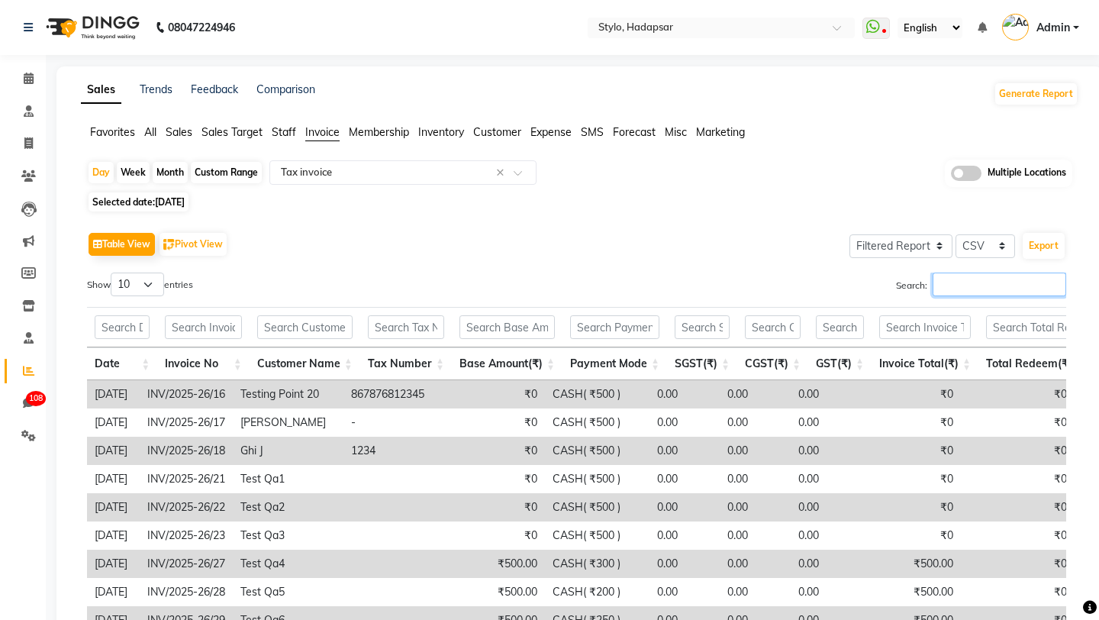
click at [976, 279] on input "Search:" at bounding box center [1000, 284] width 134 height 24
paste input "INV/2025-26/755"
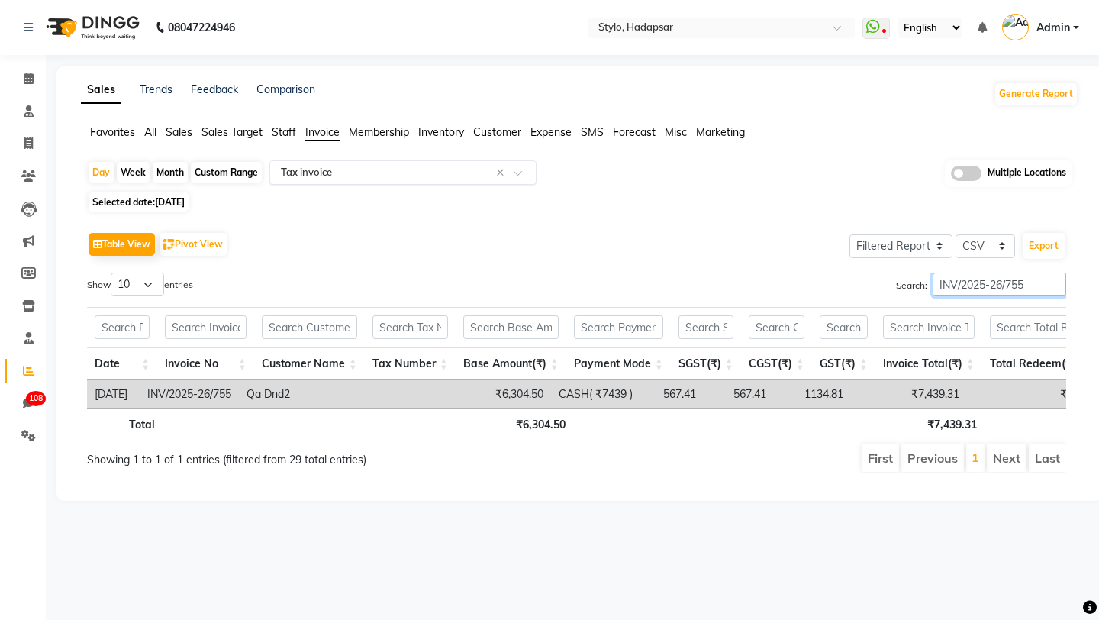
type input "INV/2025-26/755"
click at [314, 168] on input "text" at bounding box center [388, 172] width 220 height 15
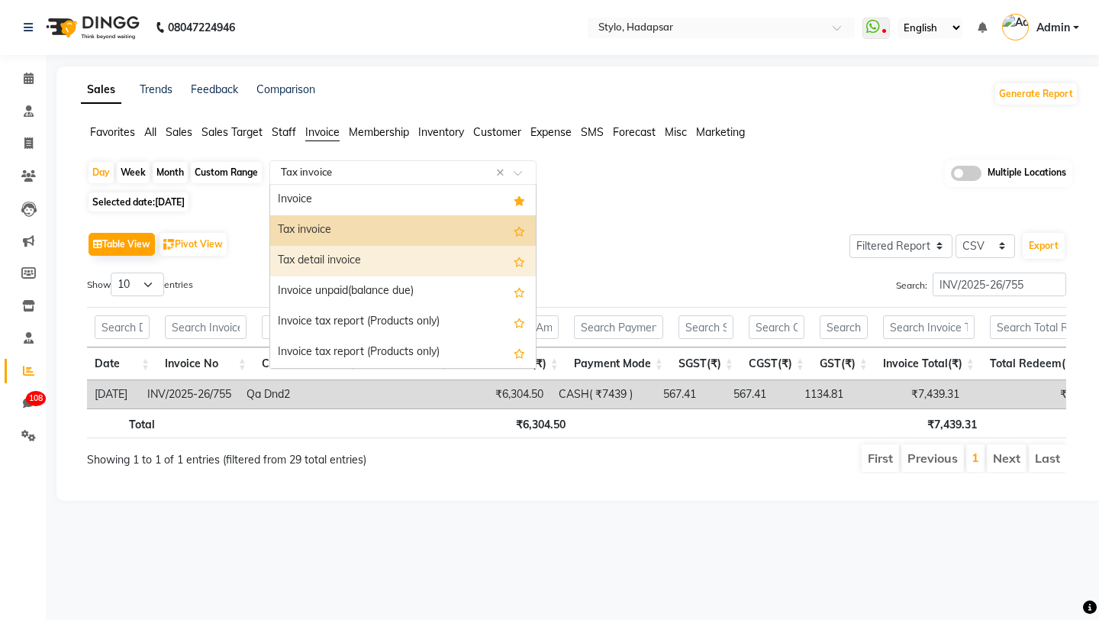
click at [297, 268] on div "Tax detail invoice" at bounding box center [403, 261] width 266 height 31
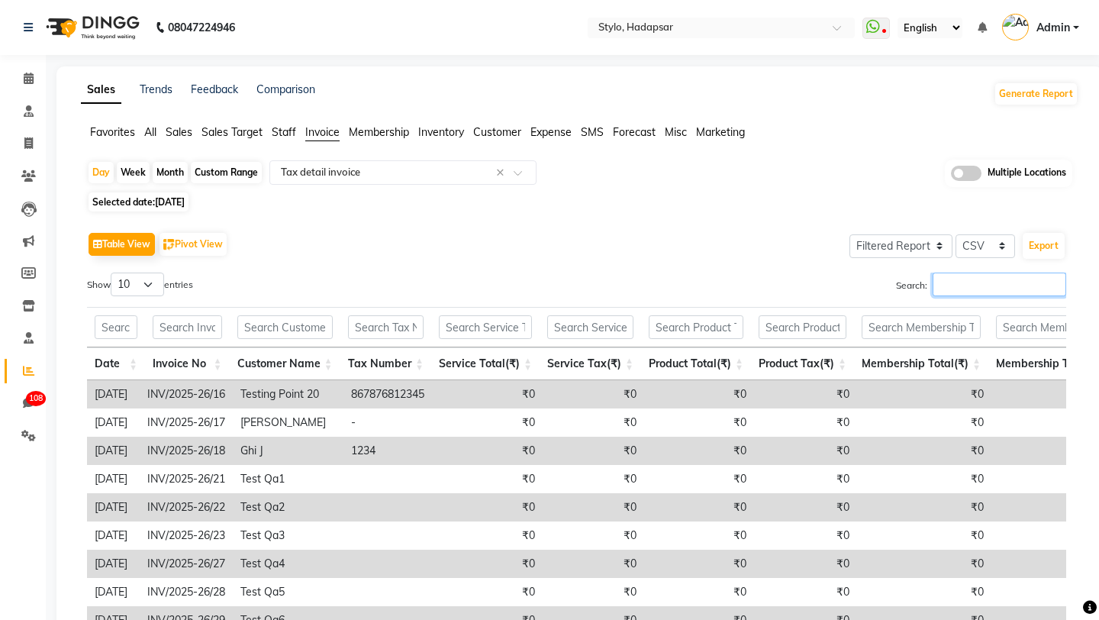
click at [945, 295] on input "Search:" at bounding box center [1000, 284] width 134 height 24
paste input "INV/2025-26/755"
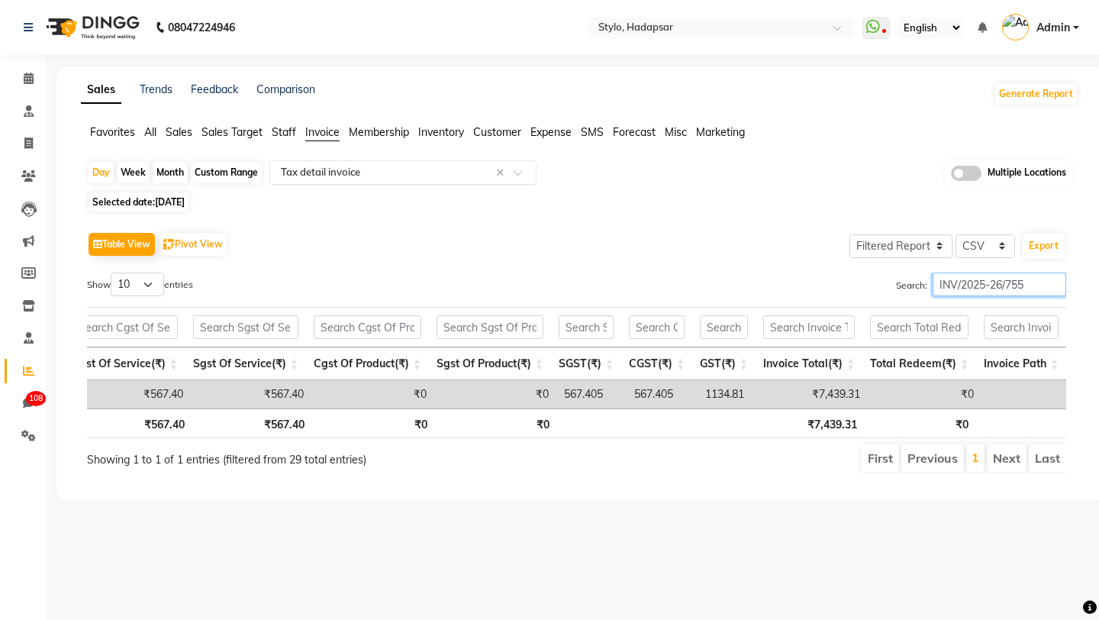
type input "INV/2025-26/755"
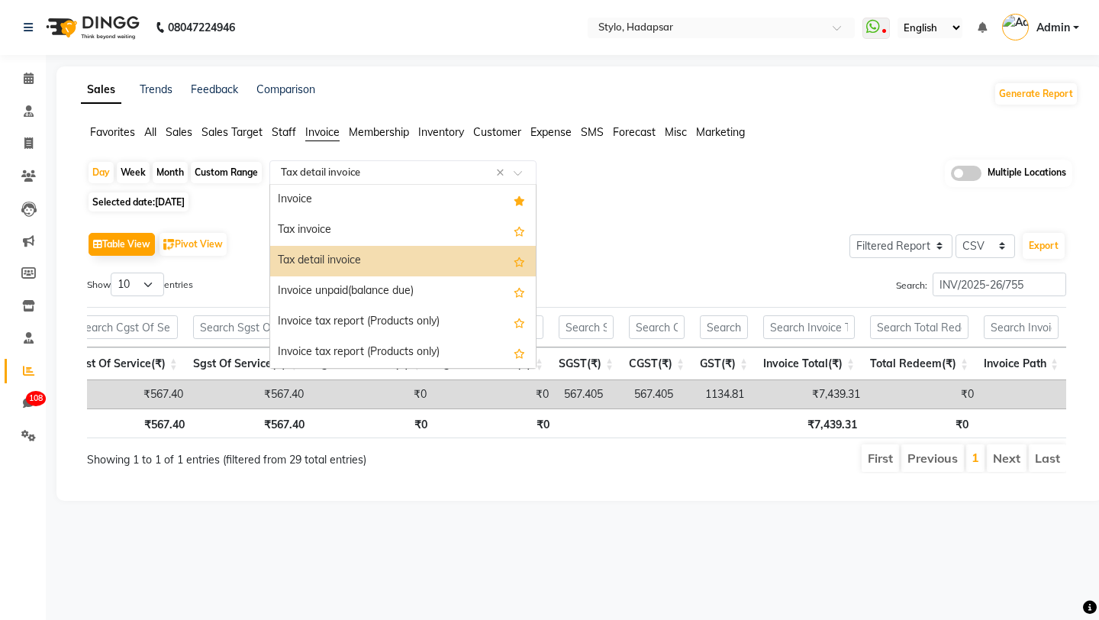
click at [314, 172] on input "text" at bounding box center [388, 172] width 220 height 15
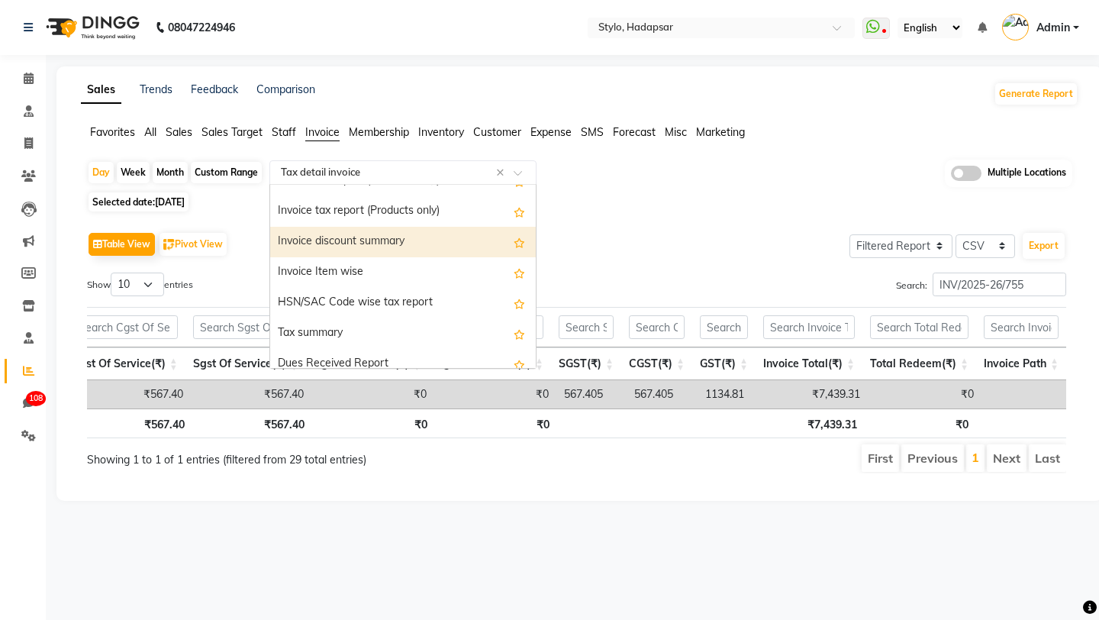
click at [320, 238] on div "Invoice discount summary" at bounding box center [403, 242] width 266 height 31
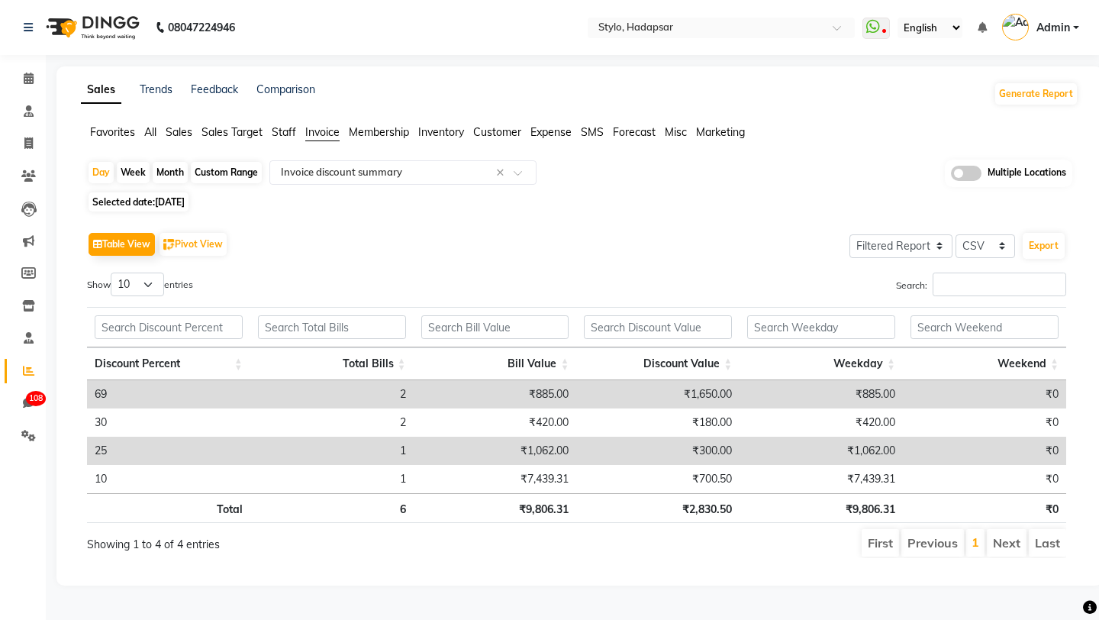
click at [400, 395] on td "2" at bounding box center [331, 394] width 163 height 28
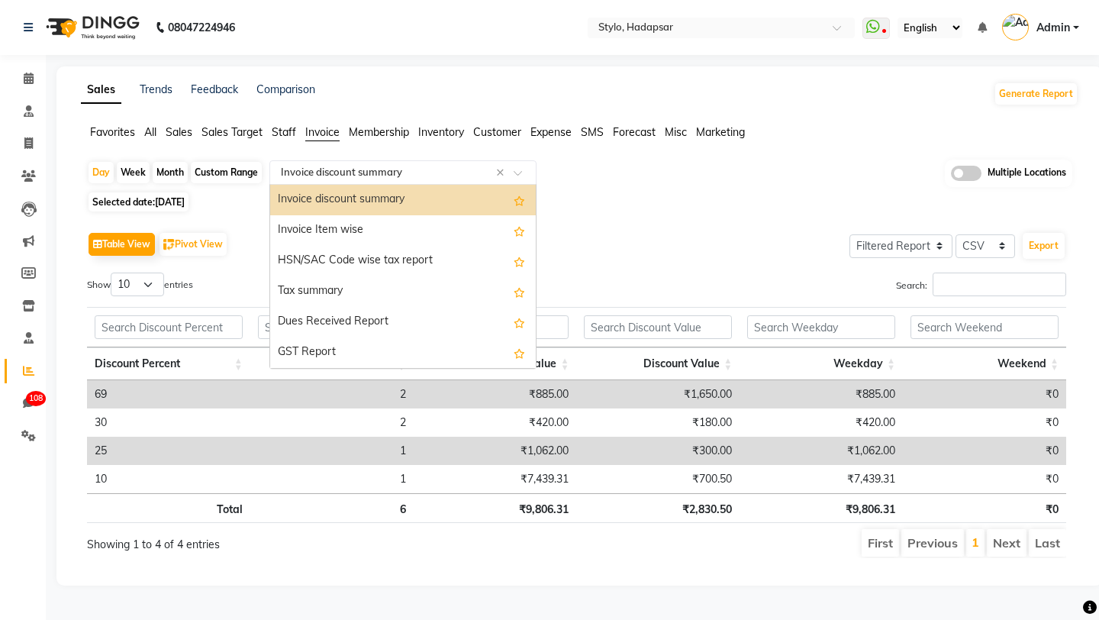
click at [350, 172] on input "text" at bounding box center [388, 172] width 220 height 15
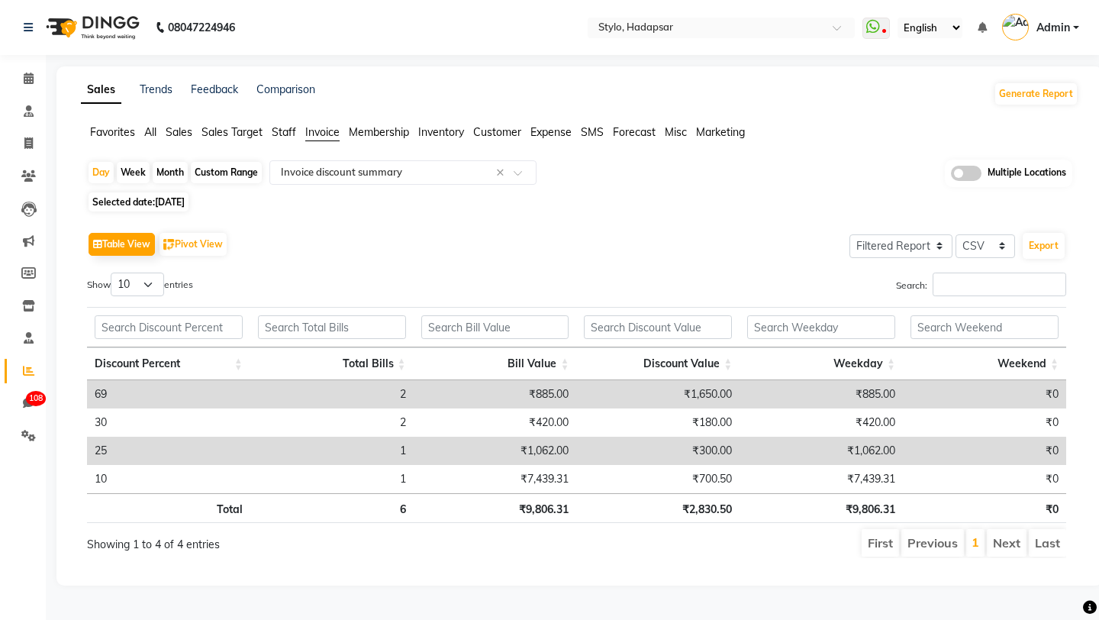
click at [661, 243] on div "Table View Pivot View Select Full Report Filtered Report Select CSV PDF Export" at bounding box center [576, 244] width 979 height 32
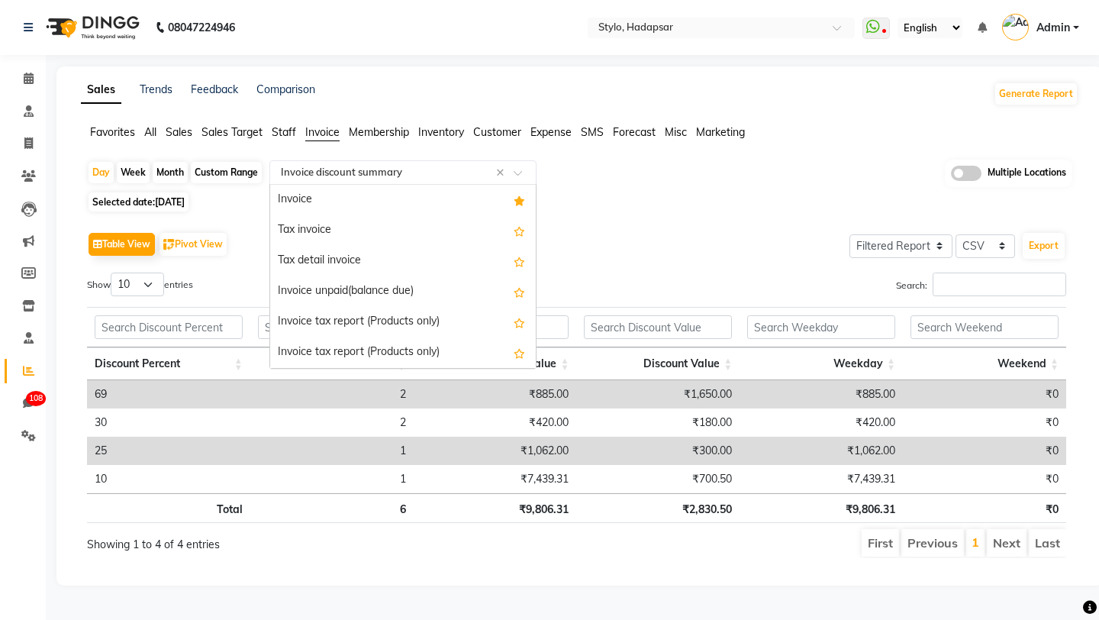
click at [321, 176] on input "text" at bounding box center [388, 172] width 220 height 15
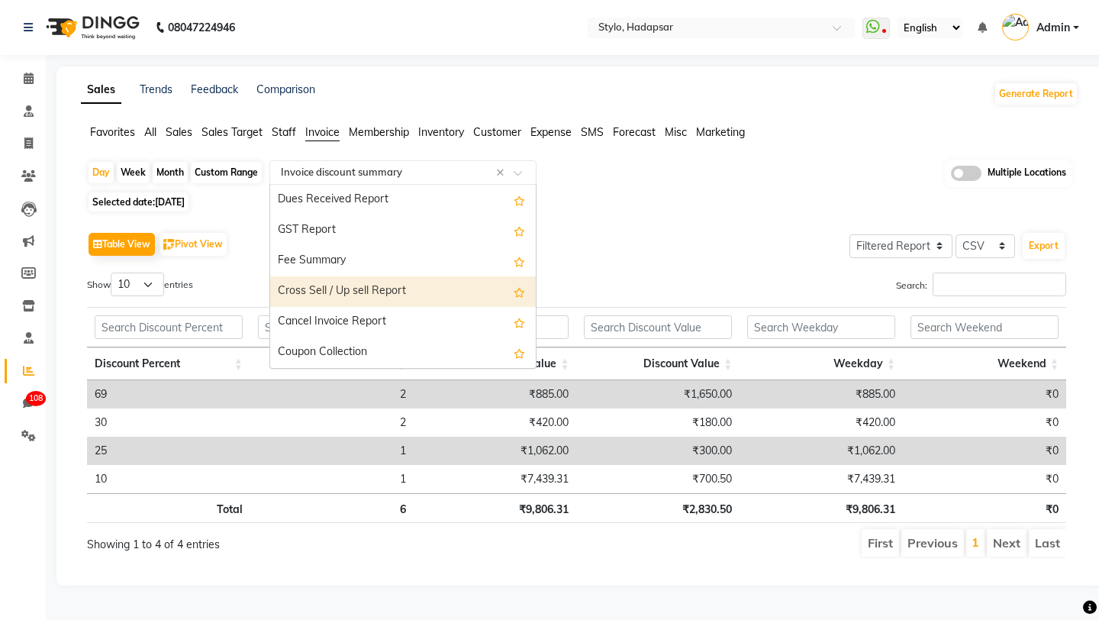
click at [292, 294] on div "Cross Sell / Up sell Report" at bounding box center [403, 291] width 266 height 31
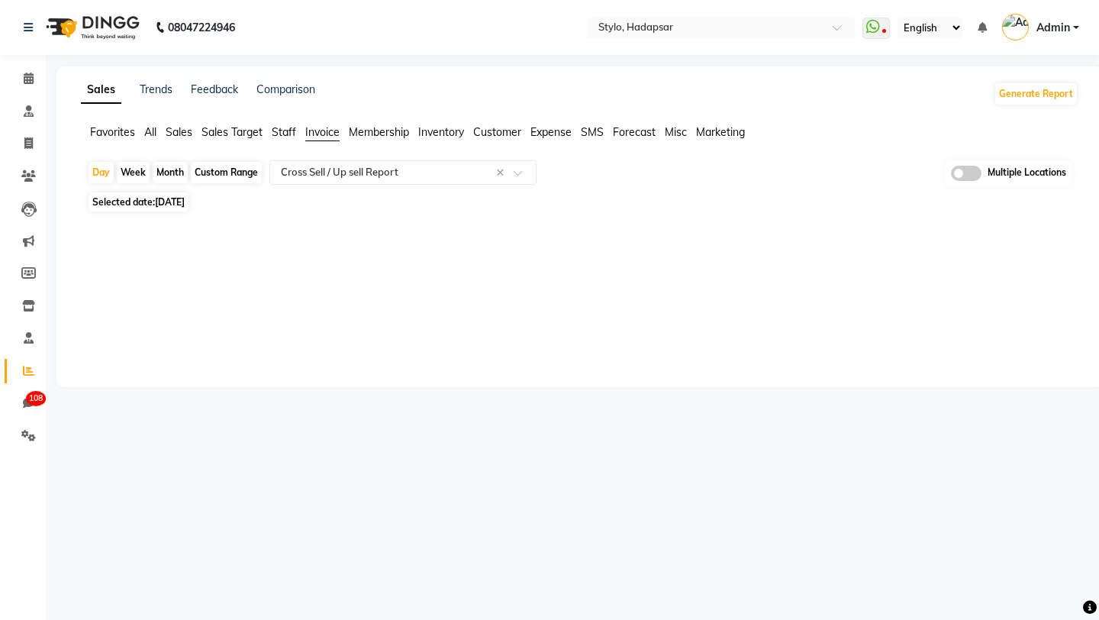
click at [169, 167] on div "Month" at bounding box center [170, 172] width 35 height 21
select select "9"
select select "2025"
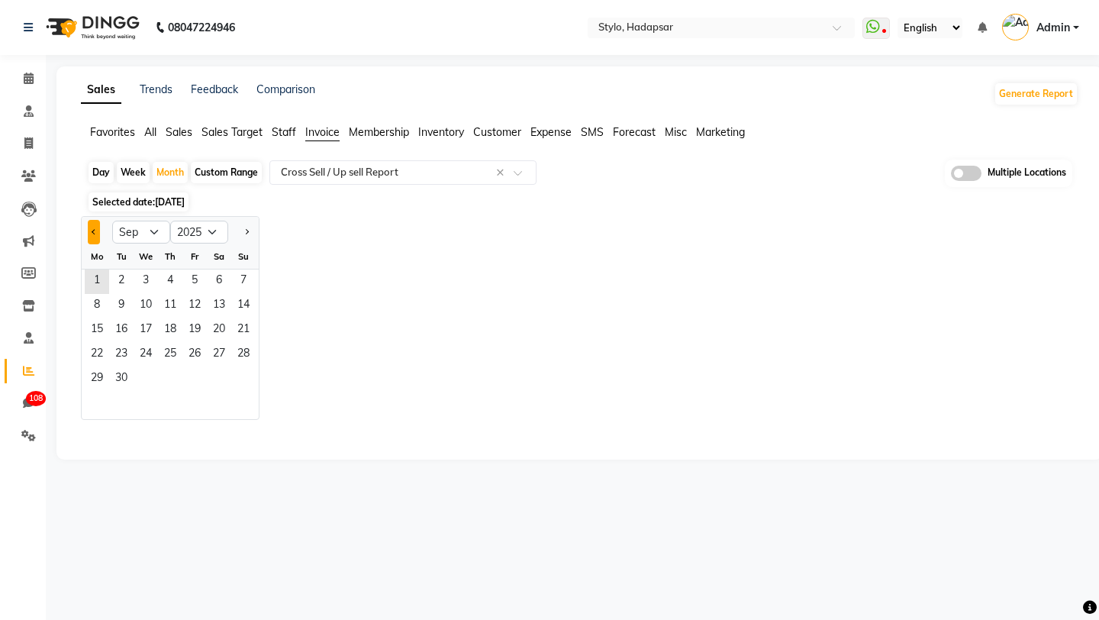
click at [92, 221] on button "Previous month" at bounding box center [94, 232] width 12 height 24
select select "8"
click at [192, 285] on span "1" at bounding box center [194, 281] width 24 height 24
select select "filtered_report"
select select "csv"
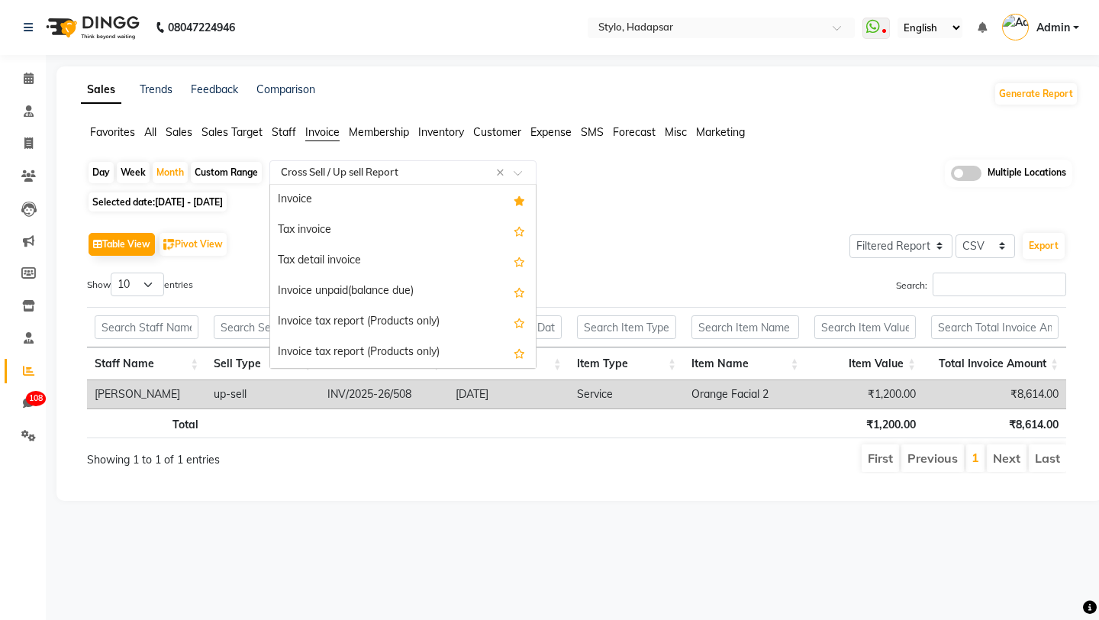
click at [346, 176] on input "text" at bounding box center [388, 172] width 220 height 15
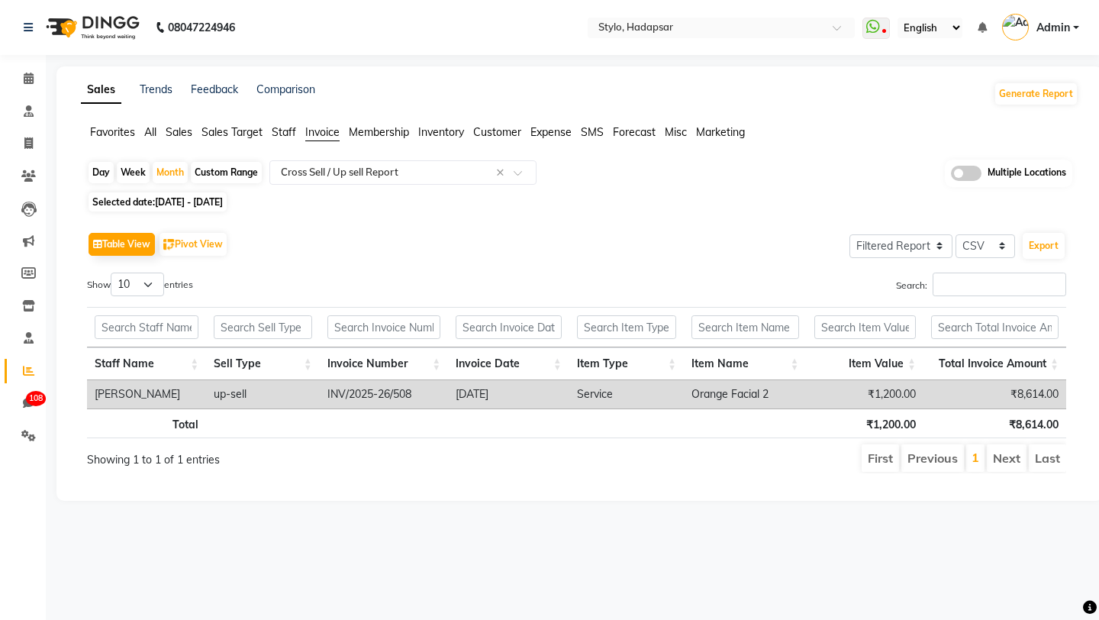
click at [468, 438] on th at bounding box center [508, 423] width 121 height 30
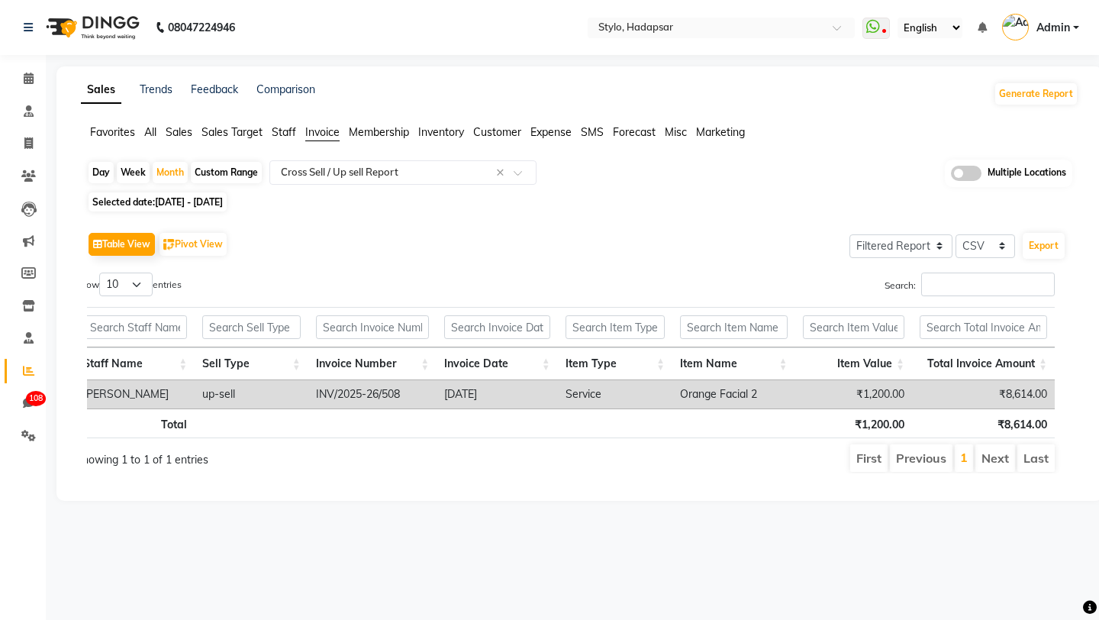
scroll to position [0, 0]
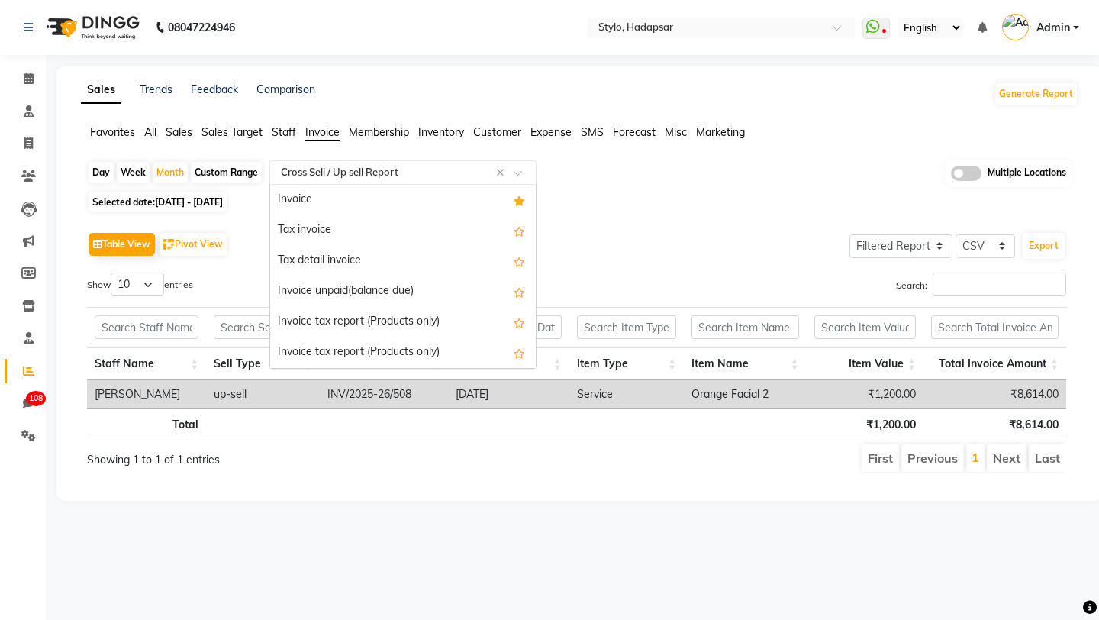
click at [290, 174] on input "text" at bounding box center [388, 172] width 220 height 15
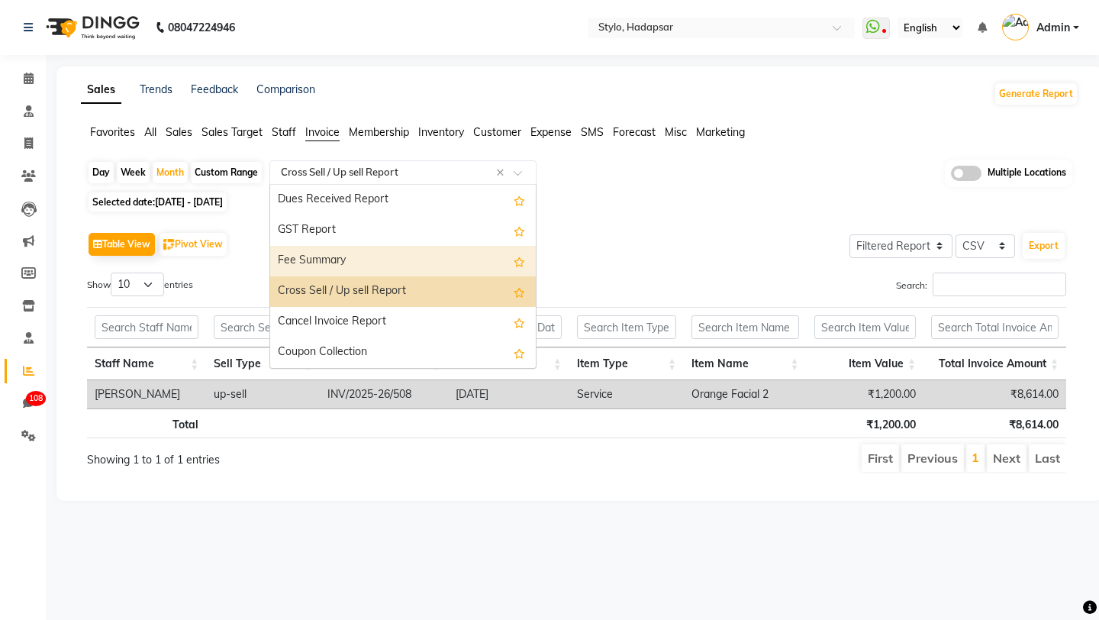
click at [282, 272] on div "Fee Summary" at bounding box center [403, 261] width 266 height 31
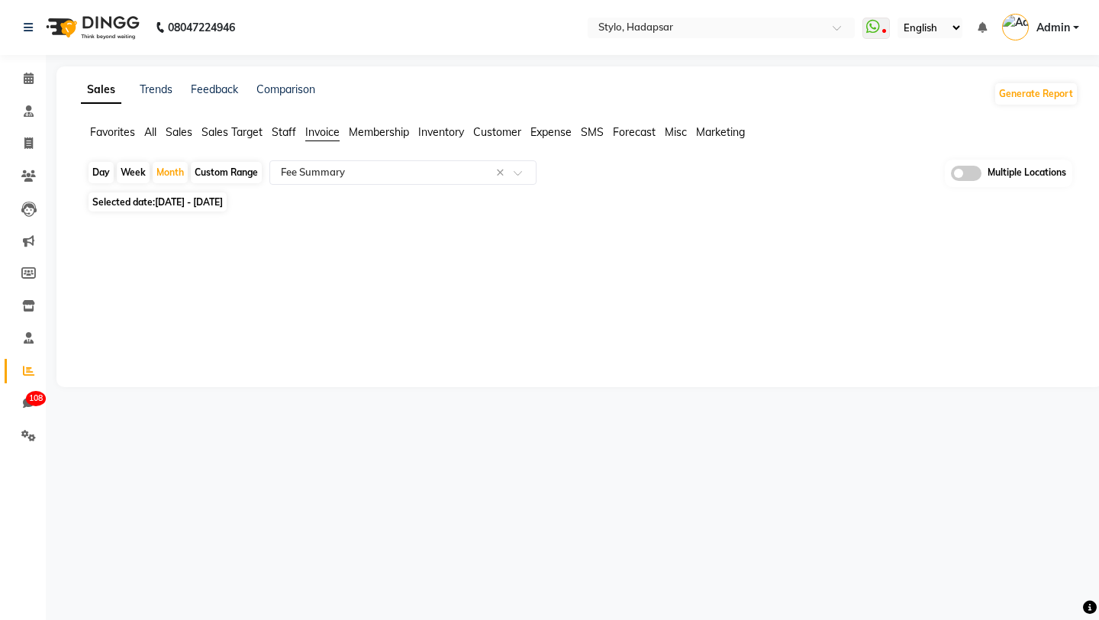
click at [308, 185] on div "Day Week Month Custom Range Select Report Type × Fee Summary × Multiple Locatio…" at bounding box center [579, 174] width 985 height 28
click at [99, 173] on div "Day" at bounding box center [101, 172] width 25 height 21
select select "8"
select select "2025"
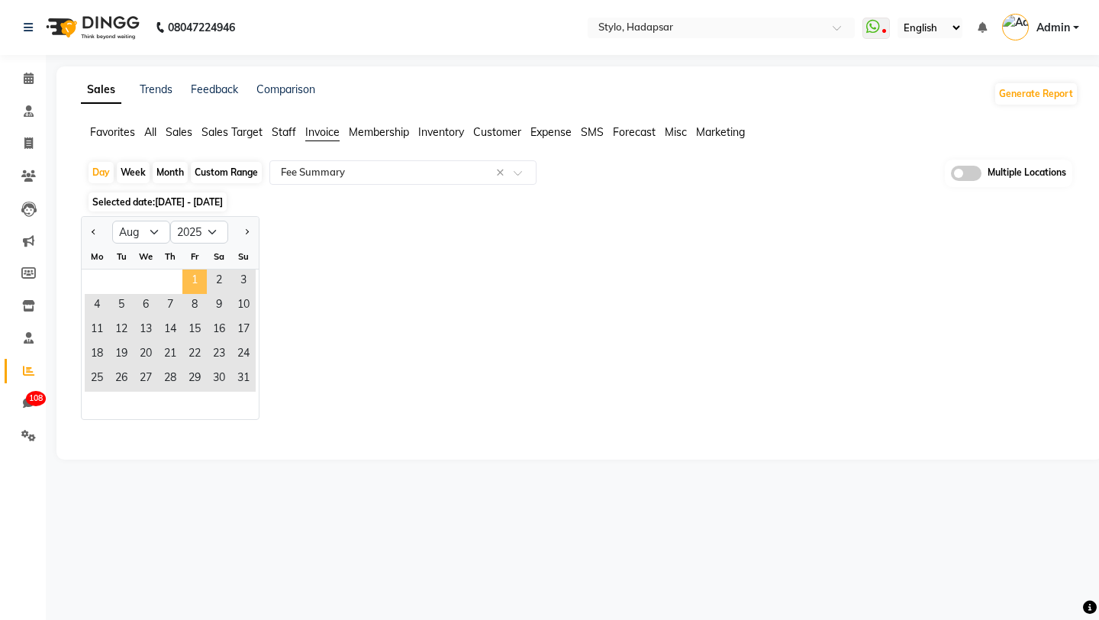
click at [191, 285] on span "1" at bounding box center [194, 281] width 24 height 24
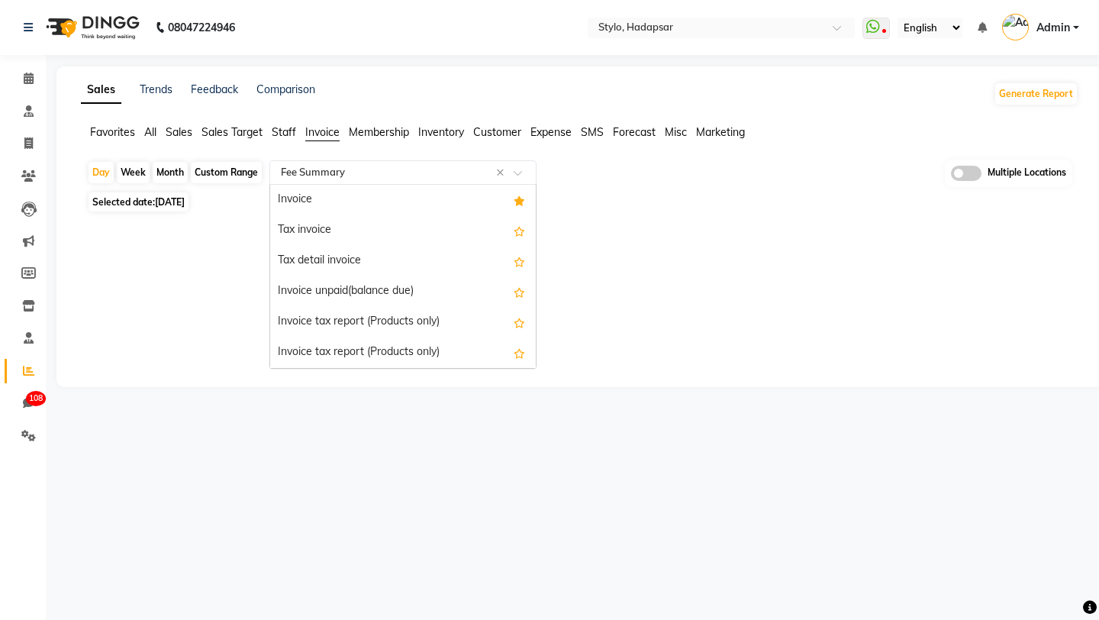
click at [343, 177] on input "text" at bounding box center [388, 172] width 220 height 15
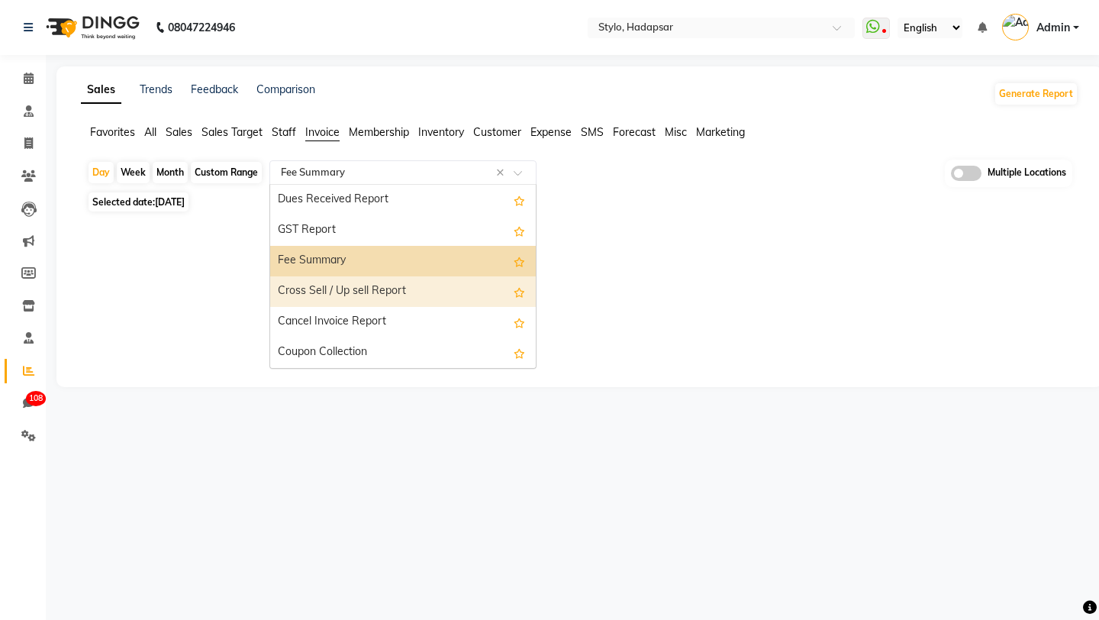
click at [334, 295] on div "Cross Sell / Up sell Report" at bounding box center [403, 291] width 266 height 31
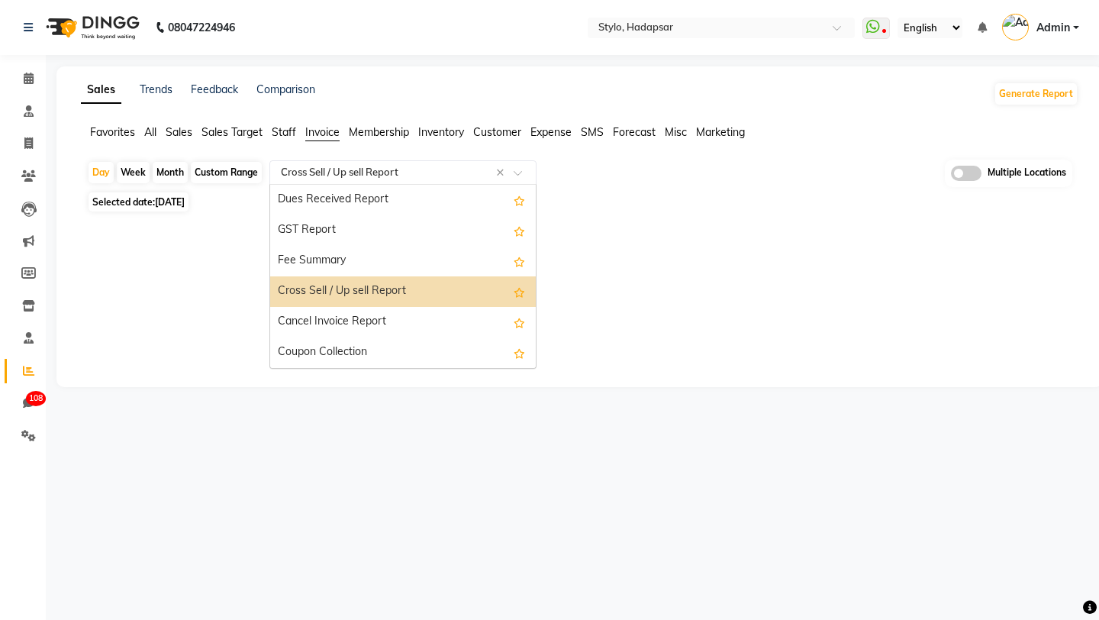
click at [331, 162] on div "Select Report Type × Cross Sell / Up sell Report ×" at bounding box center [402, 172] width 267 height 24
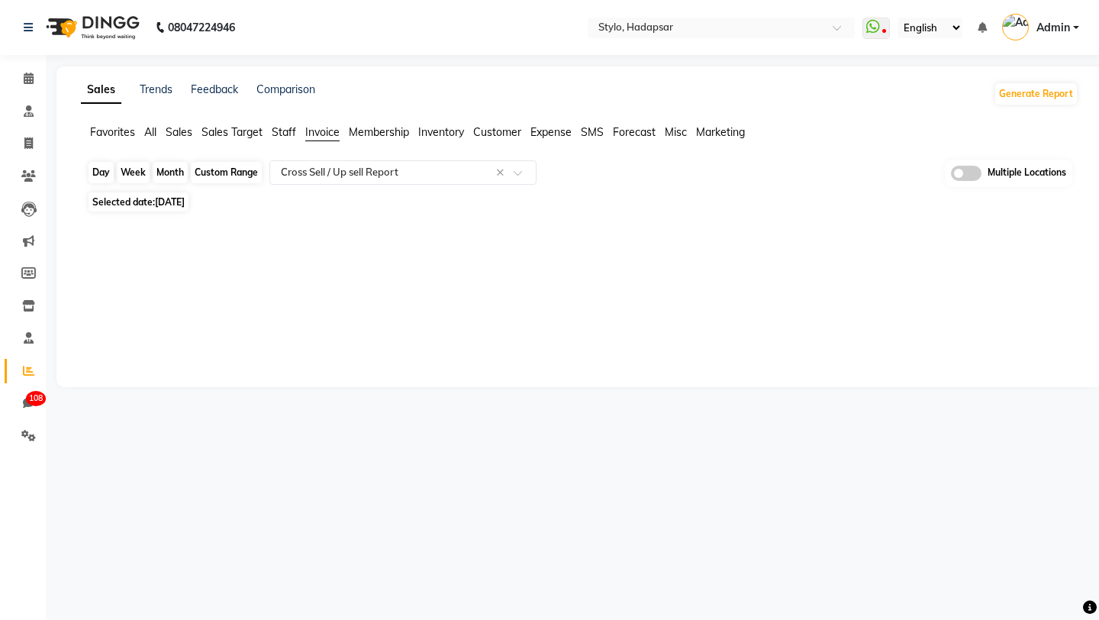
click at [99, 171] on div "Day" at bounding box center [101, 172] width 25 height 21
select select "8"
select select "2025"
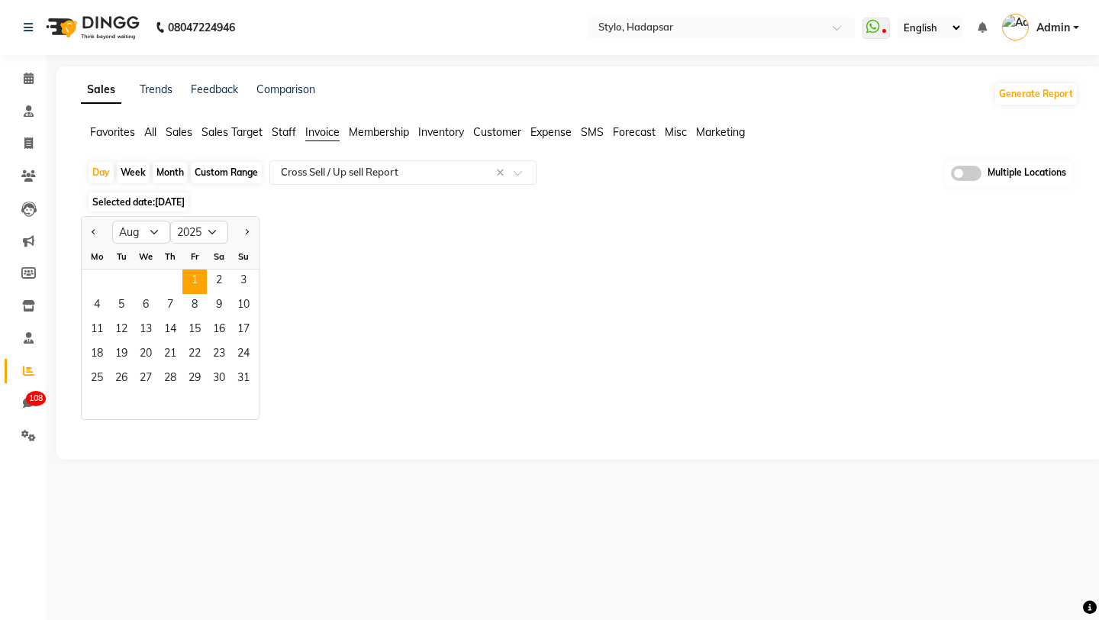
click at [255, 228] on div at bounding box center [243, 232] width 31 height 24
click at [244, 230] on span "Next month" at bounding box center [245, 230] width 5 height 5
select select "9"
click at [95, 283] on span "1" at bounding box center [97, 281] width 24 height 24
select select "filtered_report"
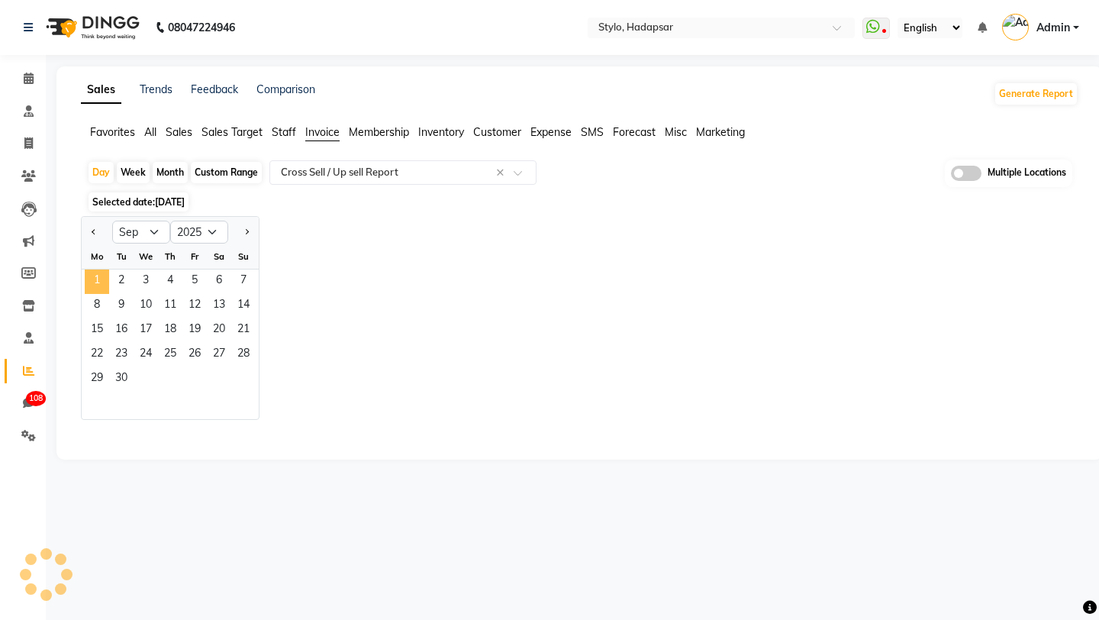
select select "csv"
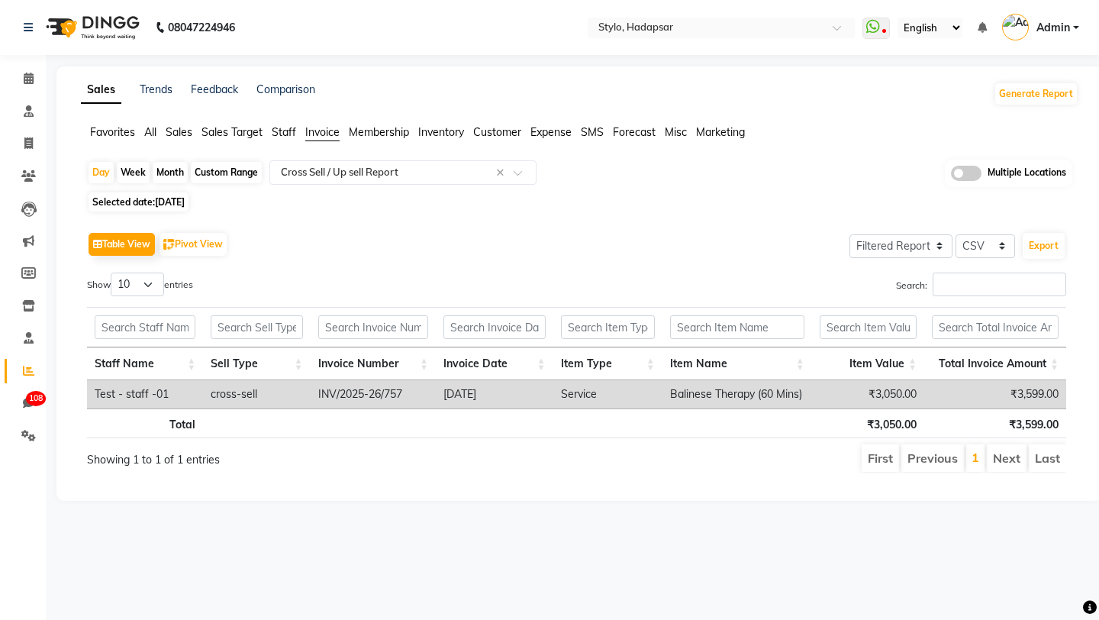
scroll to position [0, 11]
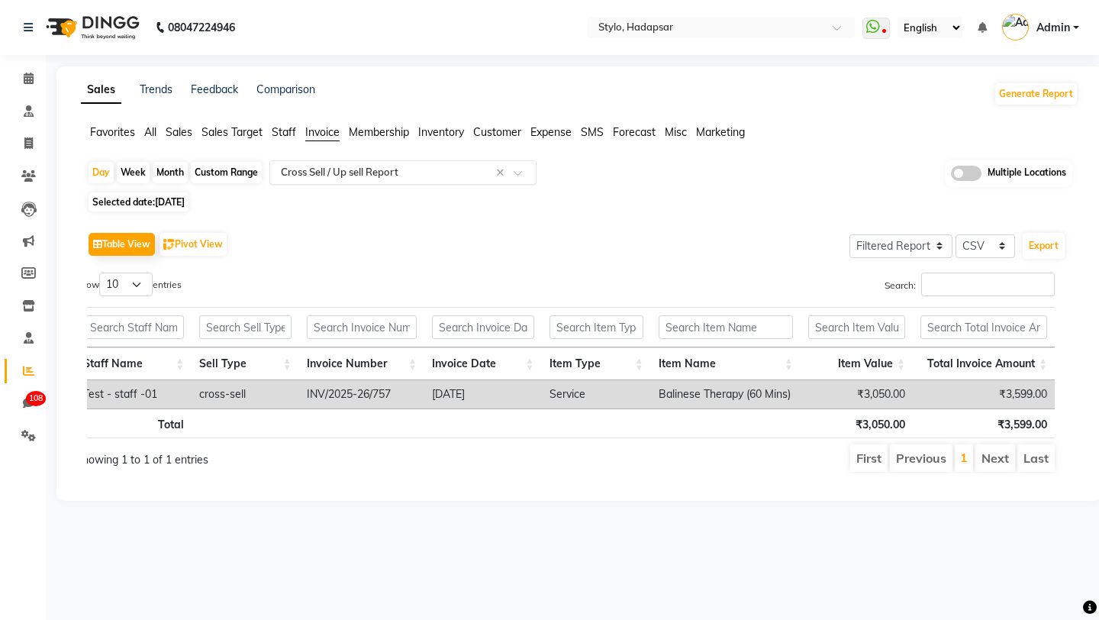
click at [330, 176] on input "text" at bounding box center [388, 172] width 220 height 15
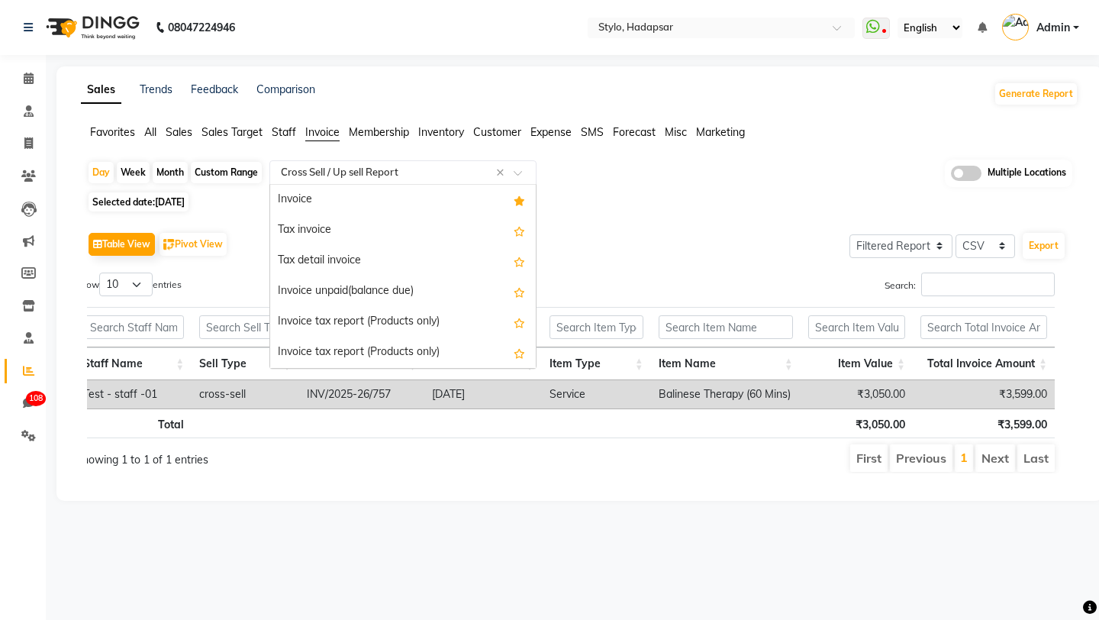
scroll to position [305, 0]
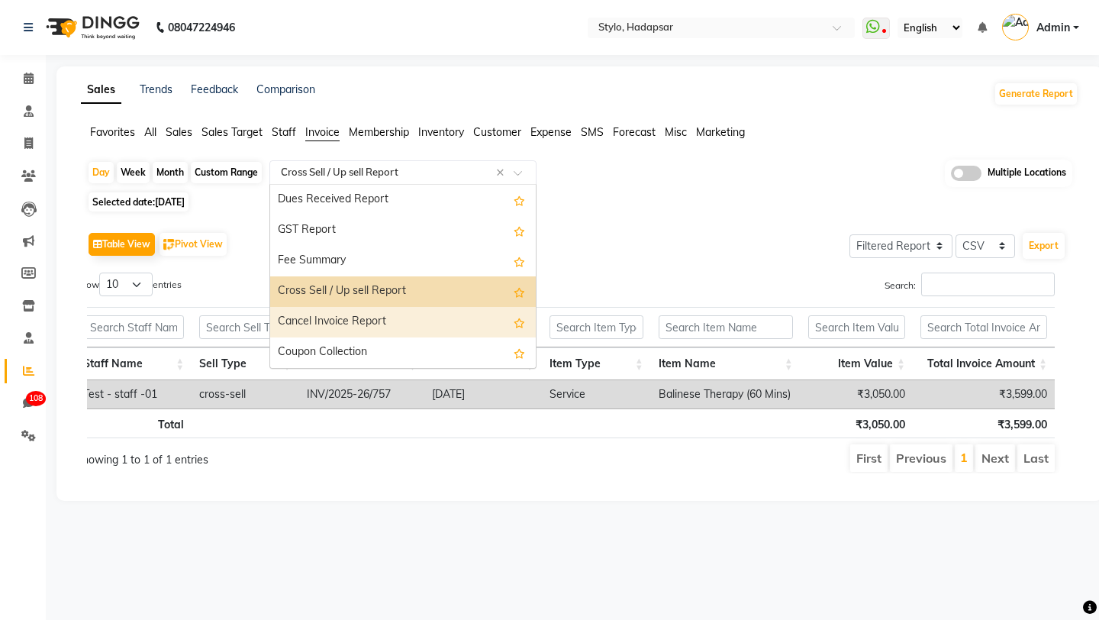
click at [295, 318] on div "Cancel Invoice Report" at bounding box center [403, 322] width 266 height 31
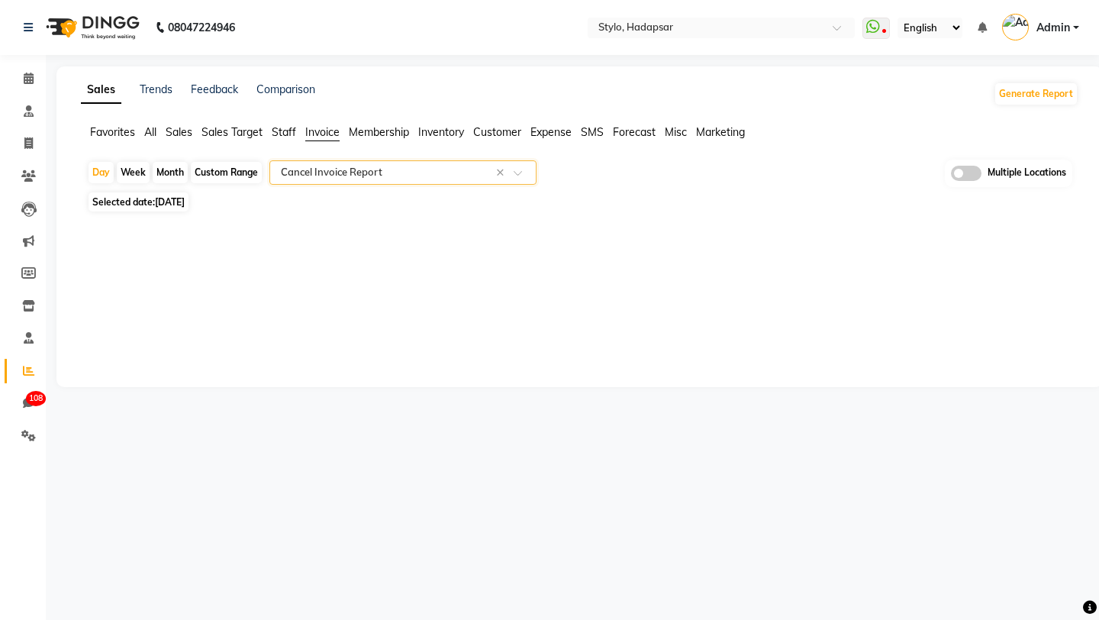
click at [347, 182] on div "Select Report Type × Cancel Invoice Report ×" at bounding box center [402, 172] width 267 height 24
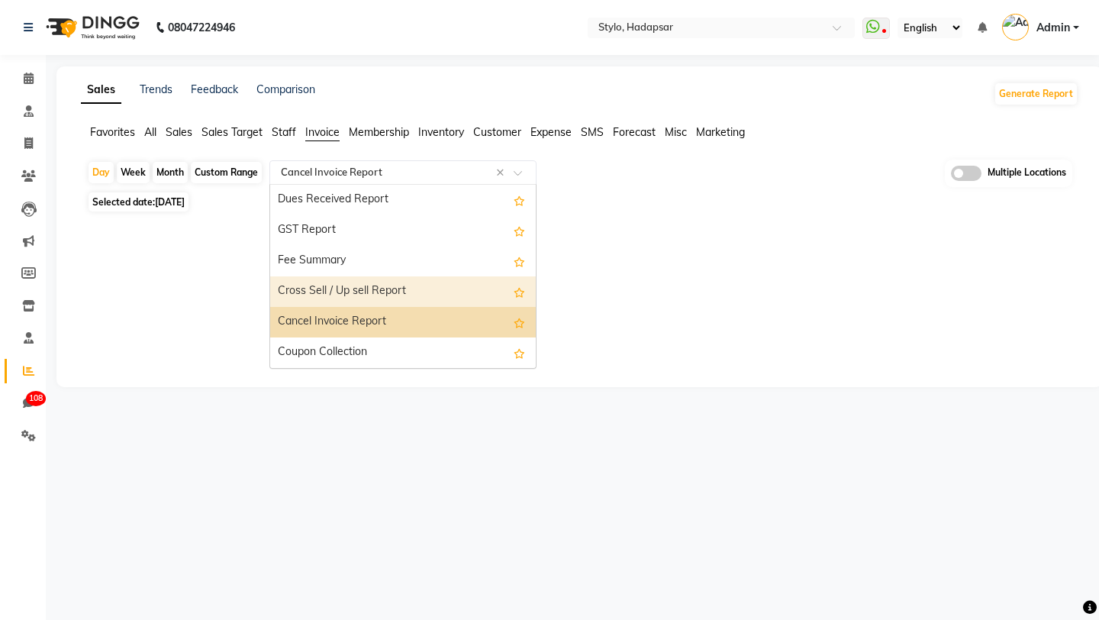
click at [334, 289] on div "Cross Sell / Up sell Report" at bounding box center [403, 291] width 266 height 31
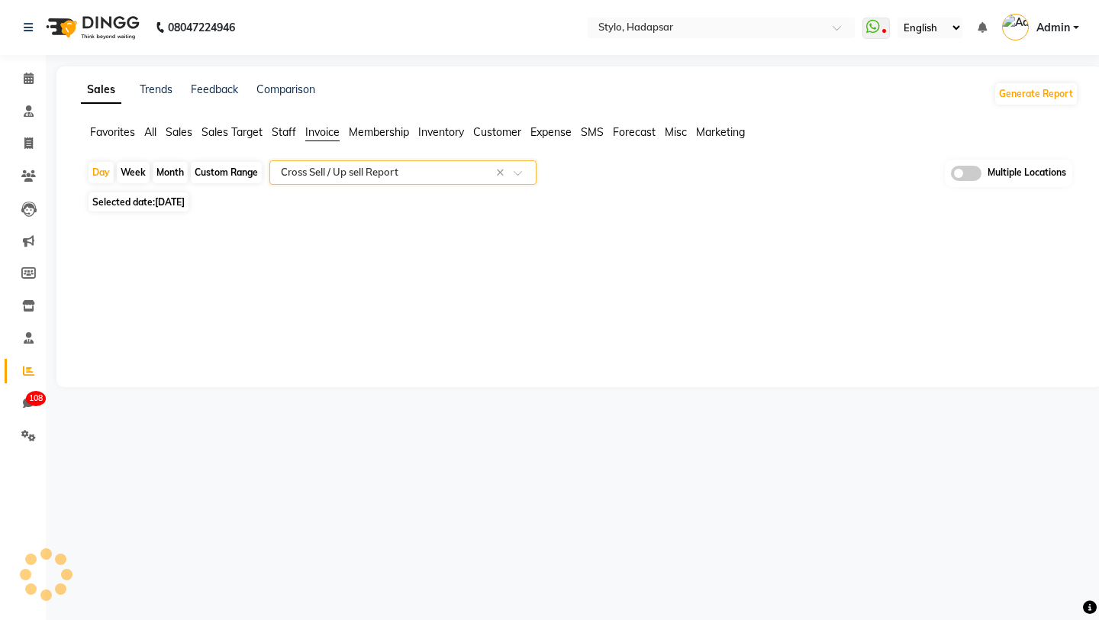
select select "filtered_report"
select select "csv"
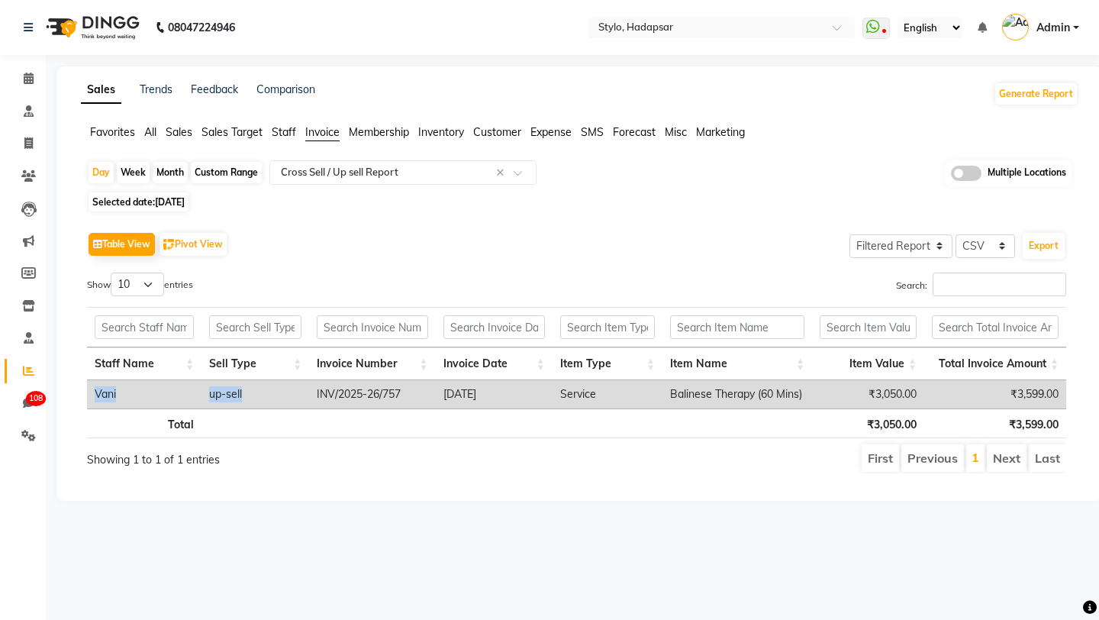
drag, startPoint x: 90, startPoint y: 392, endPoint x: 302, endPoint y: 405, distance: 212.5
click at [302, 405] on tr "Vani up-sell INV/2025-26/757 2025-09-01 Service Balinese Therapy (60 Mins) ₹3,0…" at bounding box center [576, 394] width 979 height 28
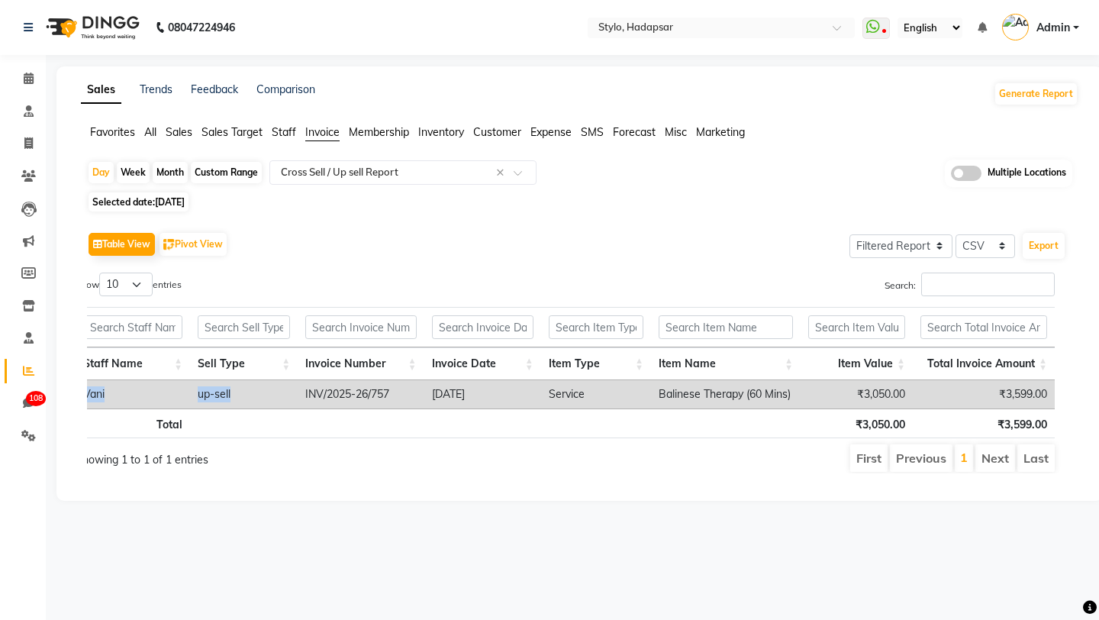
scroll to position [0, 0]
